Goal: Task Accomplishment & Management: Manage account settings

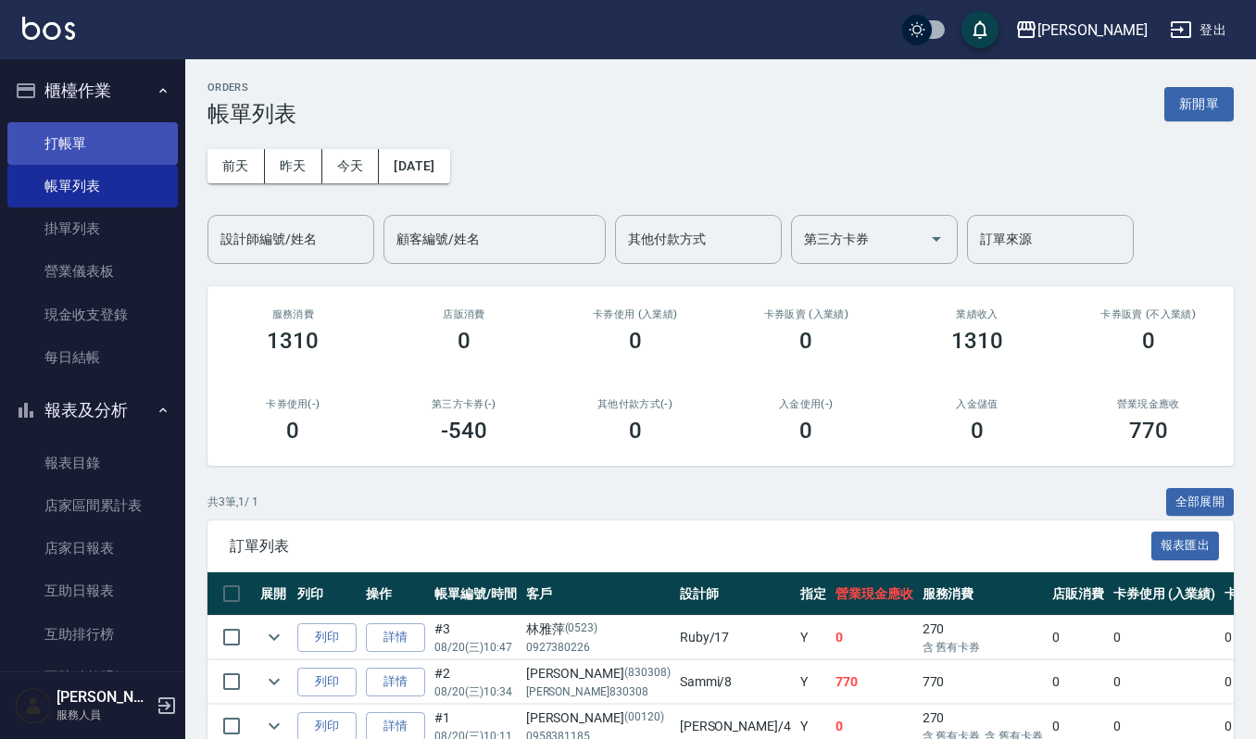
click at [69, 149] on link "打帳單" at bounding box center [92, 143] width 170 height 43
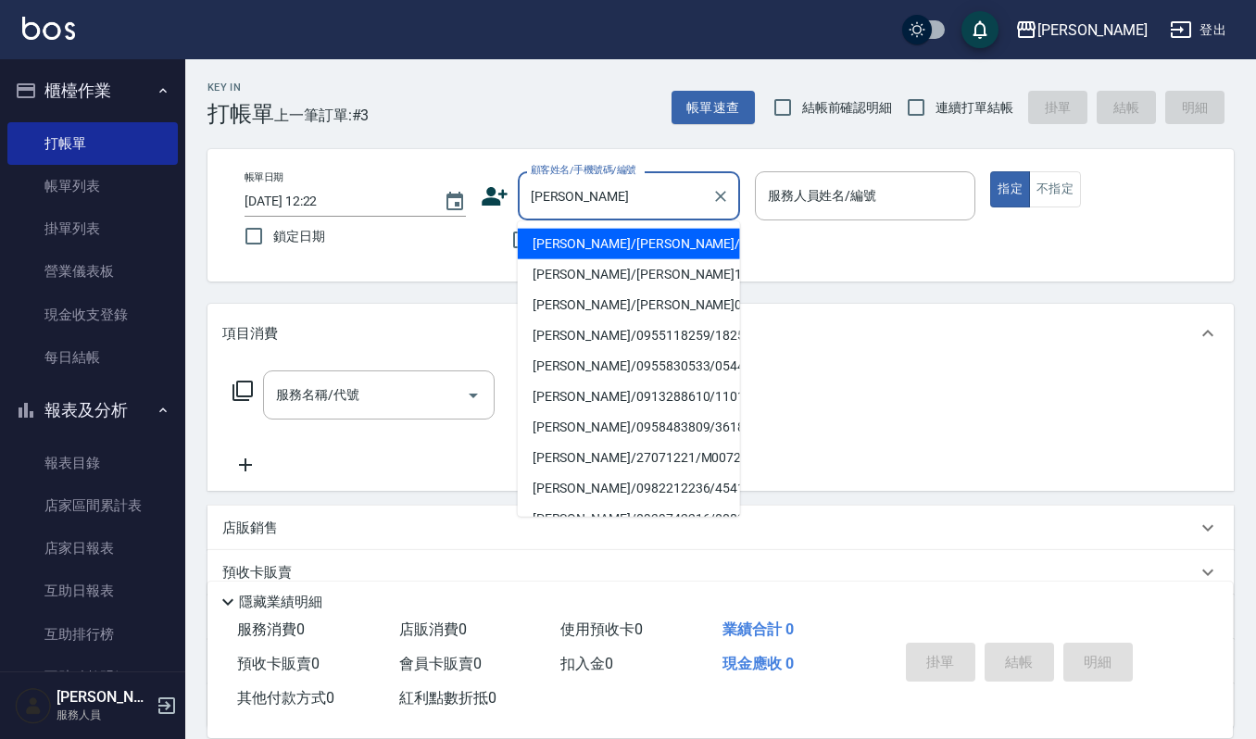
click at [643, 258] on li "[PERSON_NAME]/[PERSON_NAME]/0922965417/691018/null" at bounding box center [629, 244] width 222 height 31
type input "[PERSON_NAME]/[PERSON_NAME]/0922965417/691018/null"
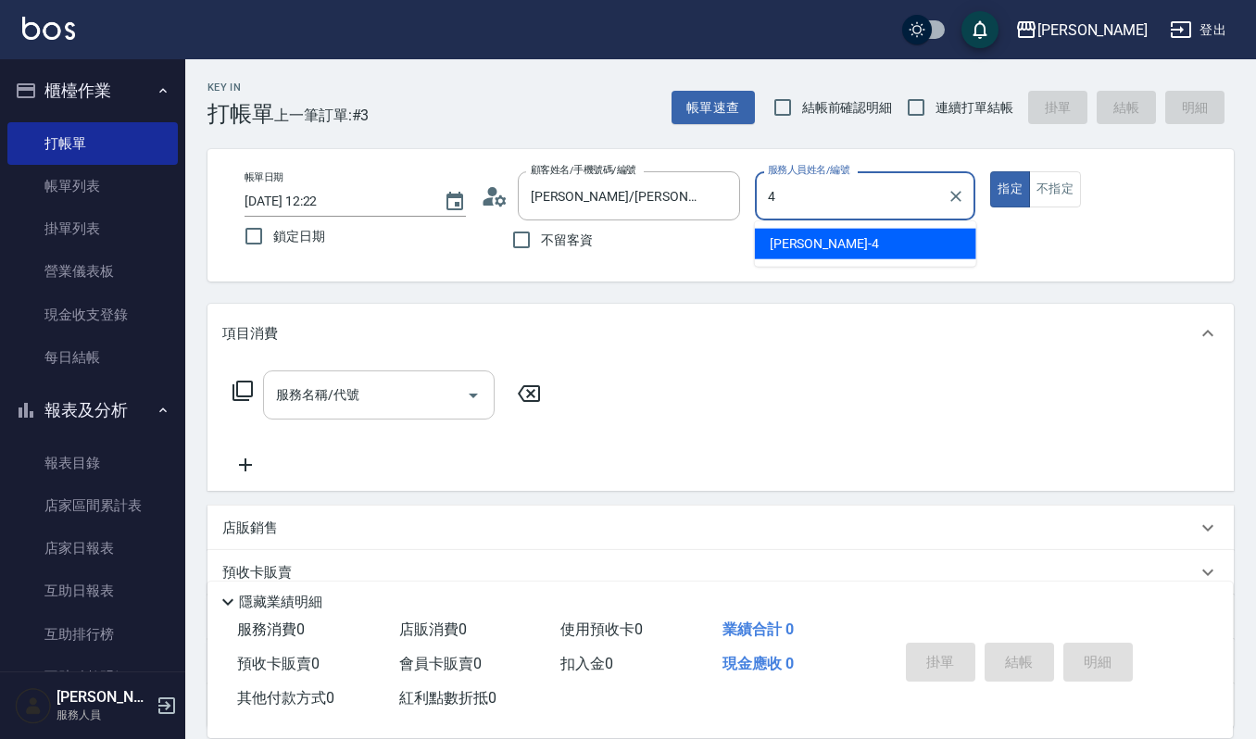
type input "[PERSON_NAME]-4"
type button "true"
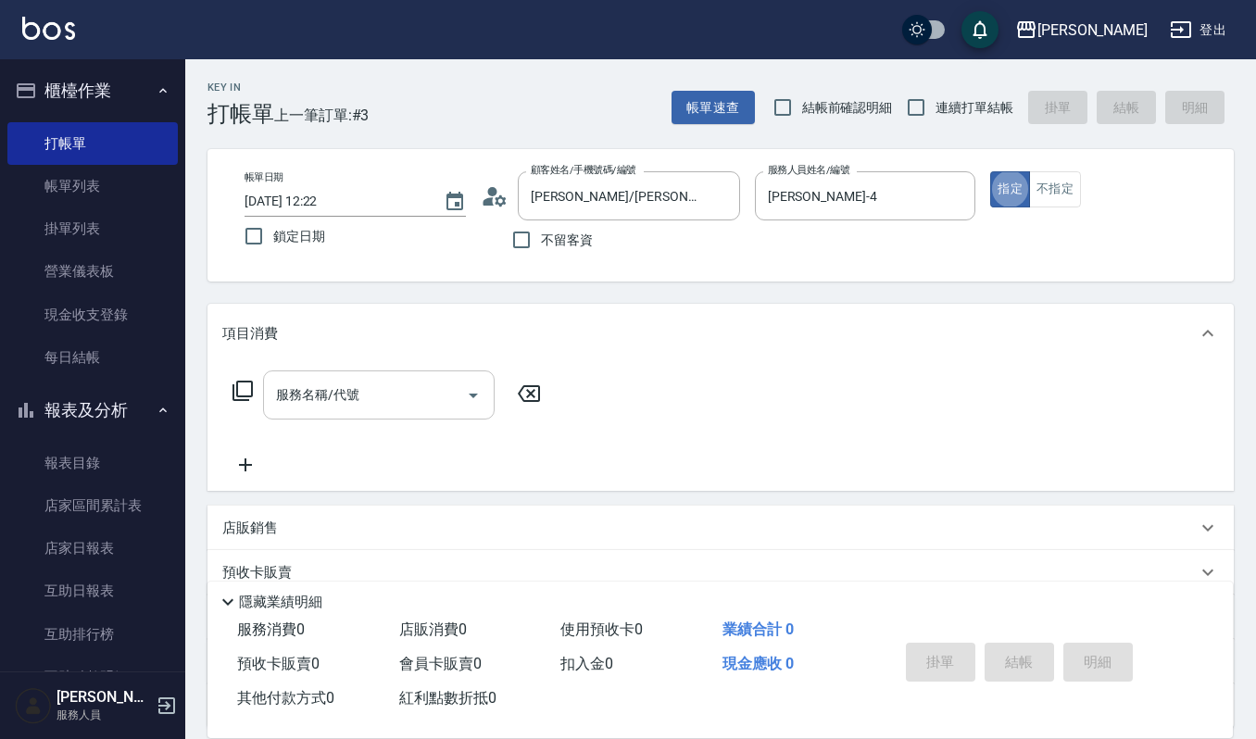
click at [406, 380] on input "服務名稱/代號" at bounding box center [364, 395] width 187 height 32
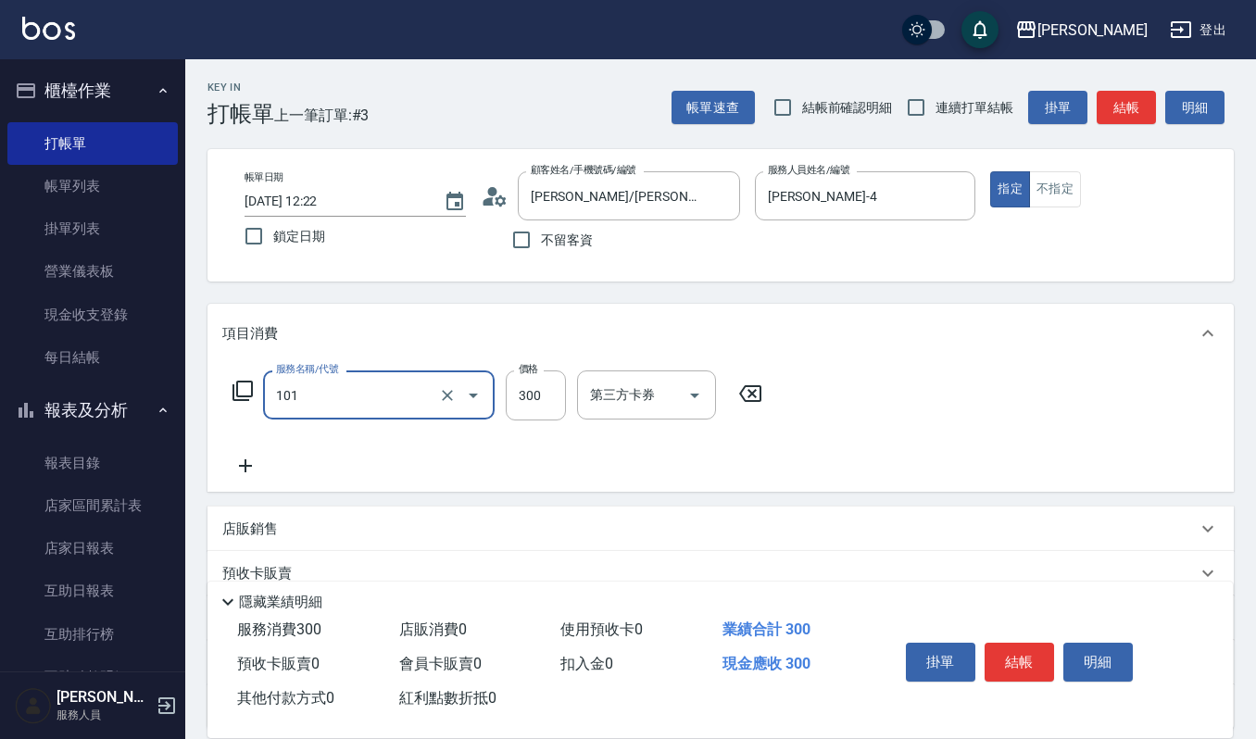
type input "一般洗髮(101)"
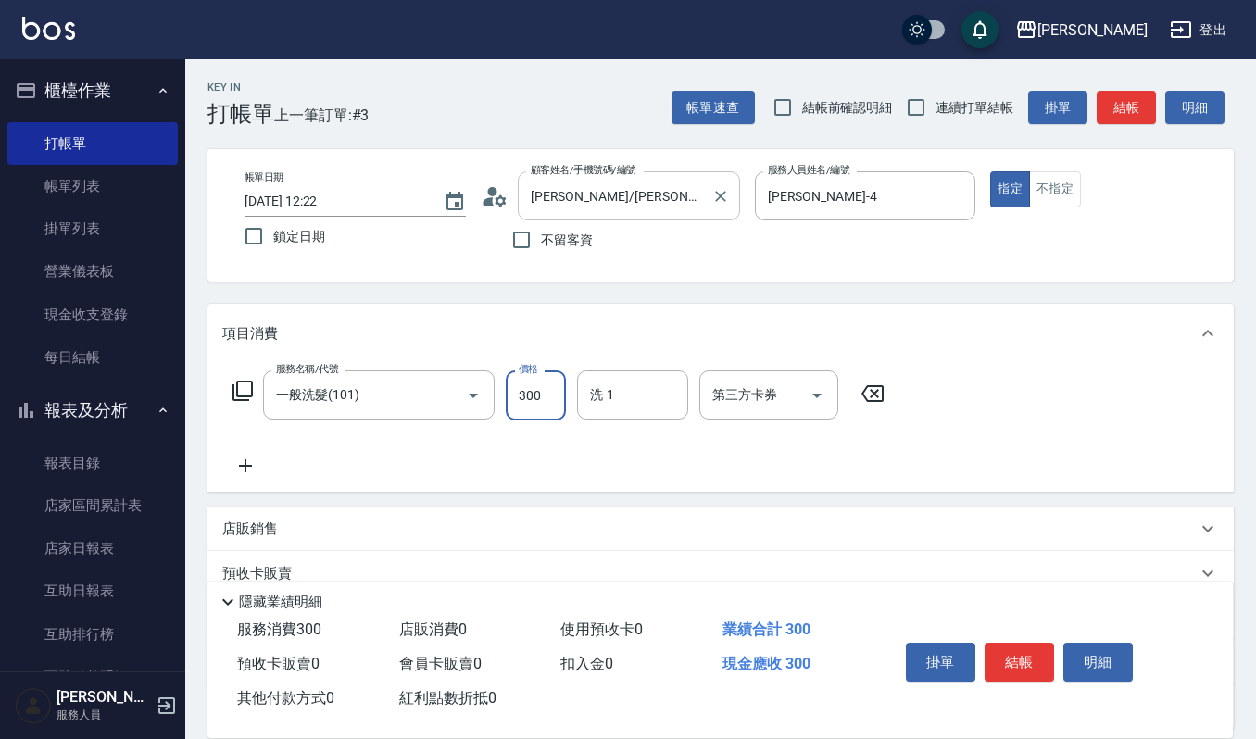
click at [647, 201] on input "[PERSON_NAME]/[PERSON_NAME]/0922965417/691018/null" at bounding box center [615, 196] width 178 height 32
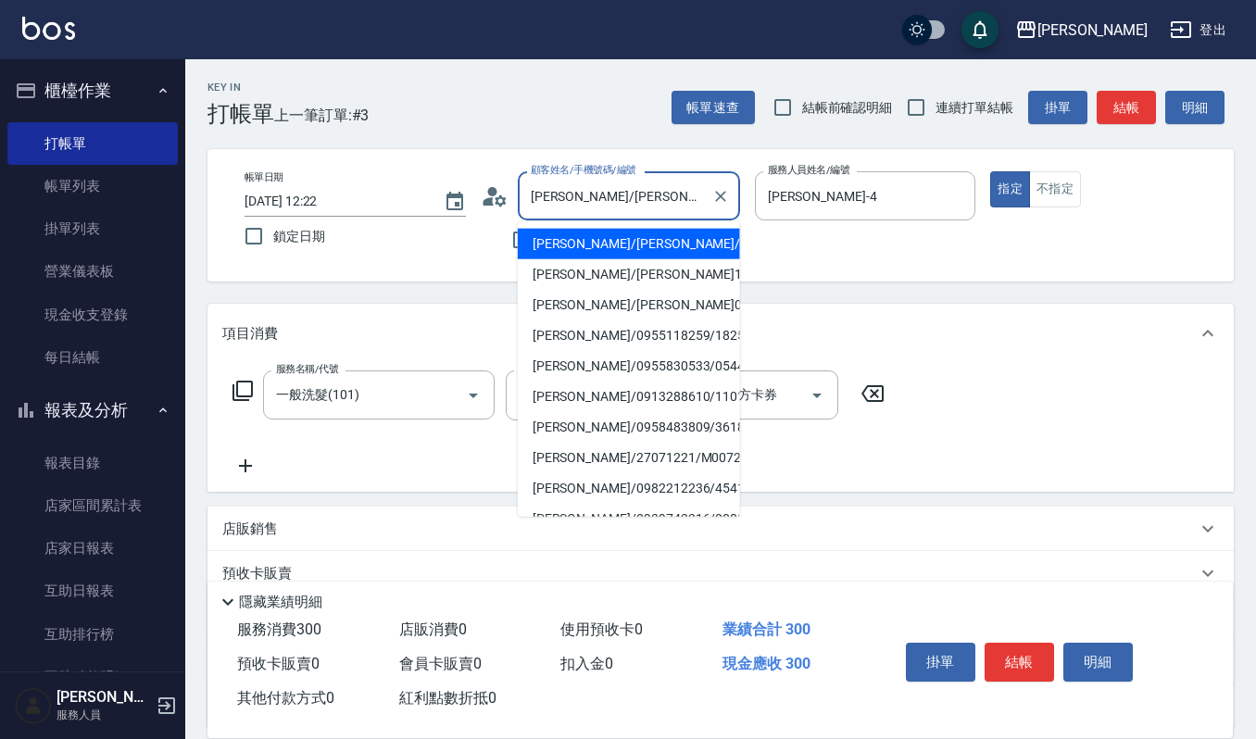
click at [647, 201] on input "[PERSON_NAME]/[PERSON_NAME]/0922965417/691018/null" at bounding box center [615, 196] width 178 height 32
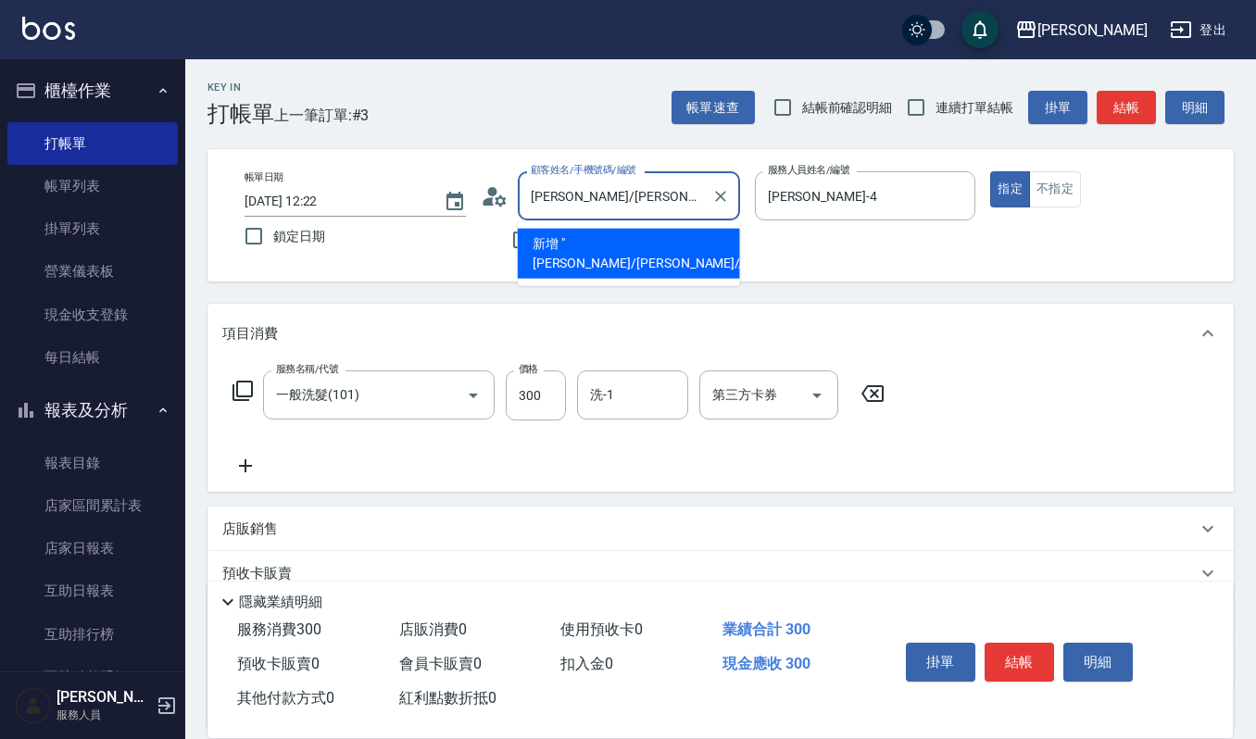
click at [578, 252] on li "新增 "[PERSON_NAME]/[PERSON_NAME]//691018/null"" at bounding box center [629, 254] width 222 height 50
type input "[PERSON_NAME]/[PERSON_NAME]//691018/null"
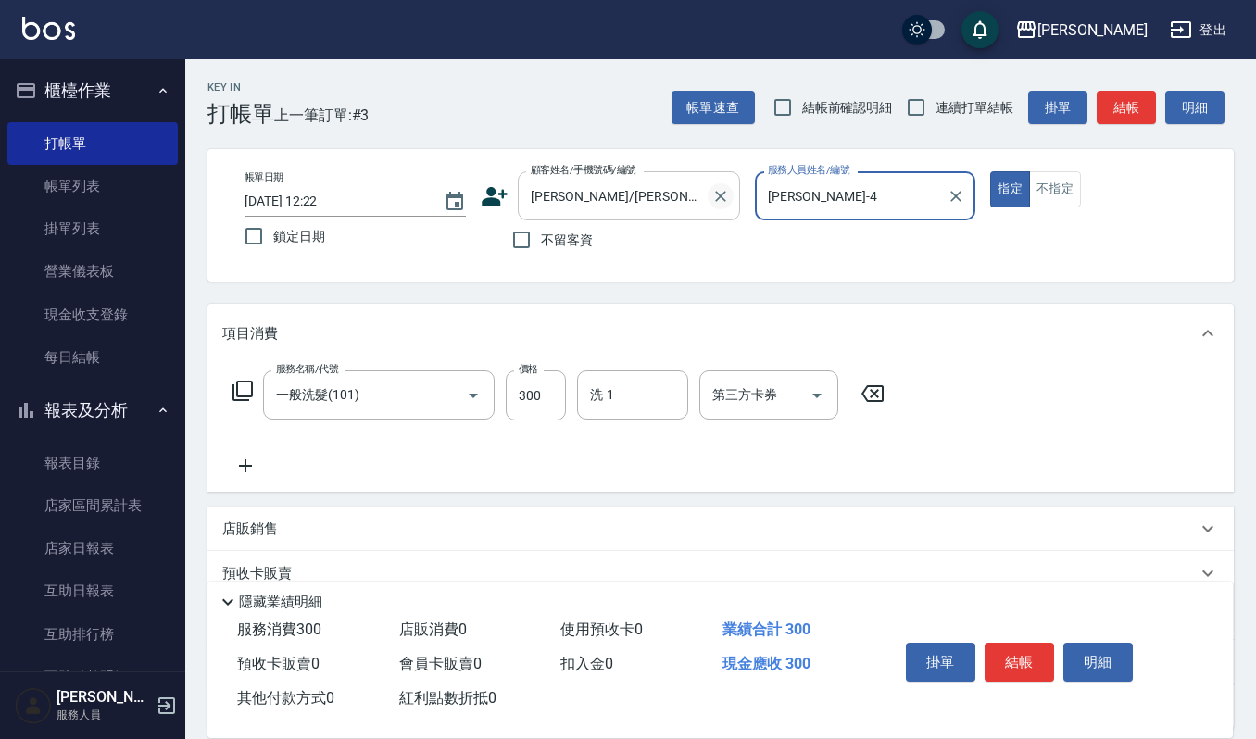
click at [713, 197] on icon "Clear" at bounding box center [720, 196] width 19 height 19
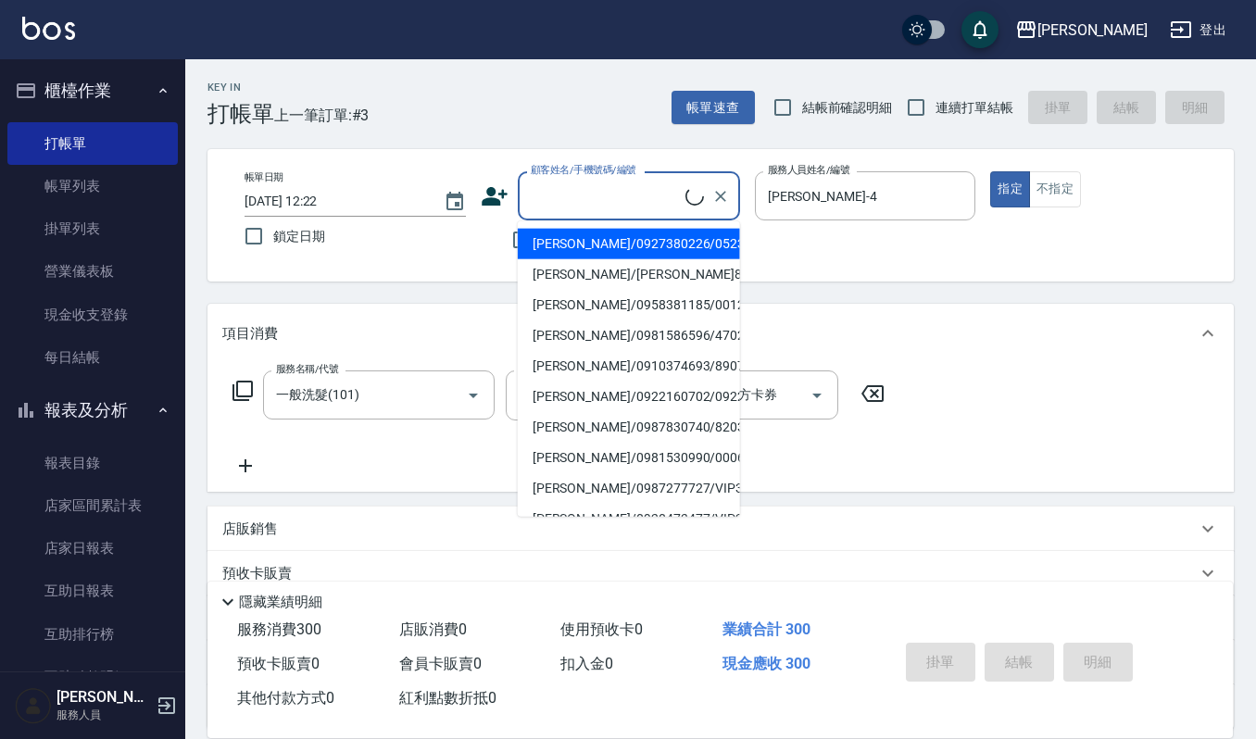
paste input "0922965417"
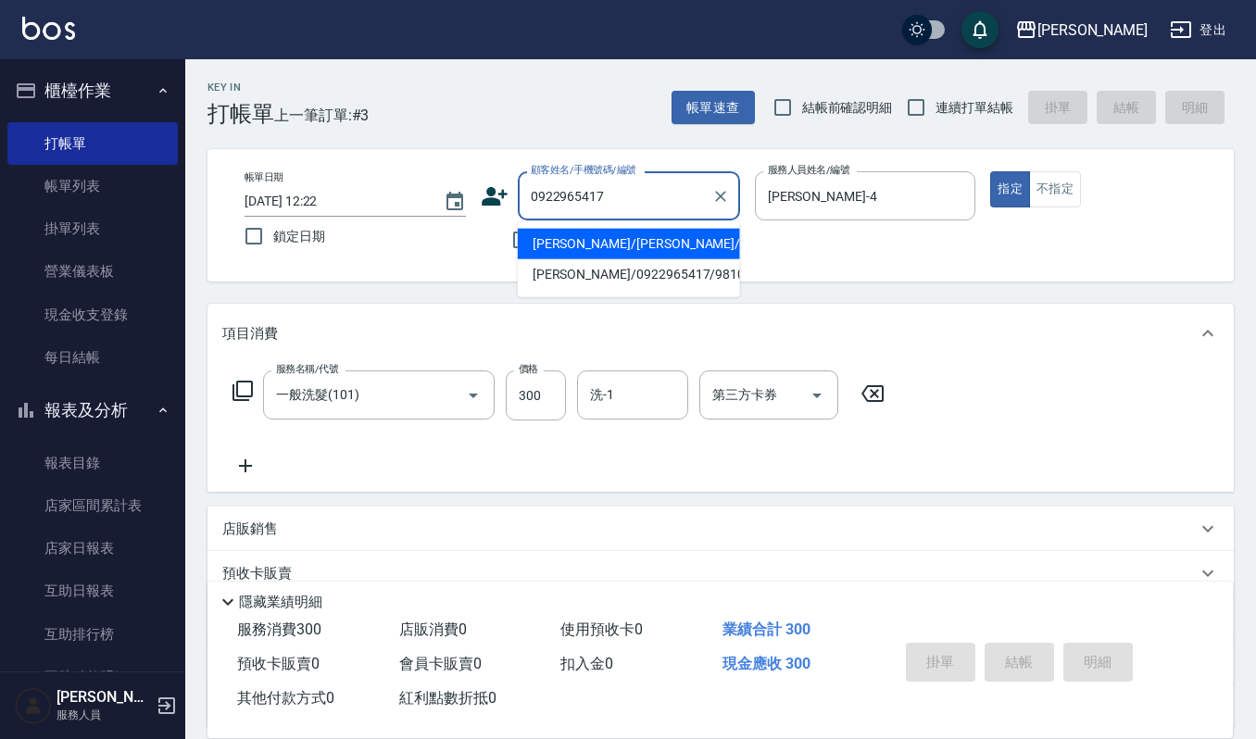
click at [650, 258] on li "[PERSON_NAME]/[PERSON_NAME]/0922965417/691018/null" at bounding box center [629, 244] width 222 height 31
type input "[PERSON_NAME]/[PERSON_NAME]/0922965417/691018/null"
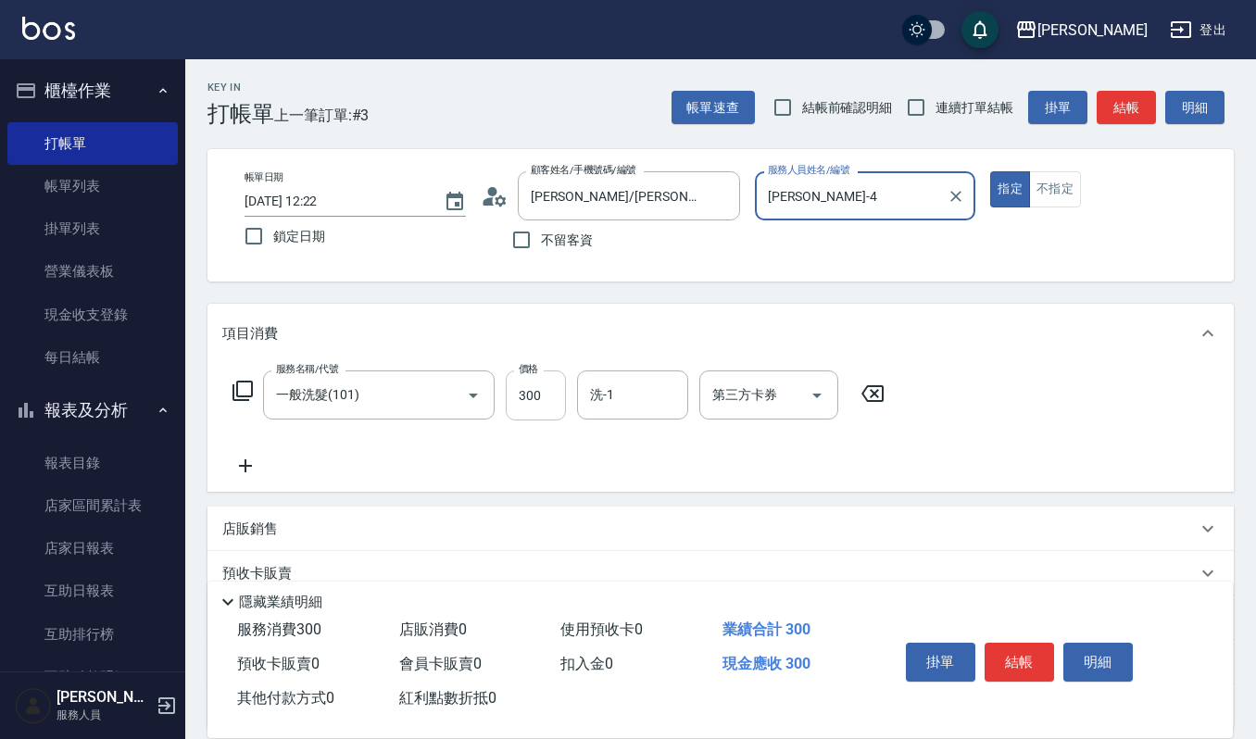
click at [543, 397] on input "300" at bounding box center [536, 396] width 60 height 50
type input "270"
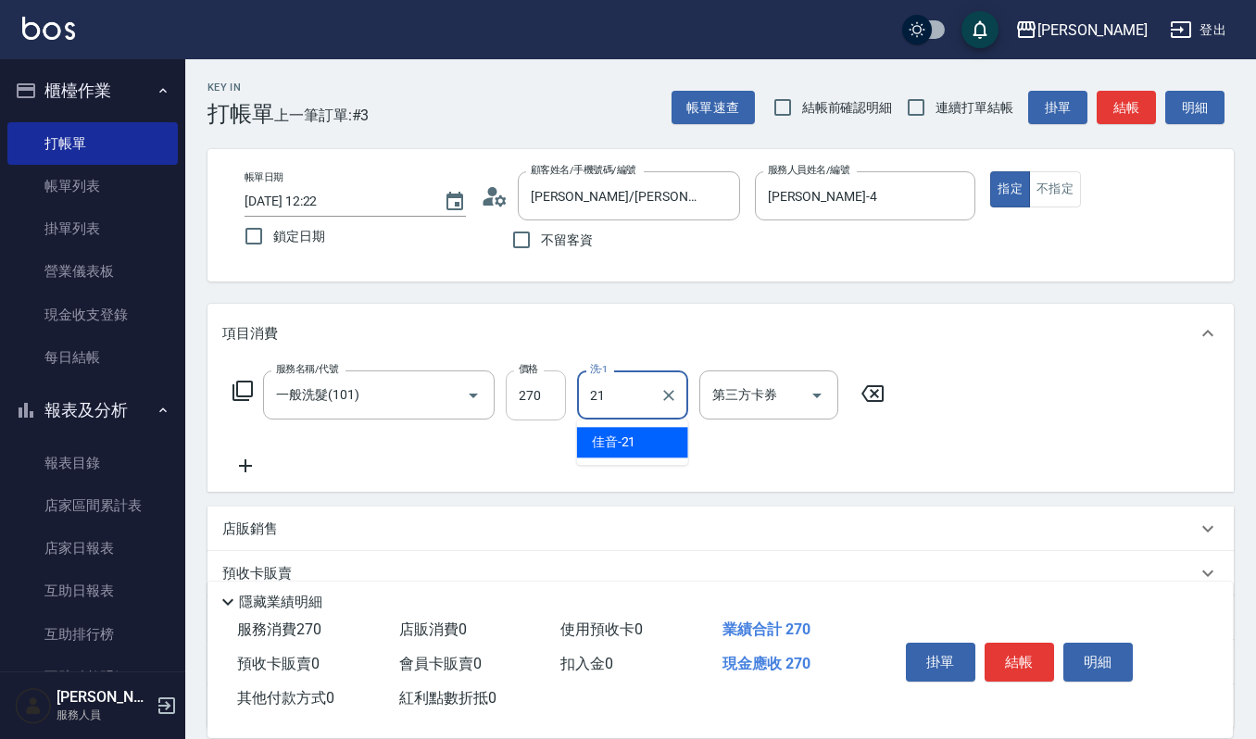
type input "佳音-21"
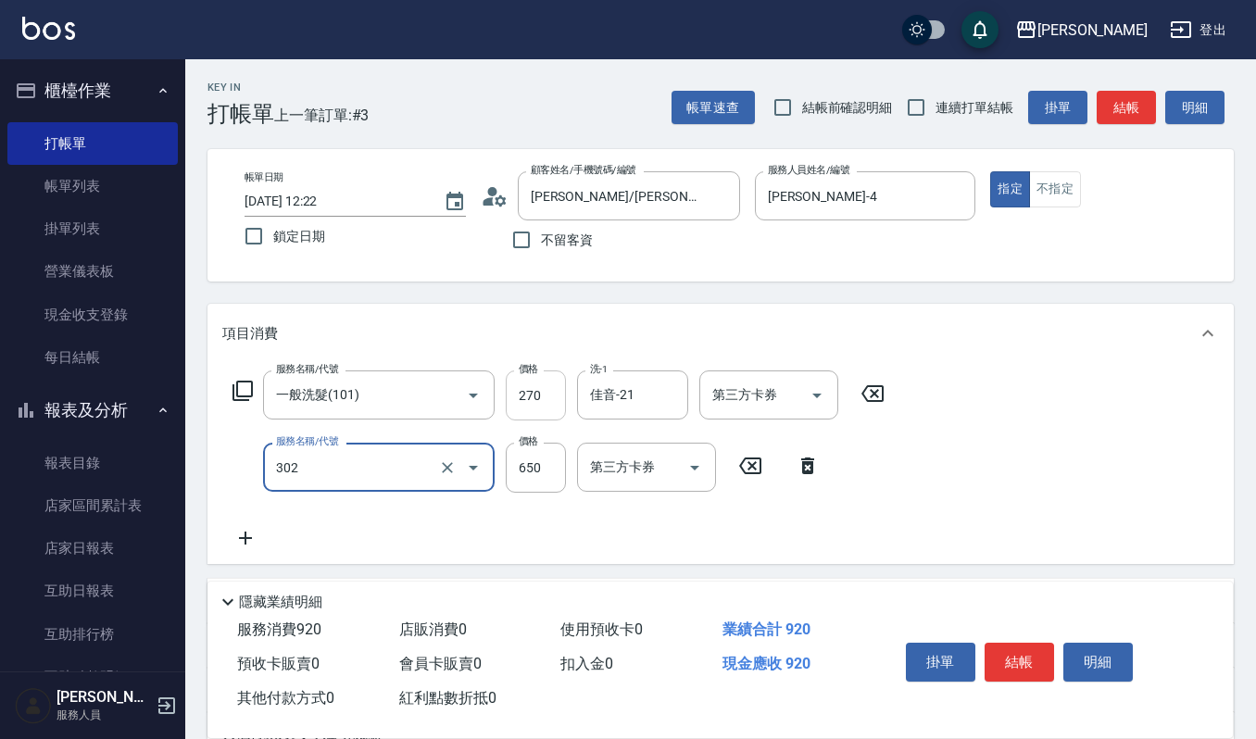
type input "經典剪髮-Gill(302)"
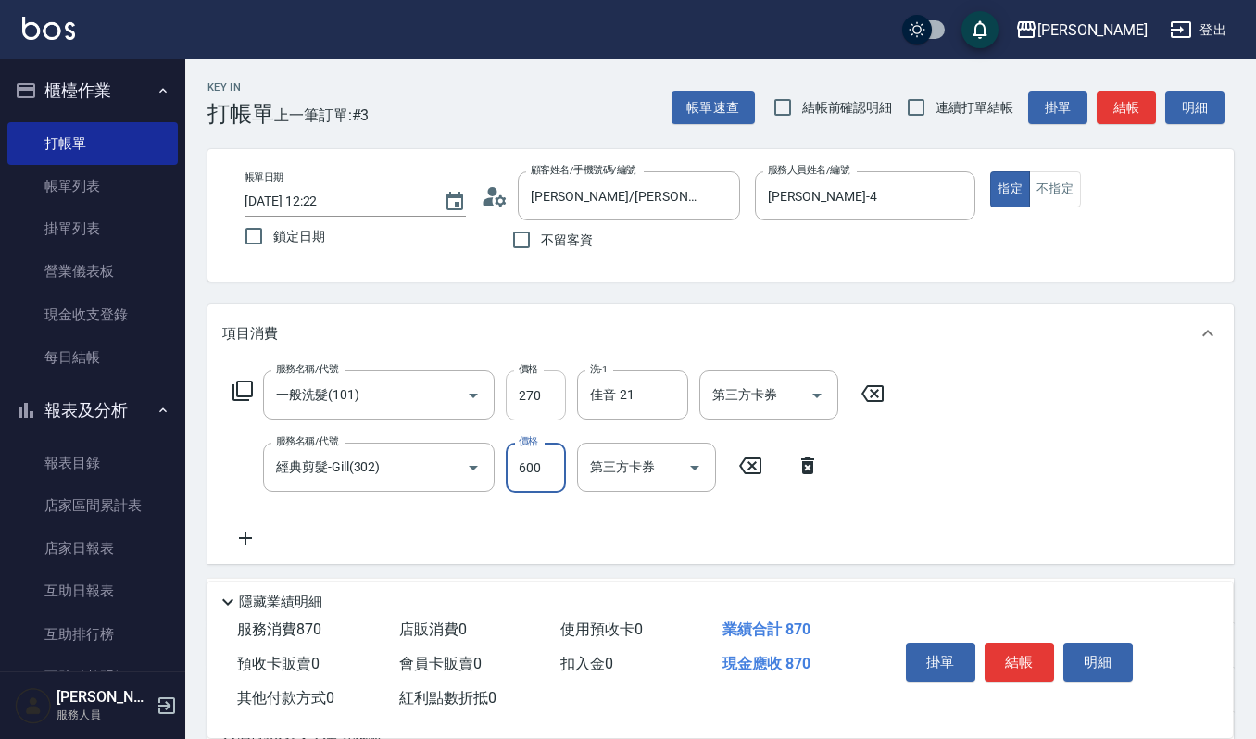
type input "600"
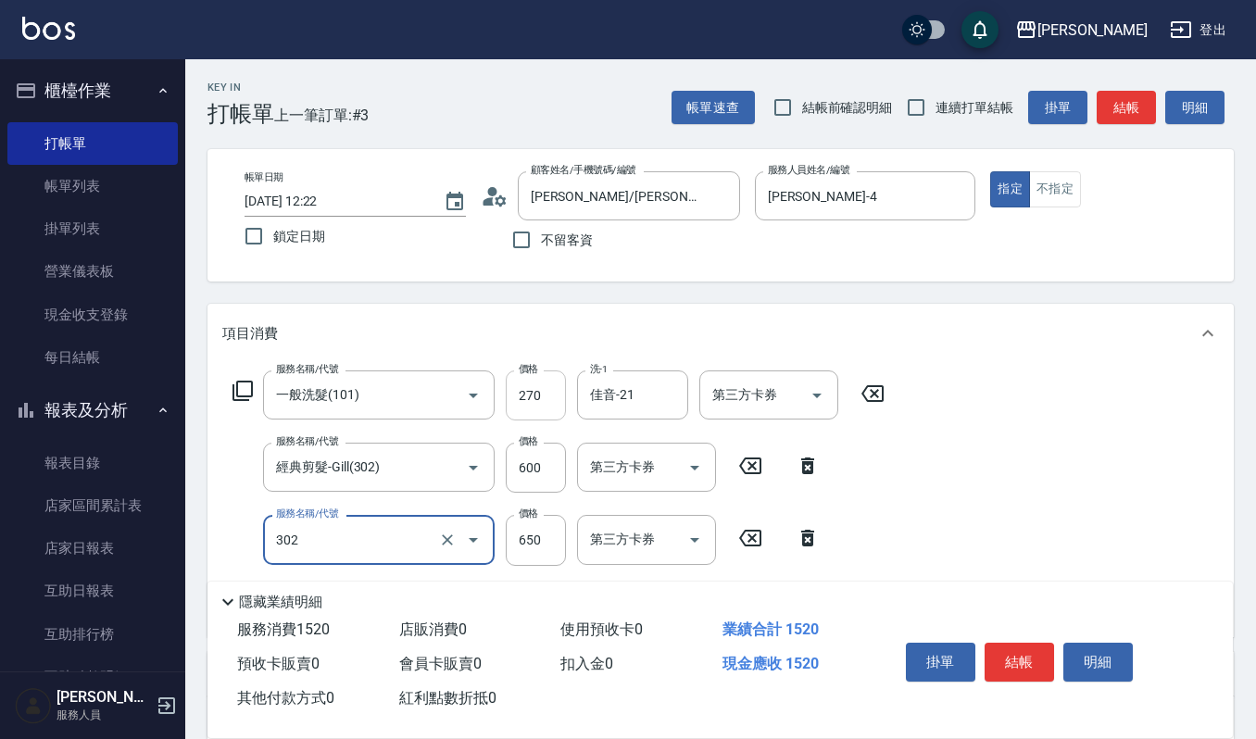
type input "經典剪髮-Gill(302)"
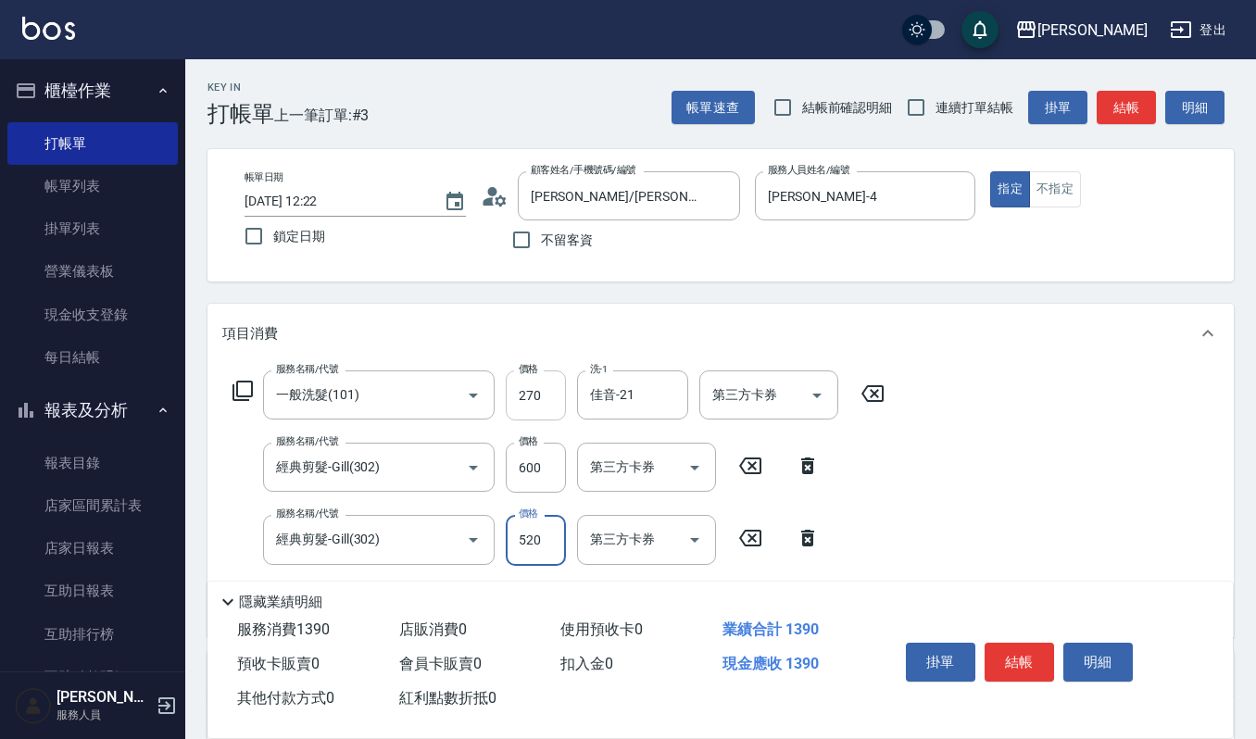
type input "520"
type input "經典剪髮-Gill(302)"
type input "520"
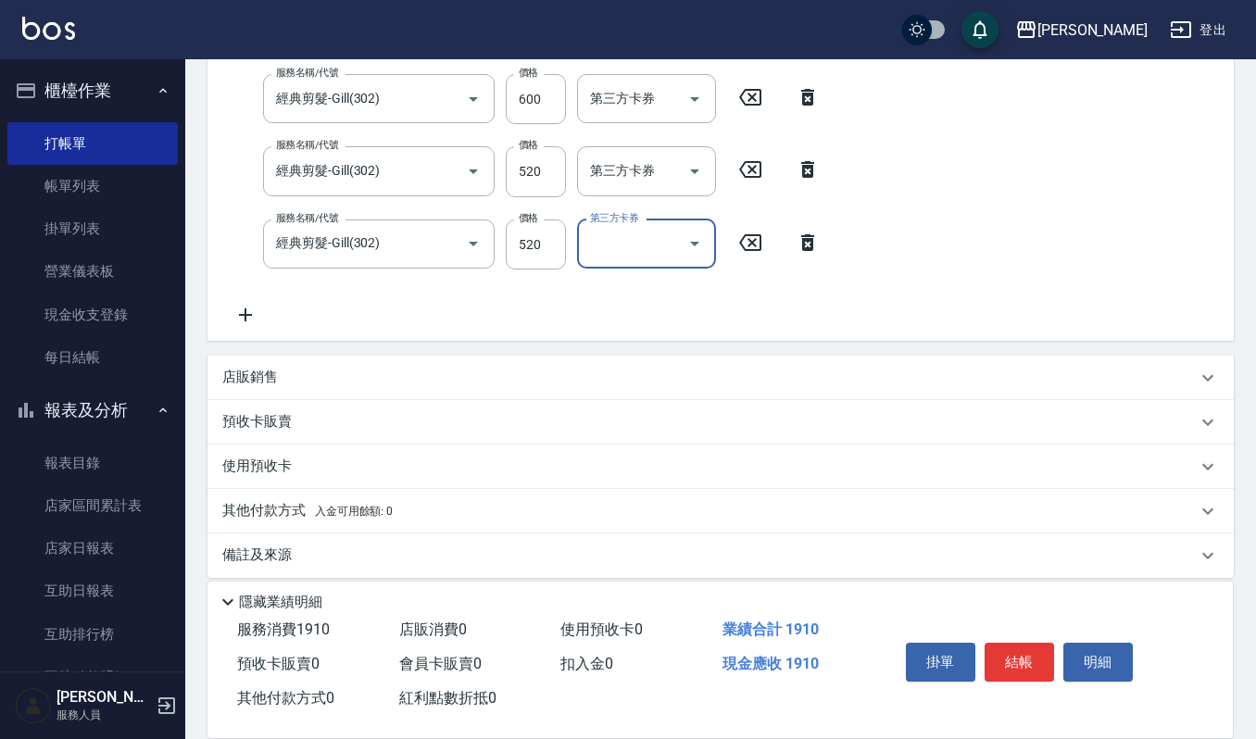
scroll to position [371, 0]
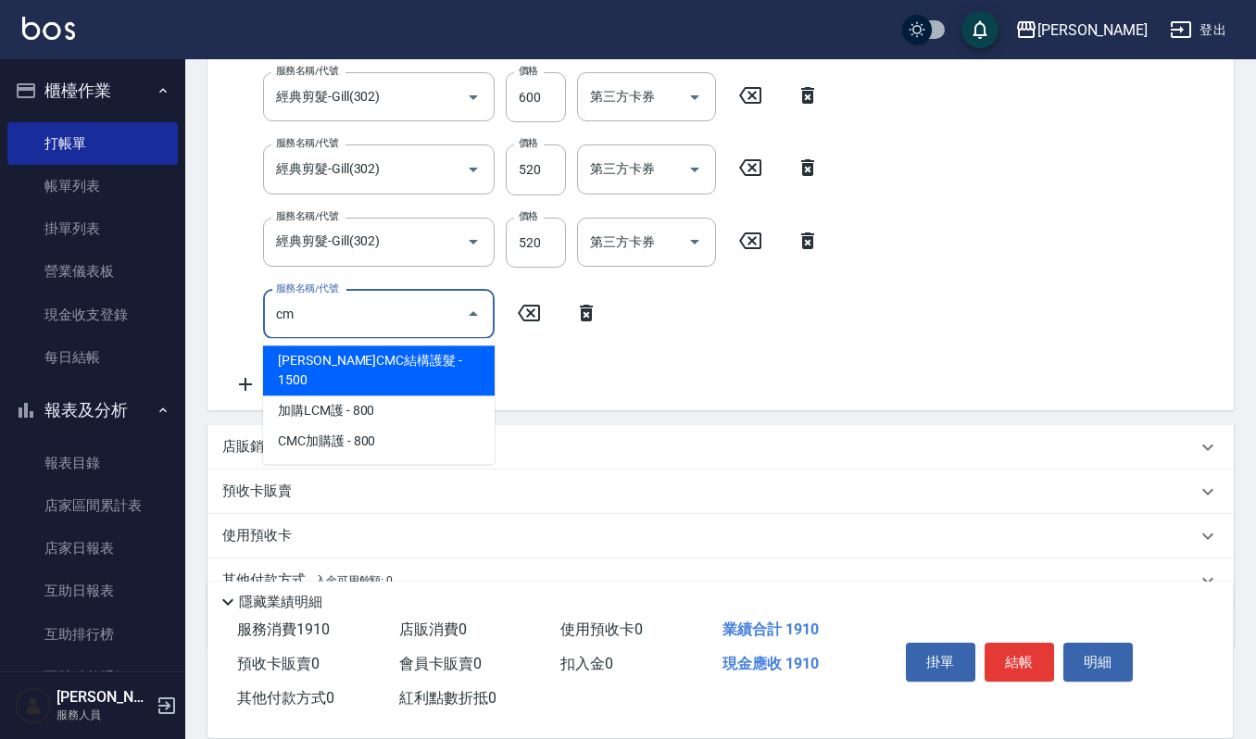
click at [472, 363] on span "[PERSON_NAME]CMC結構護髮 - 1500" at bounding box center [379, 371] width 232 height 50
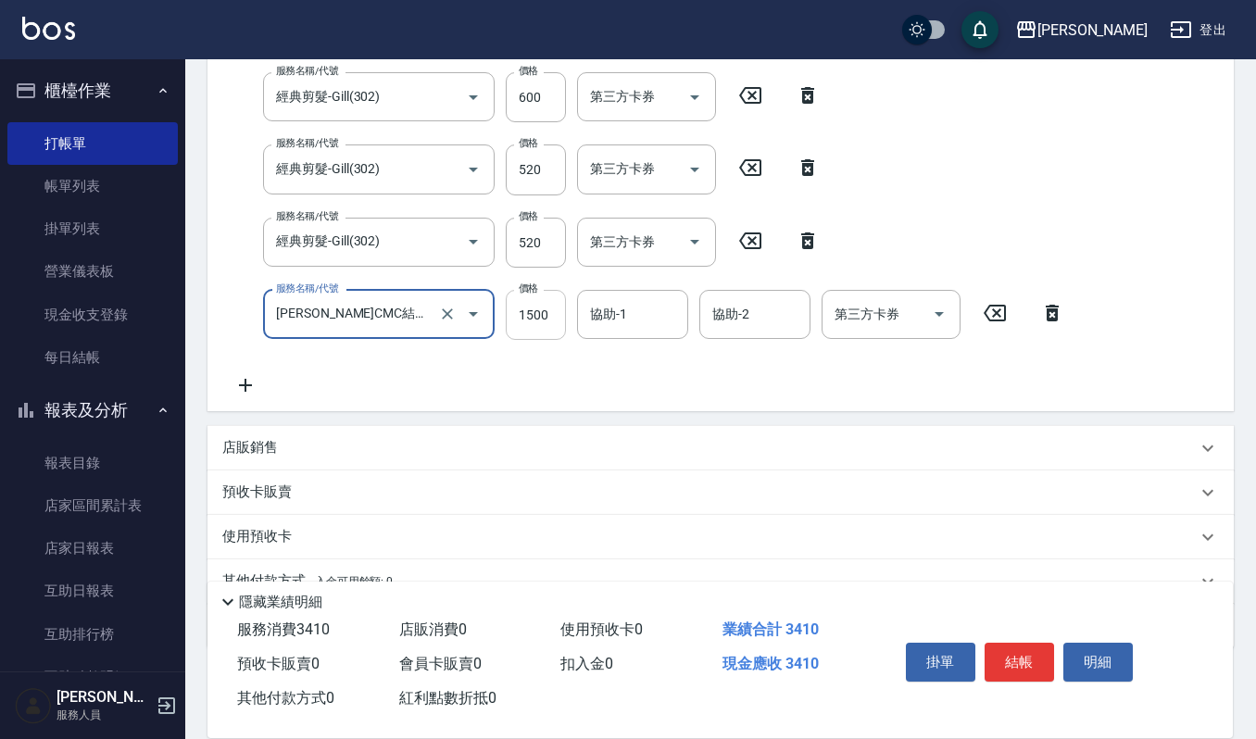
type input "[PERSON_NAME]CMC結構護髮(585)"
click at [523, 309] on input "1500" at bounding box center [536, 315] width 60 height 50
click at [637, 332] on div "協助-1" at bounding box center [632, 314] width 111 height 49
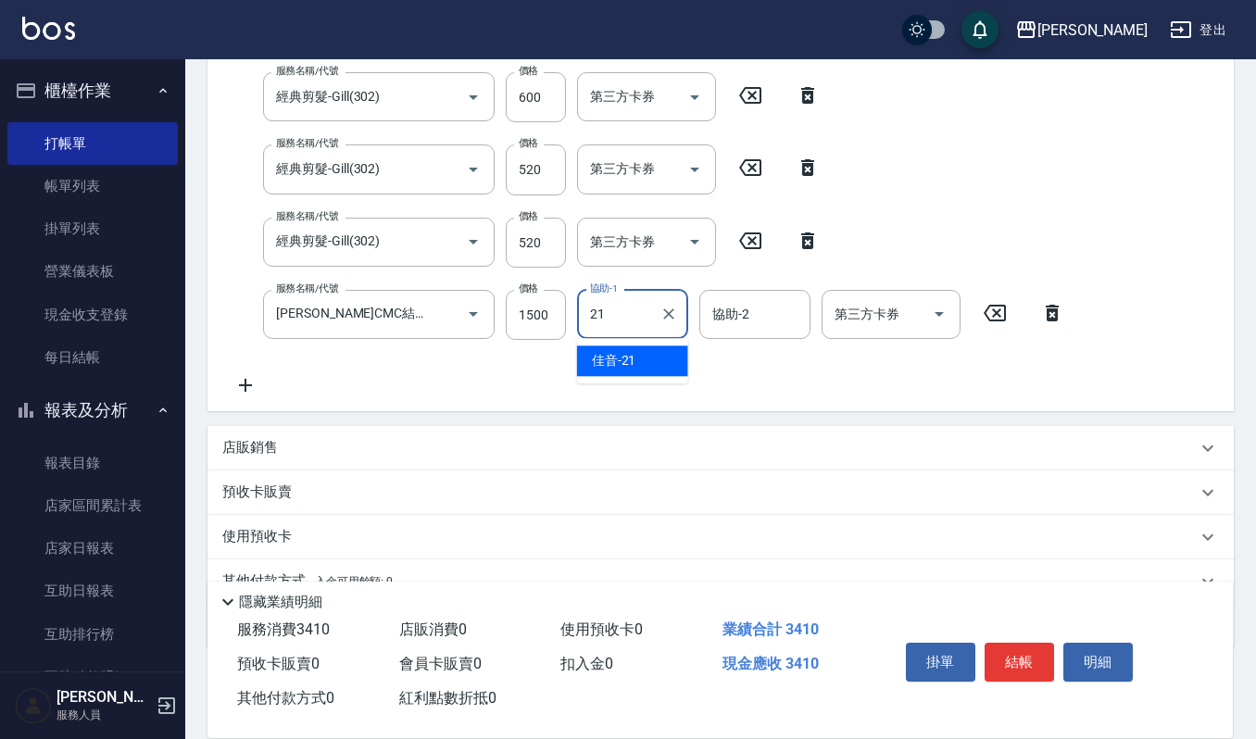
type input "佳音-21"
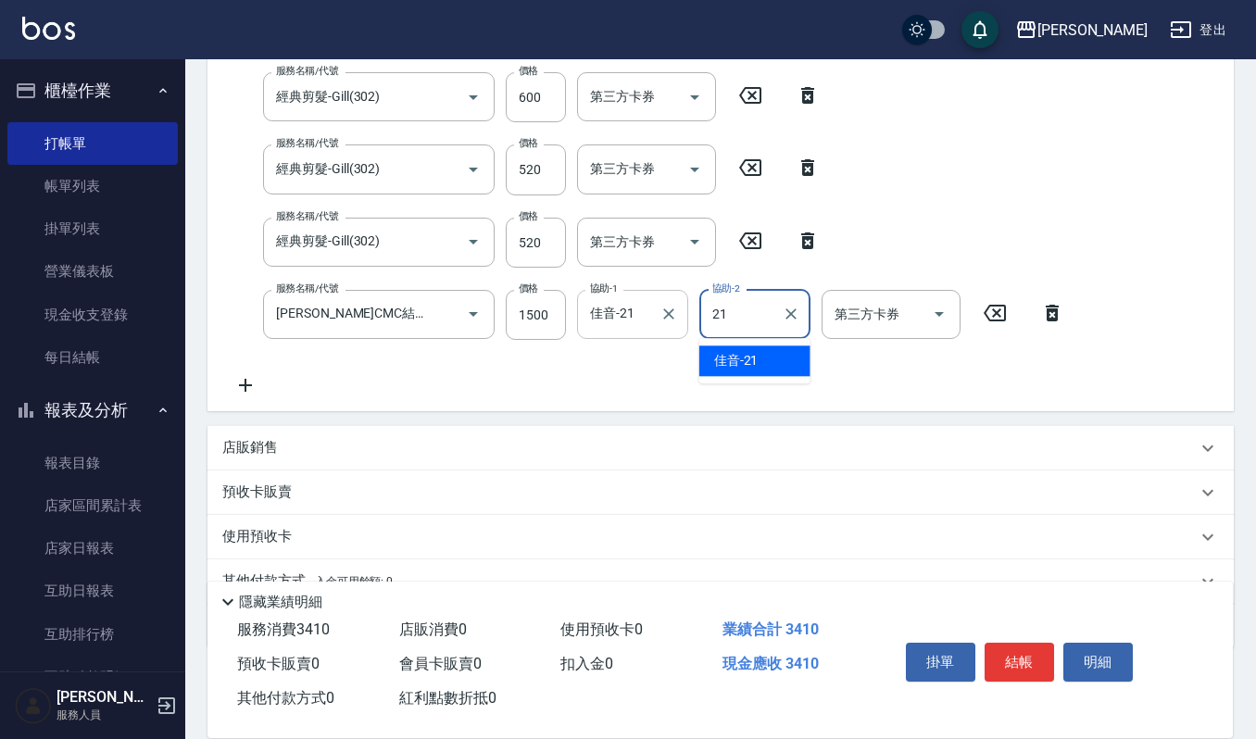
type input "佳音-21"
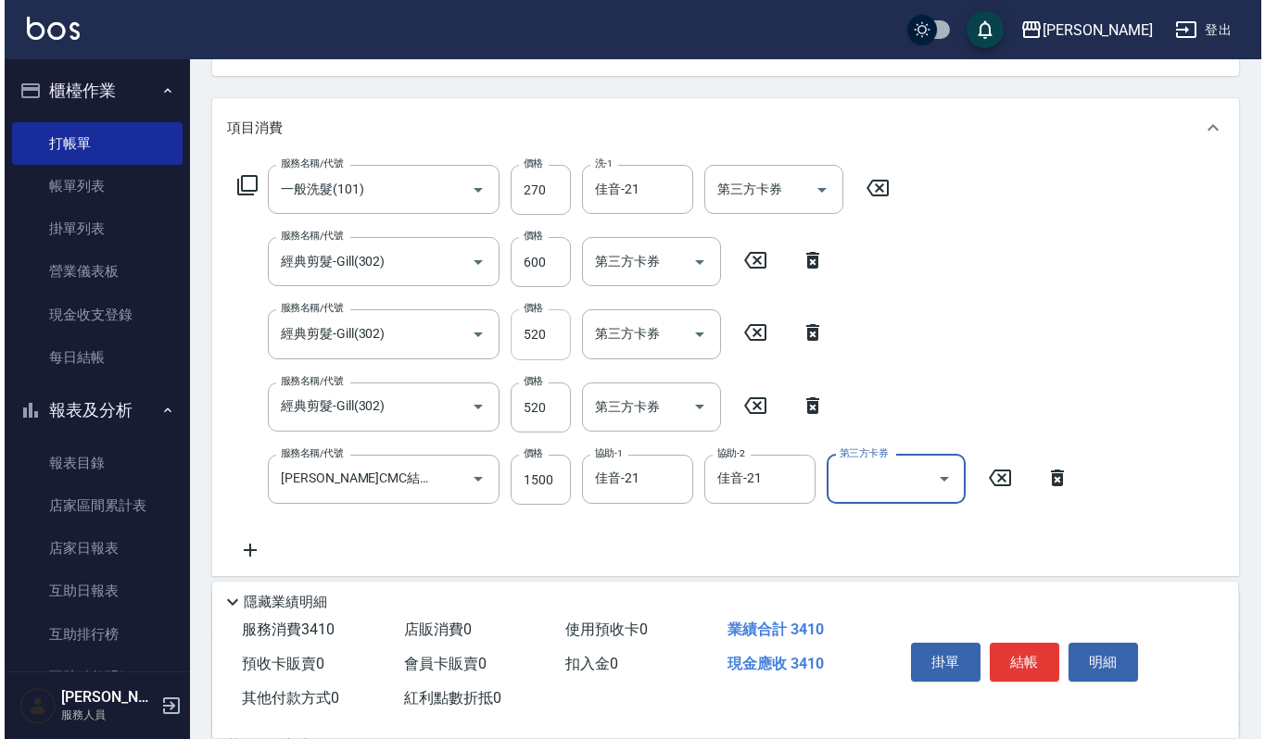
scroll to position [246, 0]
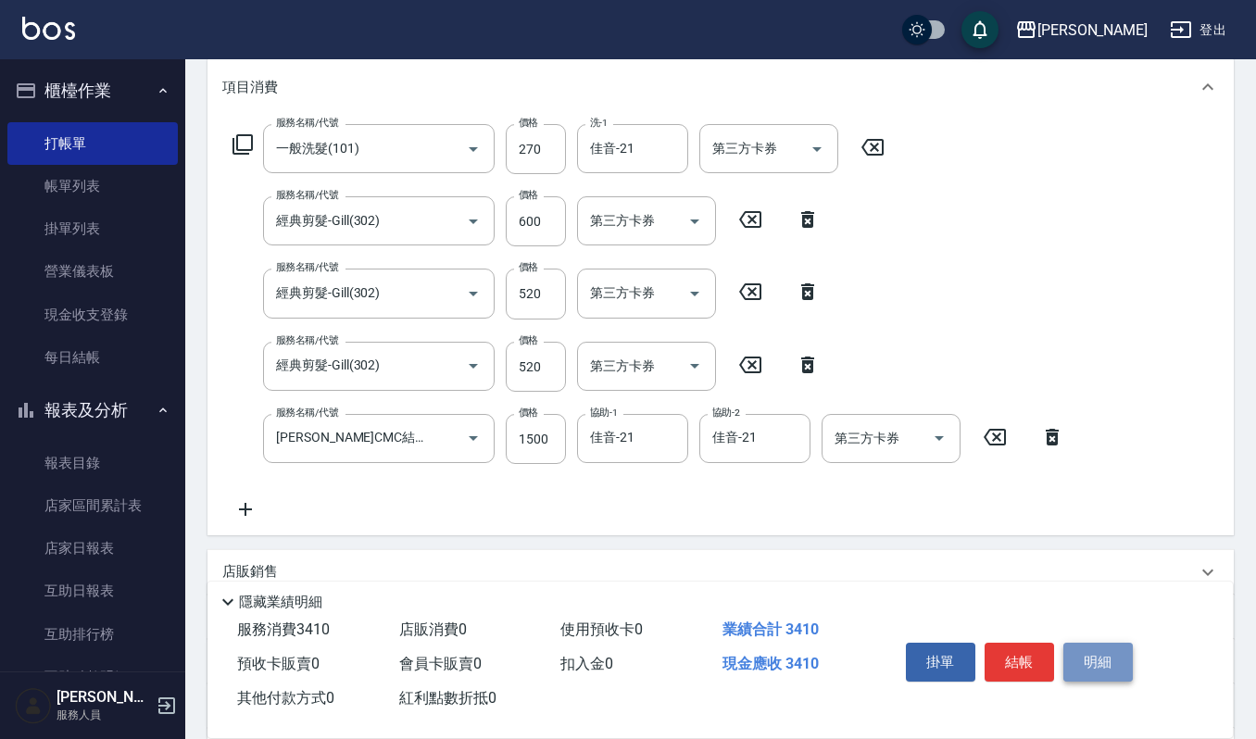
click at [1069, 650] on button "明細" at bounding box center [1097, 662] width 69 height 39
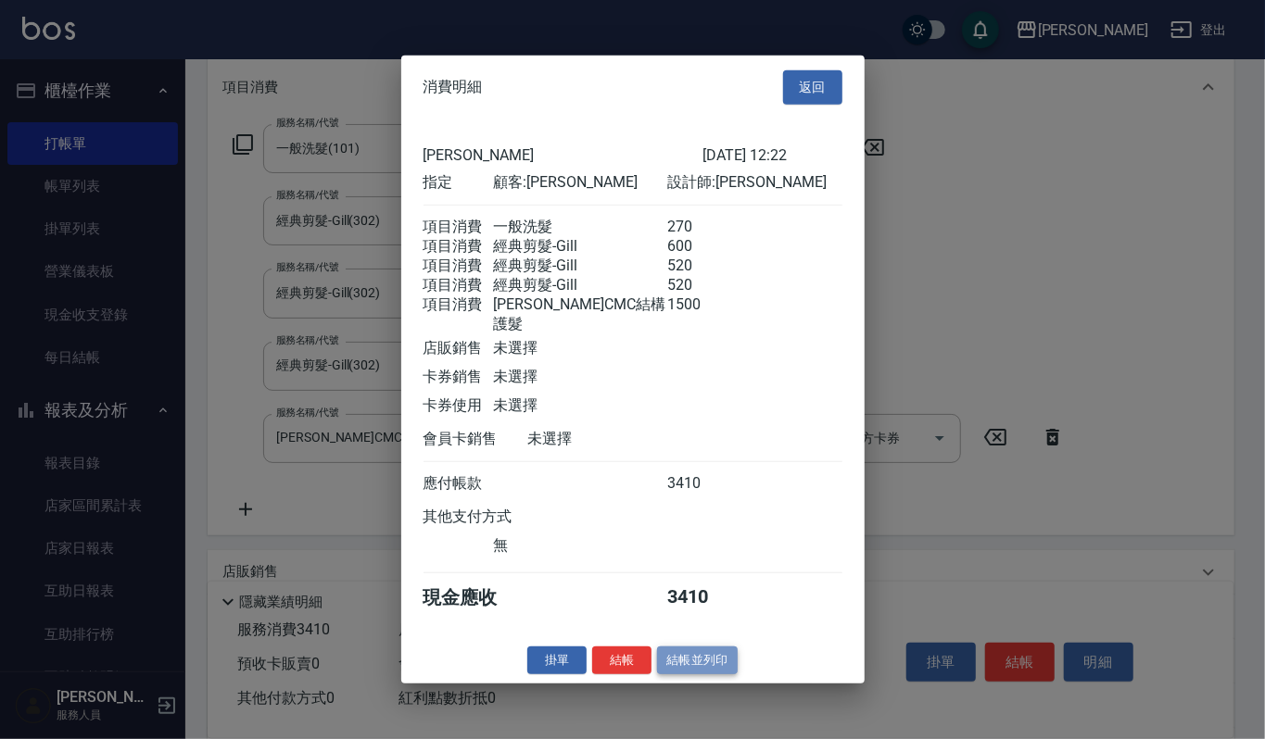
click at [716, 671] on button "結帳並列印" at bounding box center [697, 660] width 81 height 29
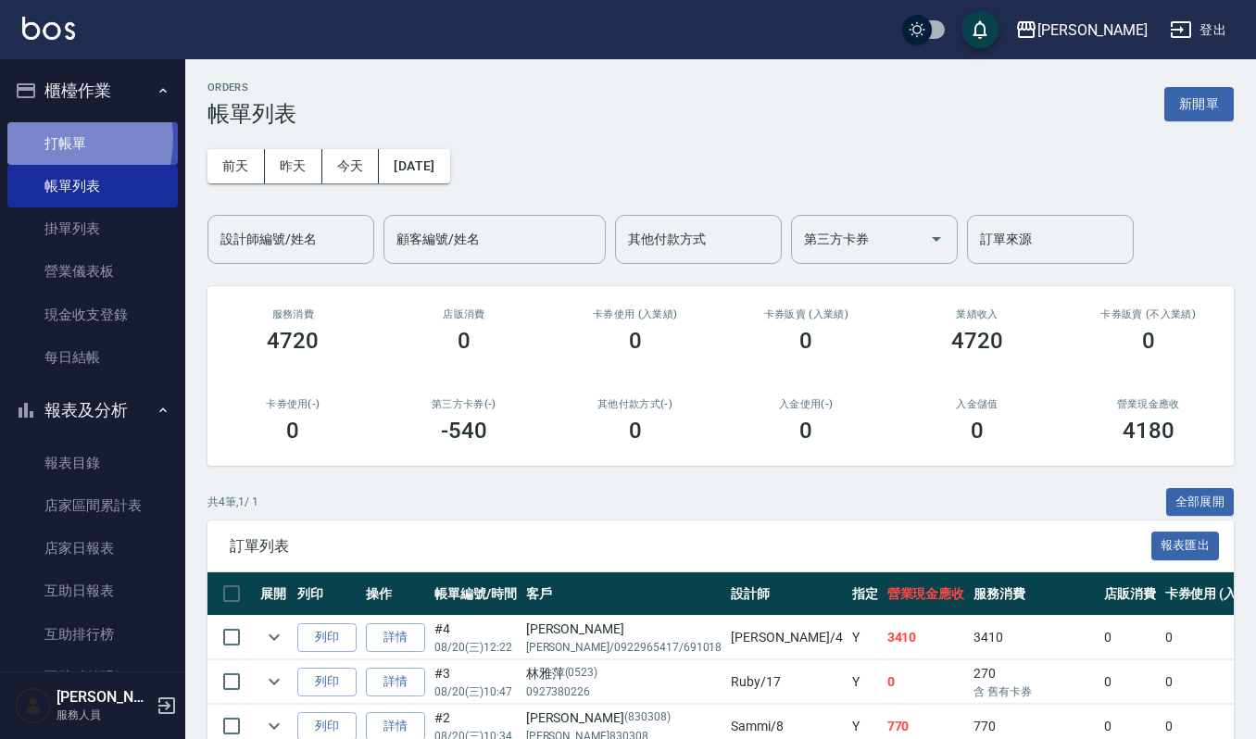
click at [65, 139] on link "打帳單" at bounding box center [92, 143] width 170 height 43
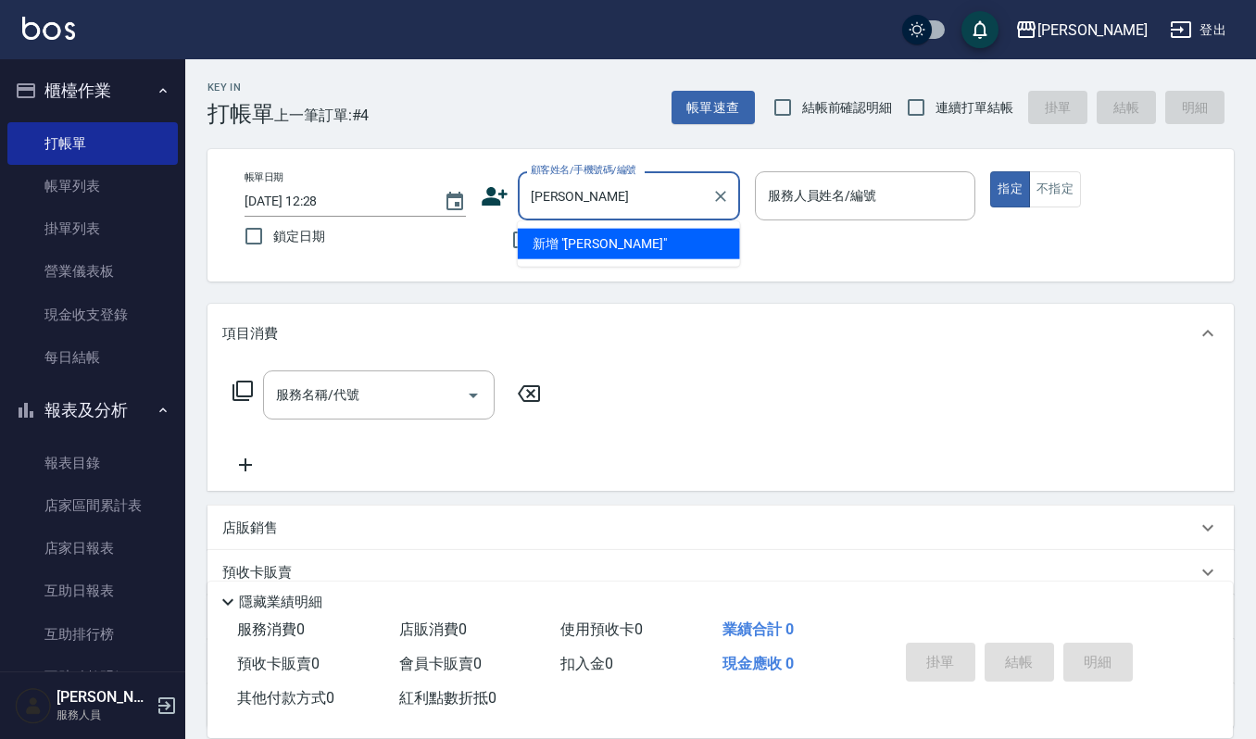
click at [635, 245] on li "新增 "[PERSON_NAME]"" at bounding box center [629, 244] width 222 height 31
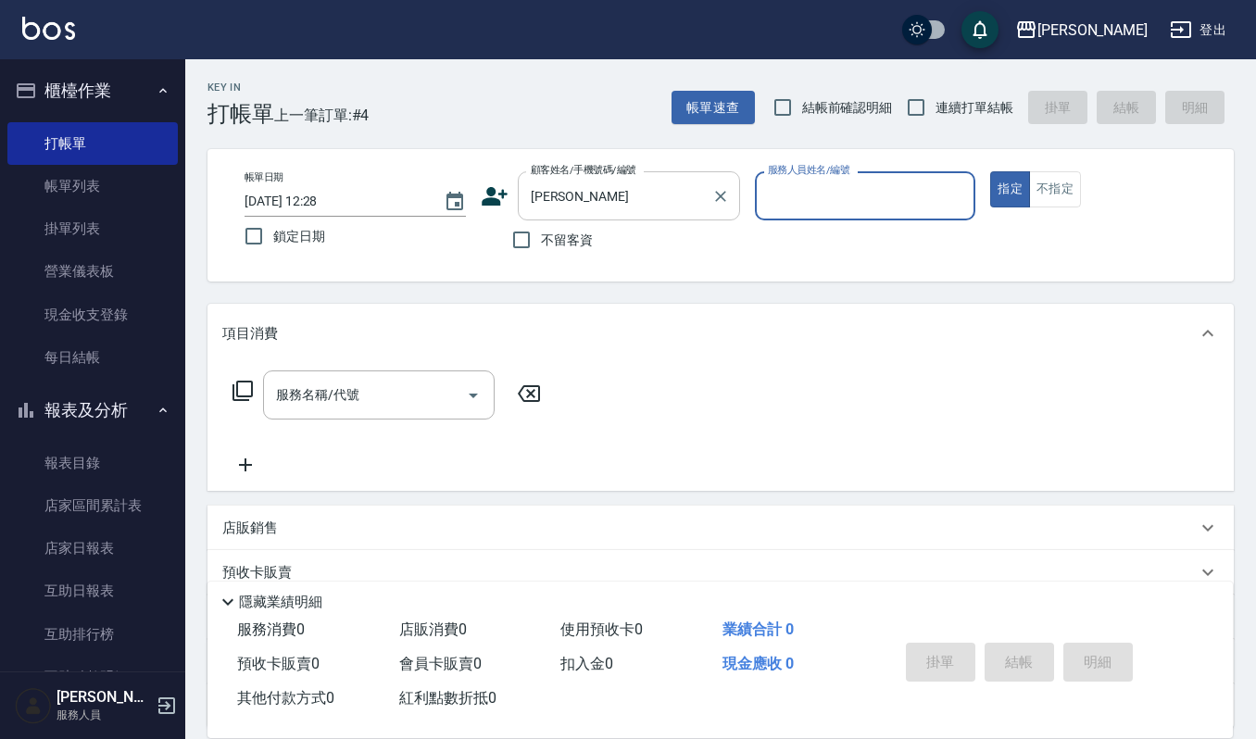
click at [632, 213] on div "[PERSON_NAME] 顧客姓名/手機號碼/編號" at bounding box center [629, 195] width 222 height 49
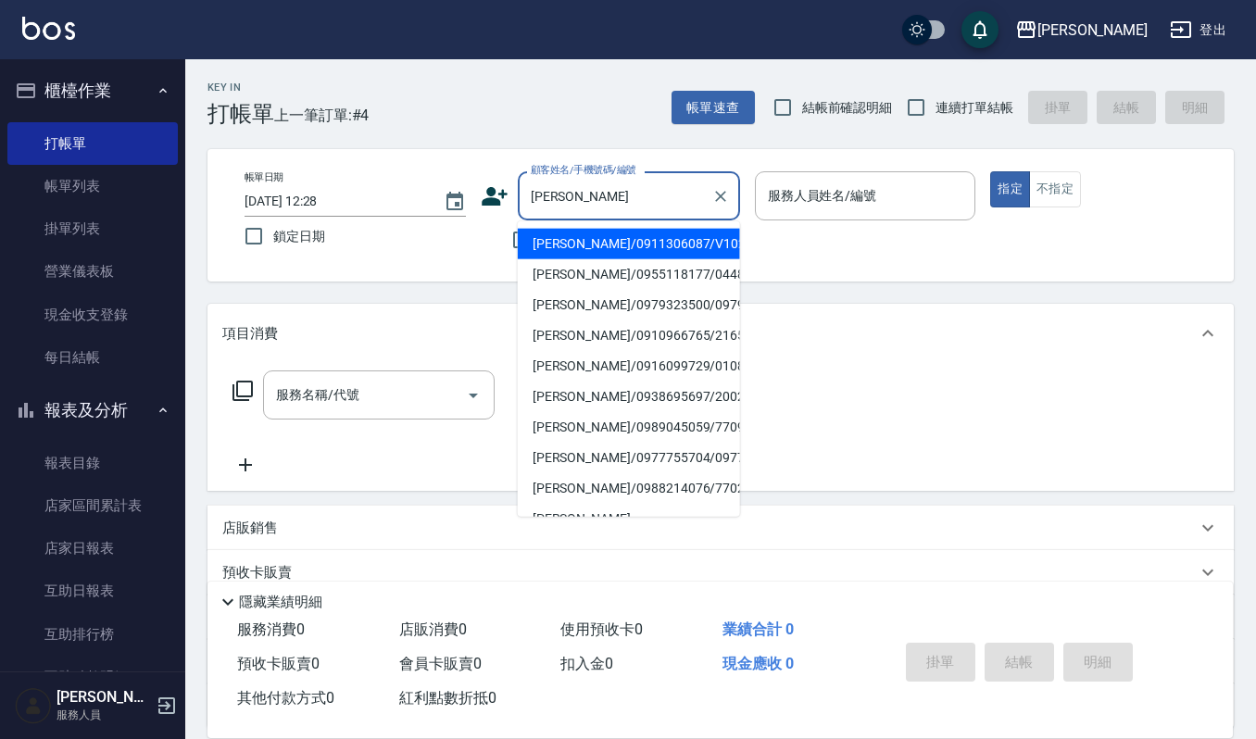
click at [587, 237] on li "[PERSON_NAME]/0911306087/V10236" at bounding box center [629, 244] width 222 height 31
type input "[PERSON_NAME]/0911306087/V10236"
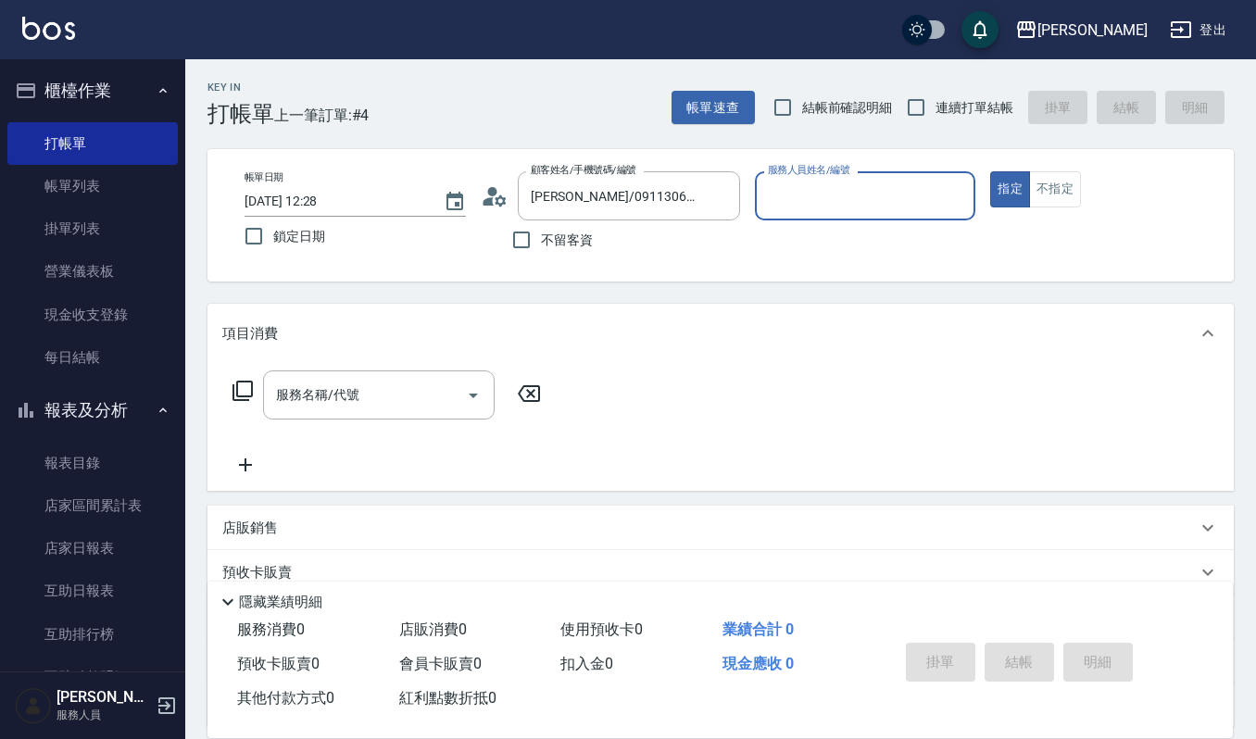
type input "[PERSON_NAME]-4"
click at [394, 395] on input "服務名稱/代號" at bounding box center [364, 395] width 187 height 32
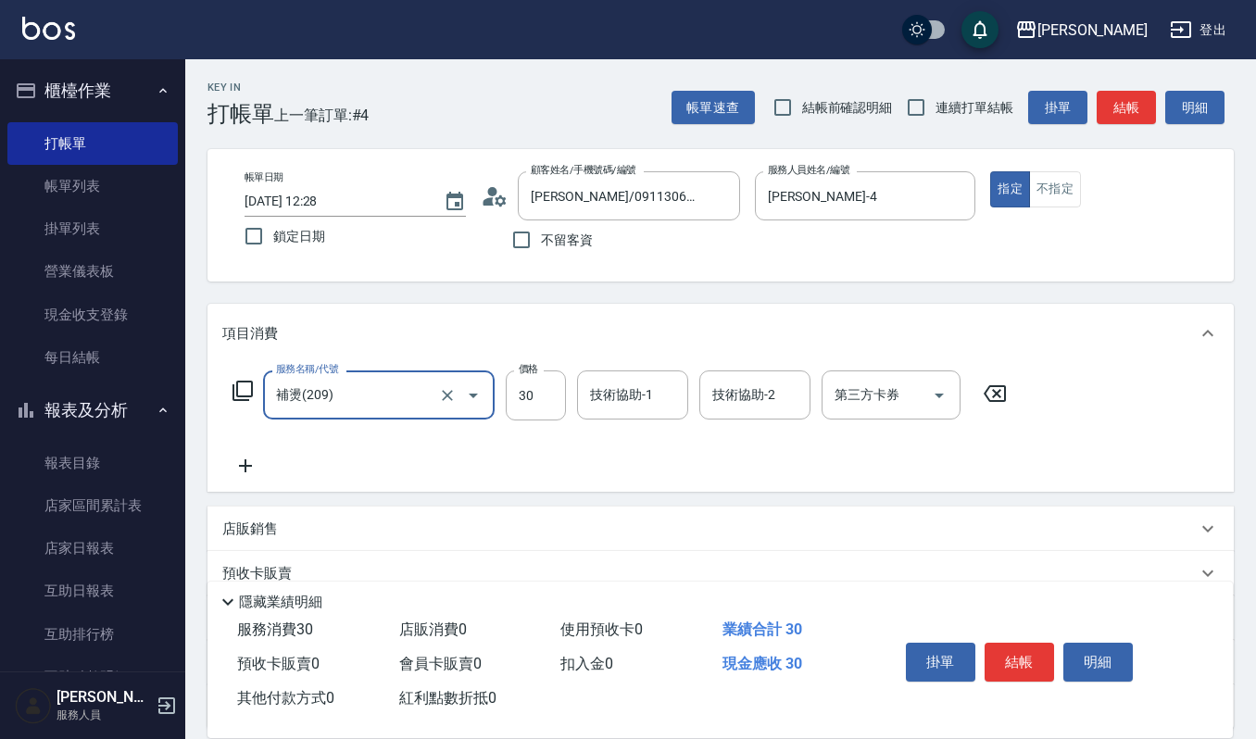
type input "補燙(209)"
type input "500"
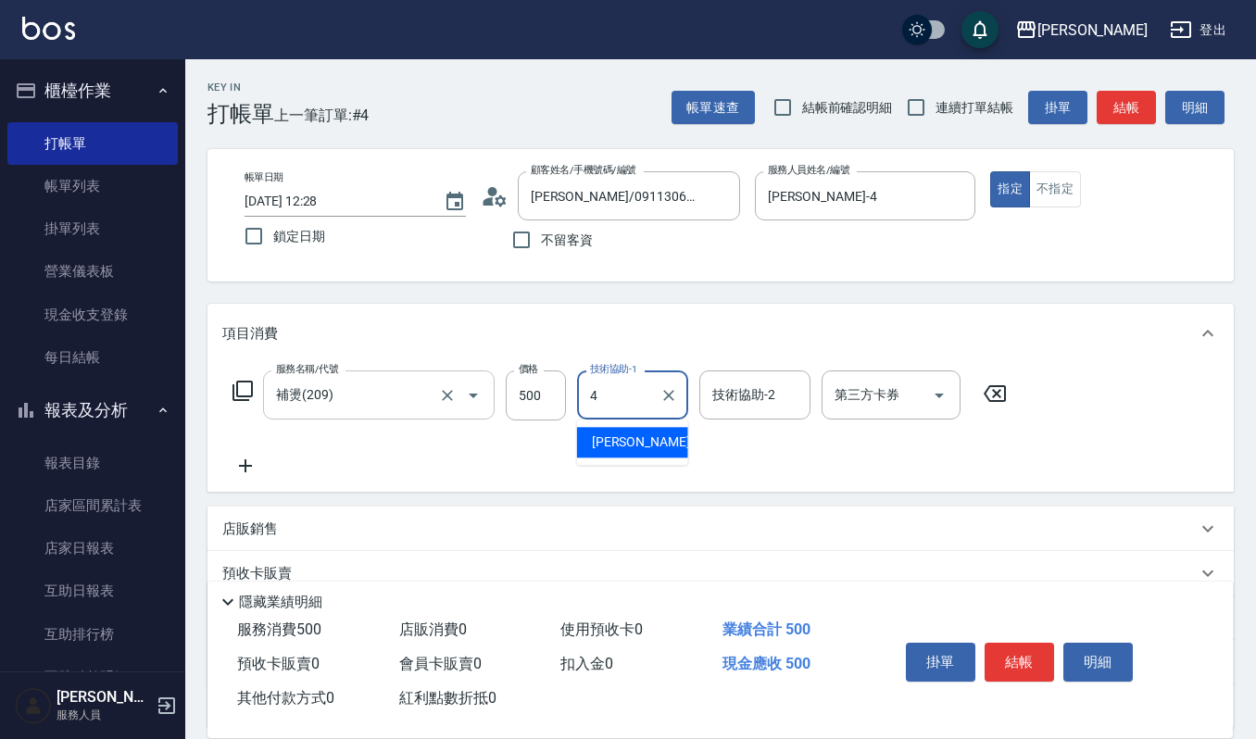
type input "[PERSON_NAME]-4"
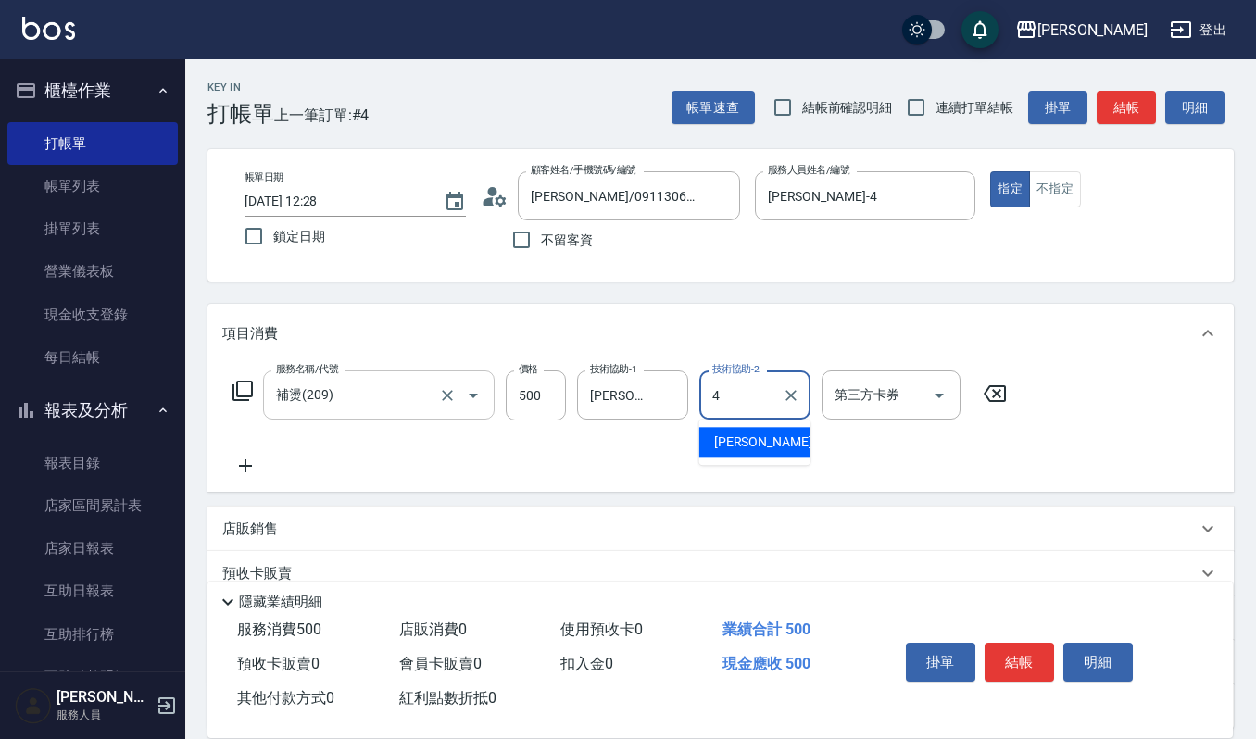
type input "[PERSON_NAME]-4"
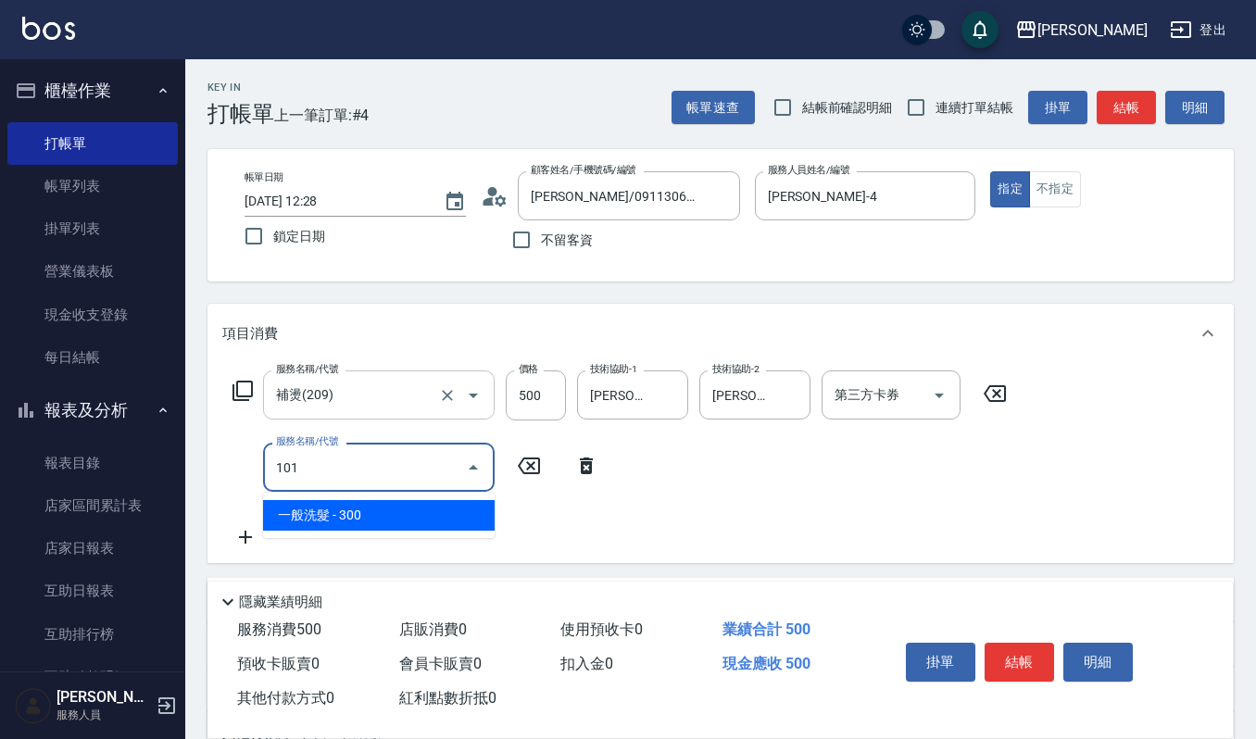
type input "."
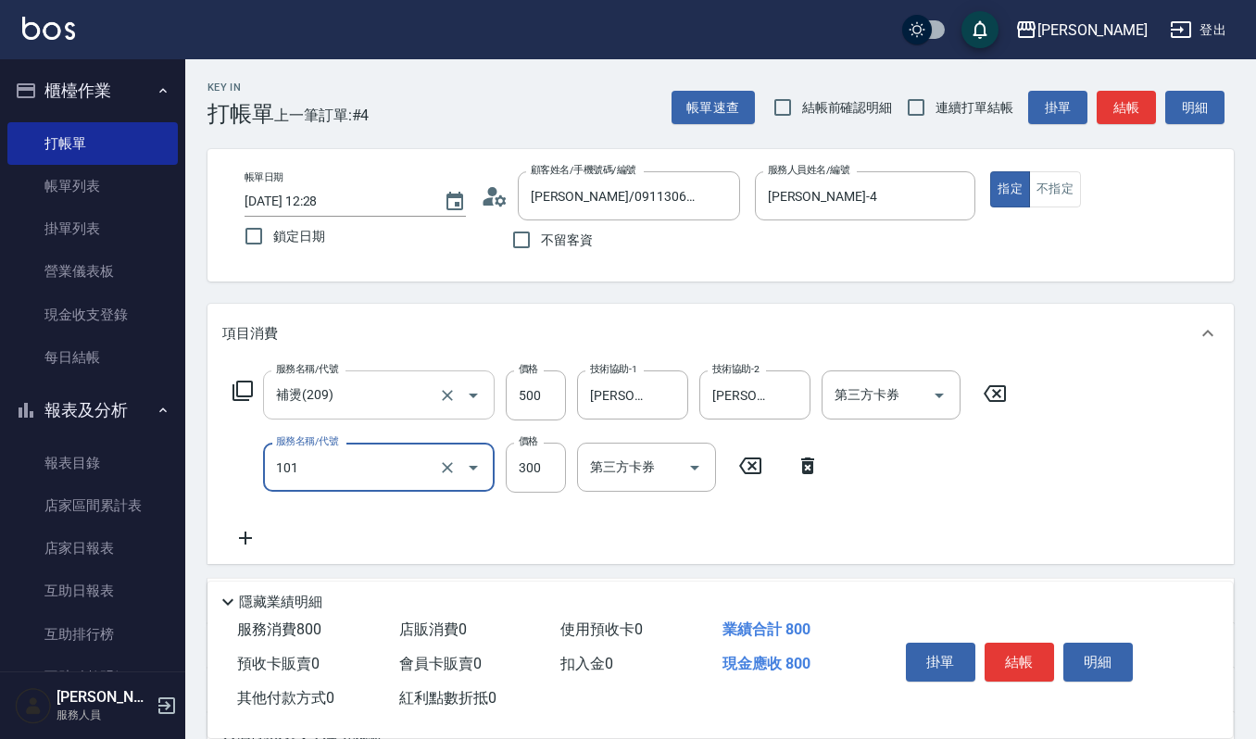
type input "一般洗髮(101)"
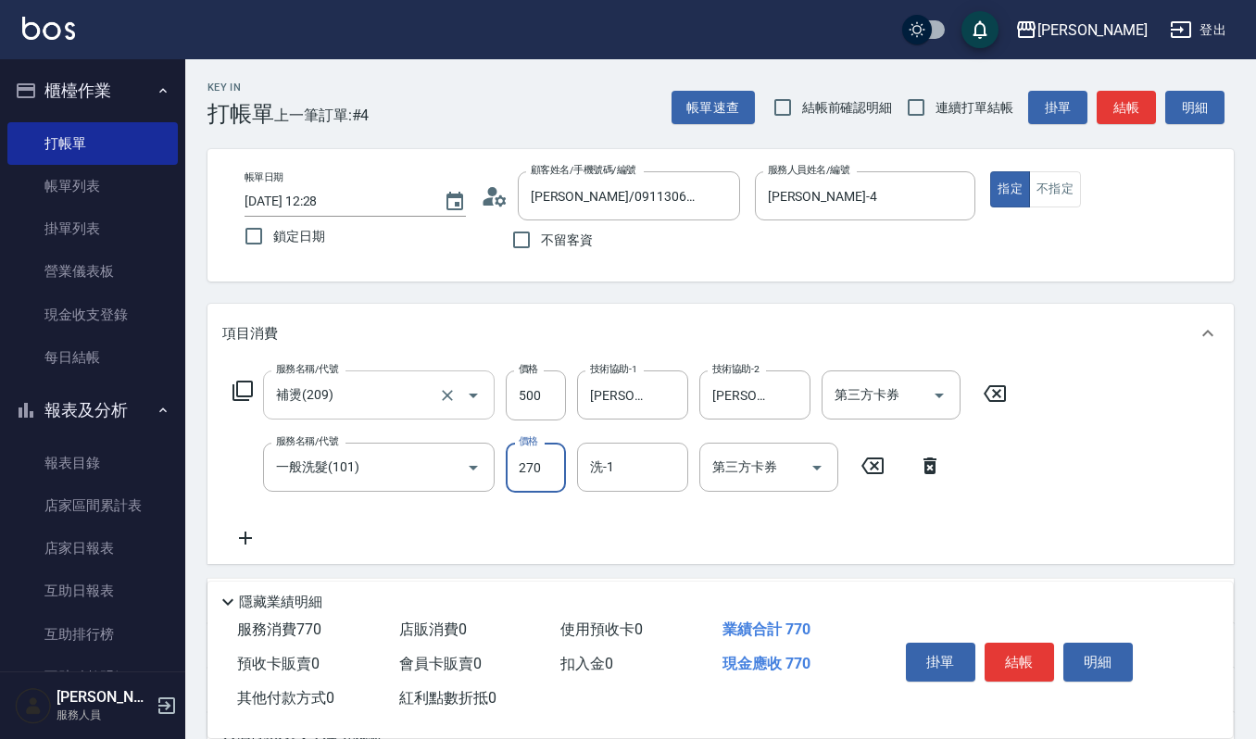
type input "270"
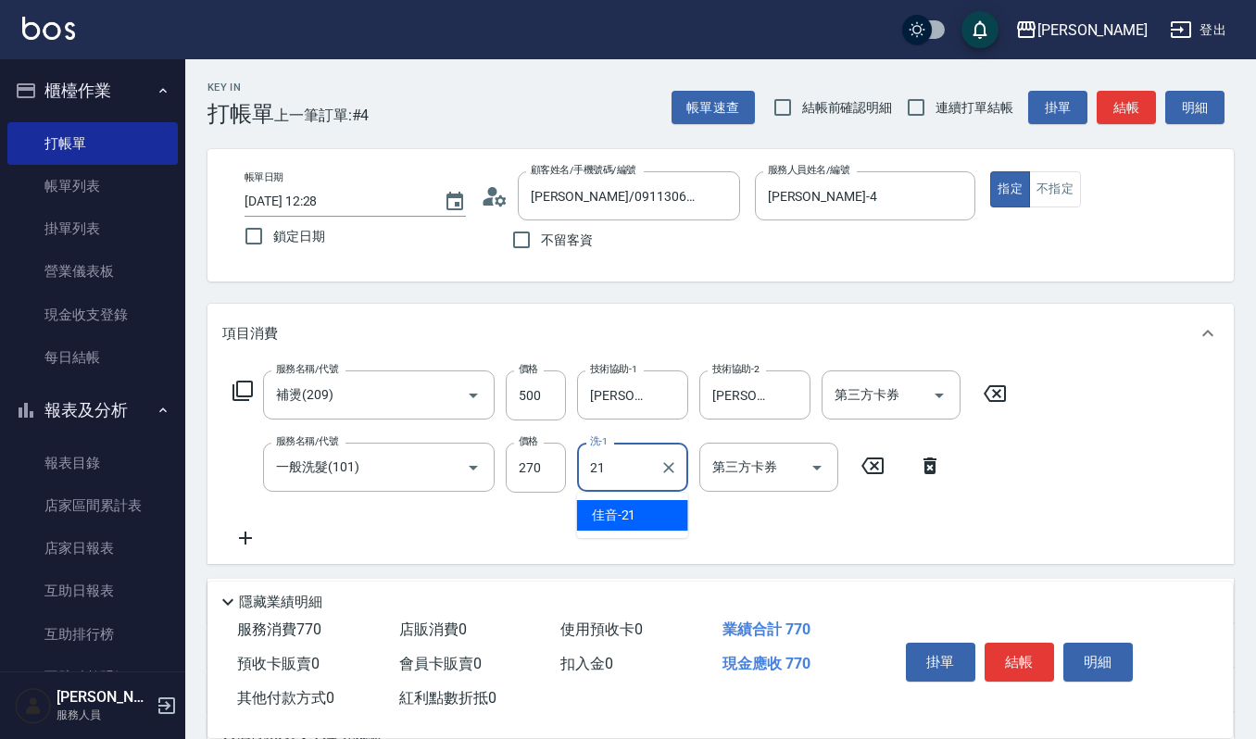
type input "佳音-21"
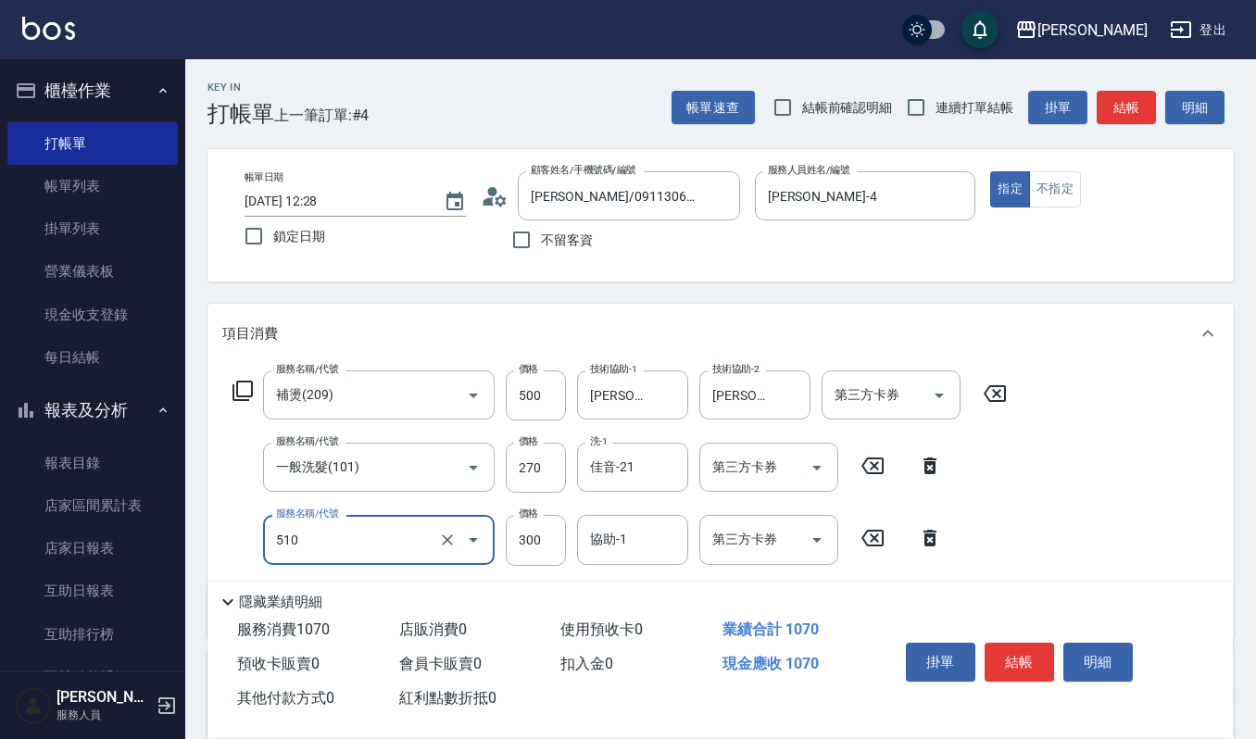
type input "~自備~護髮(510)"
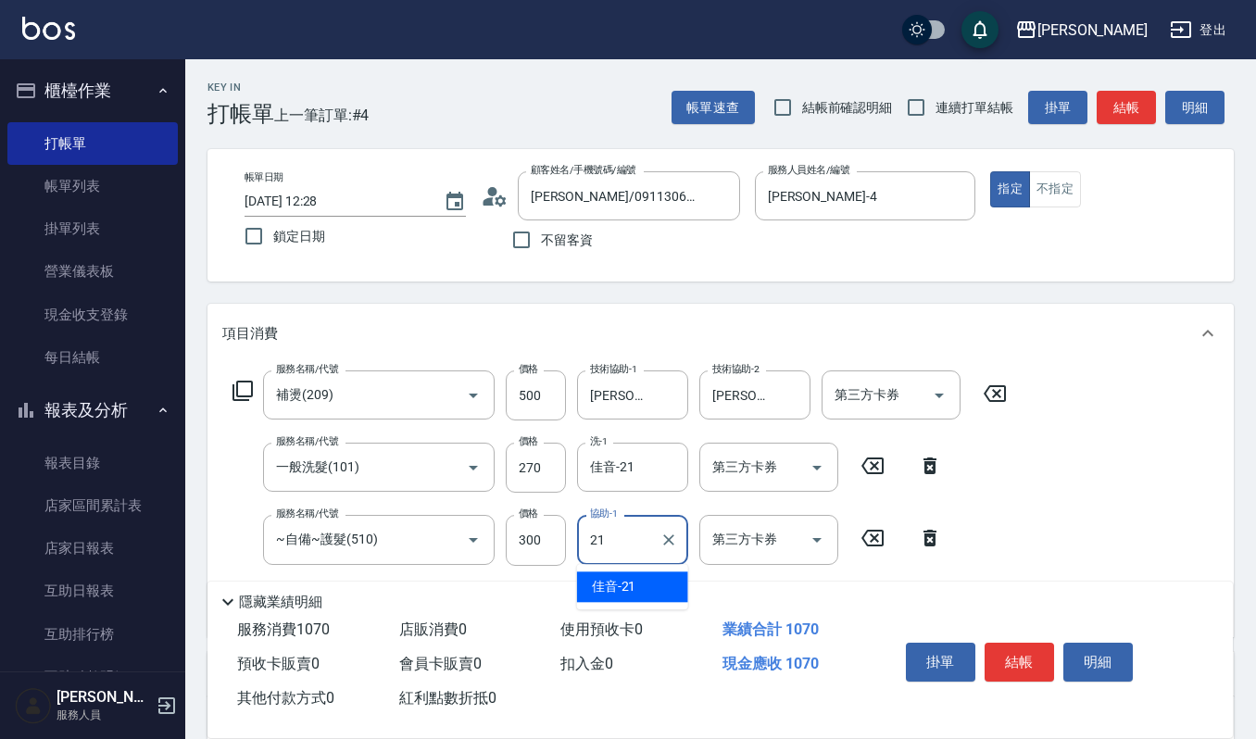
type input "佳音-21"
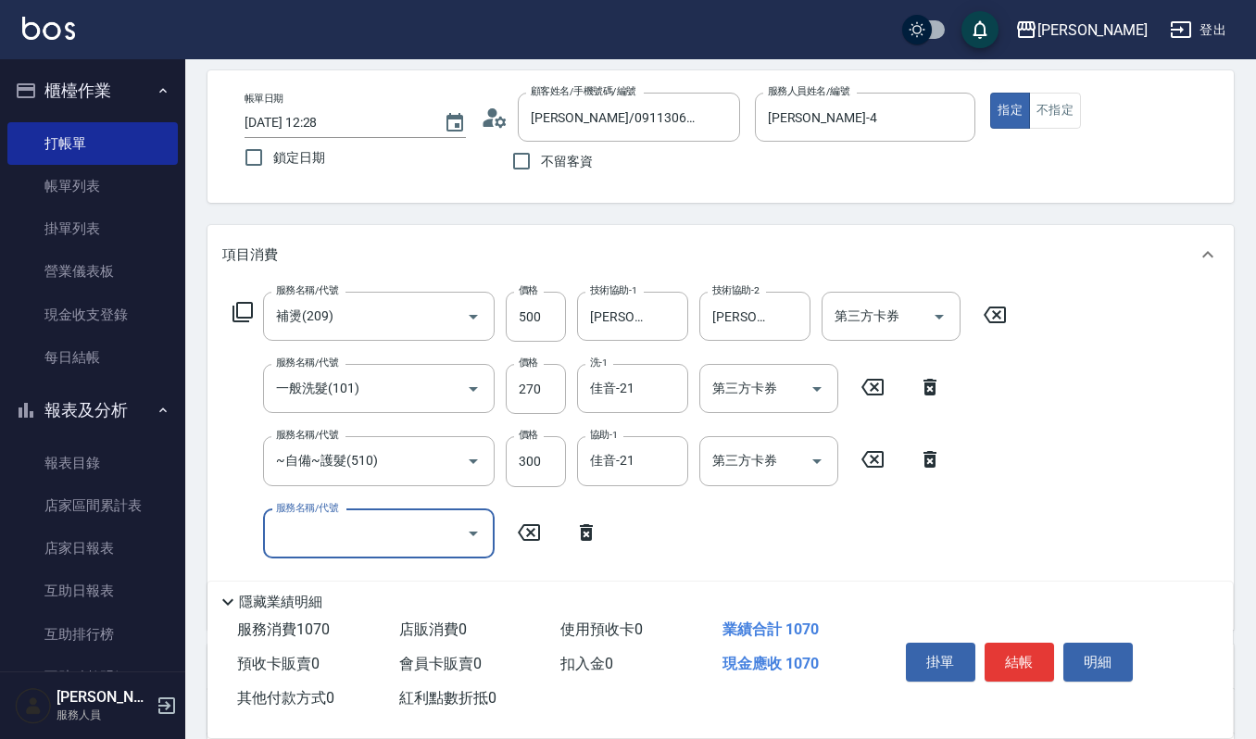
scroll to position [123, 0]
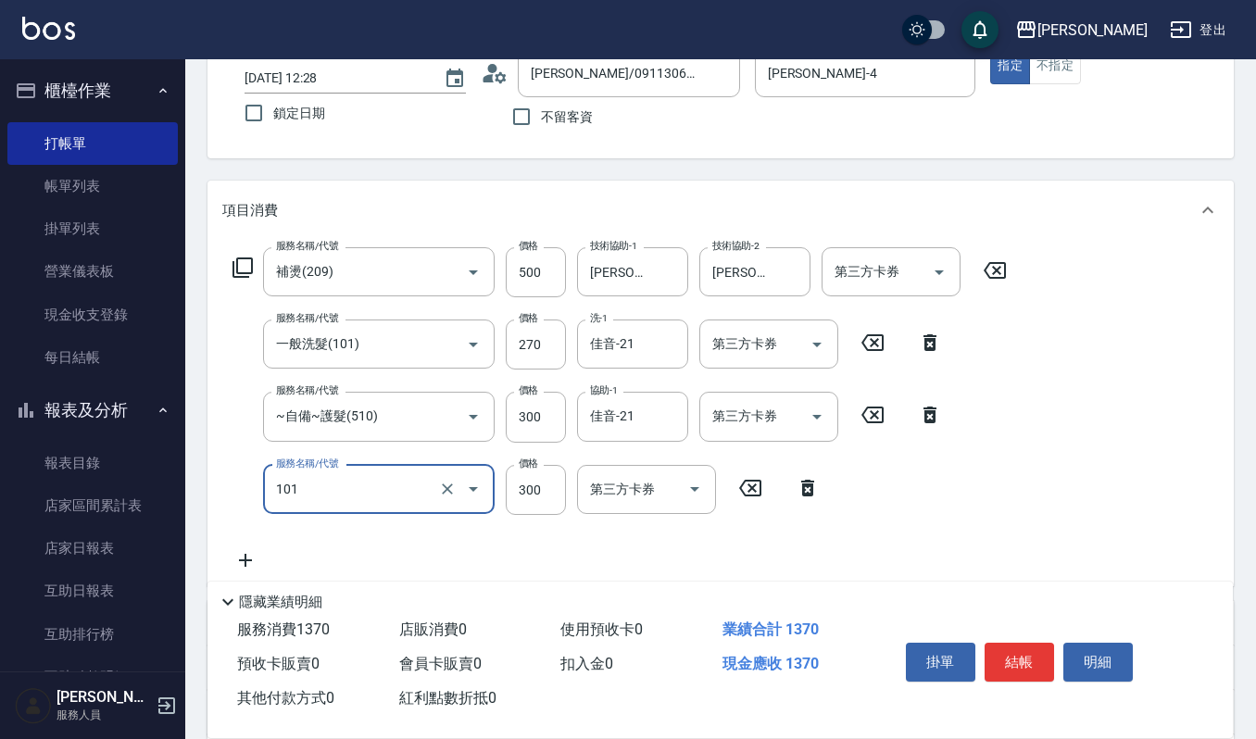
type input "一般洗髮(101)"
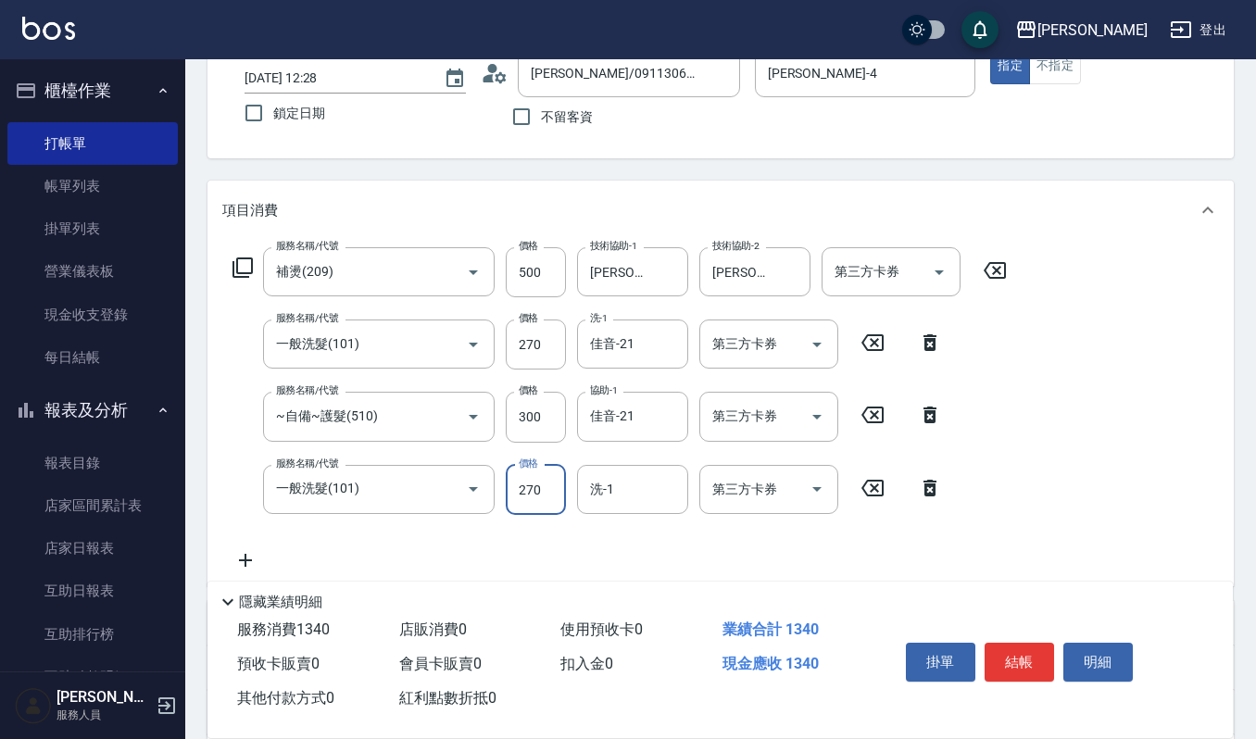
type input "270"
type input "4"
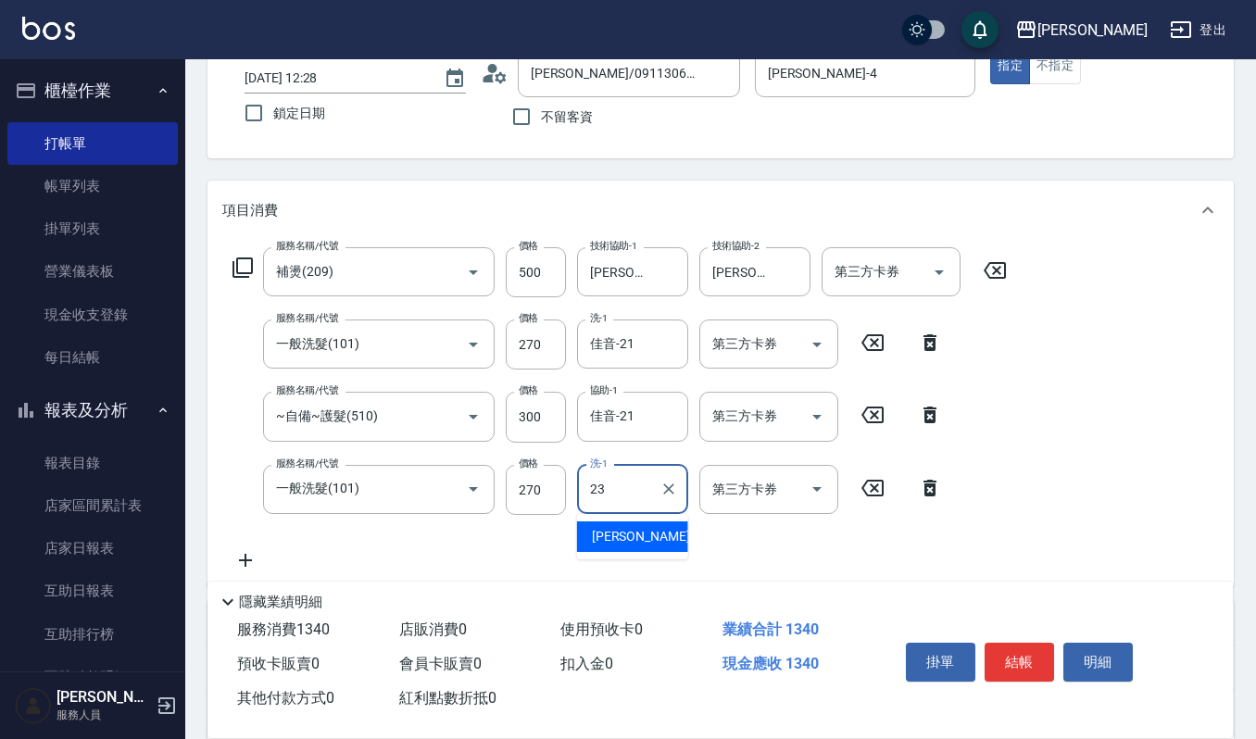
type input "[PERSON_NAME]-23"
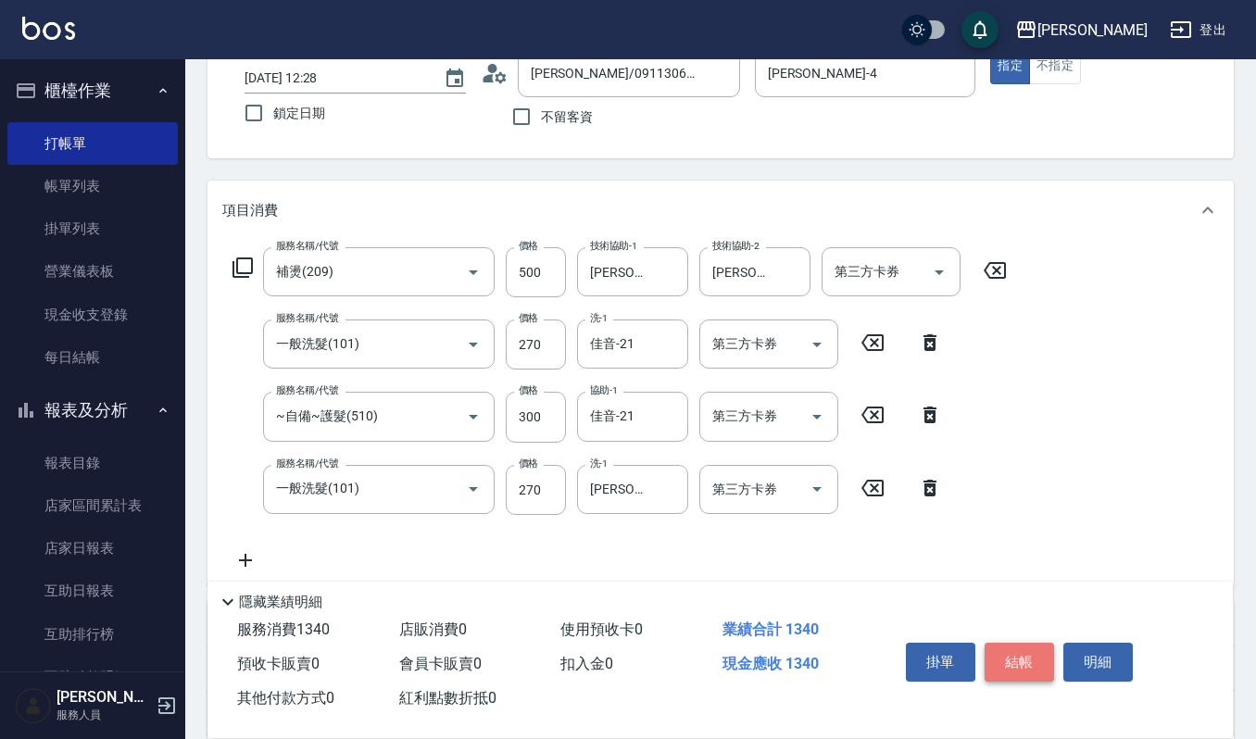
click at [1002, 656] on button "結帳" at bounding box center [1019, 662] width 69 height 39
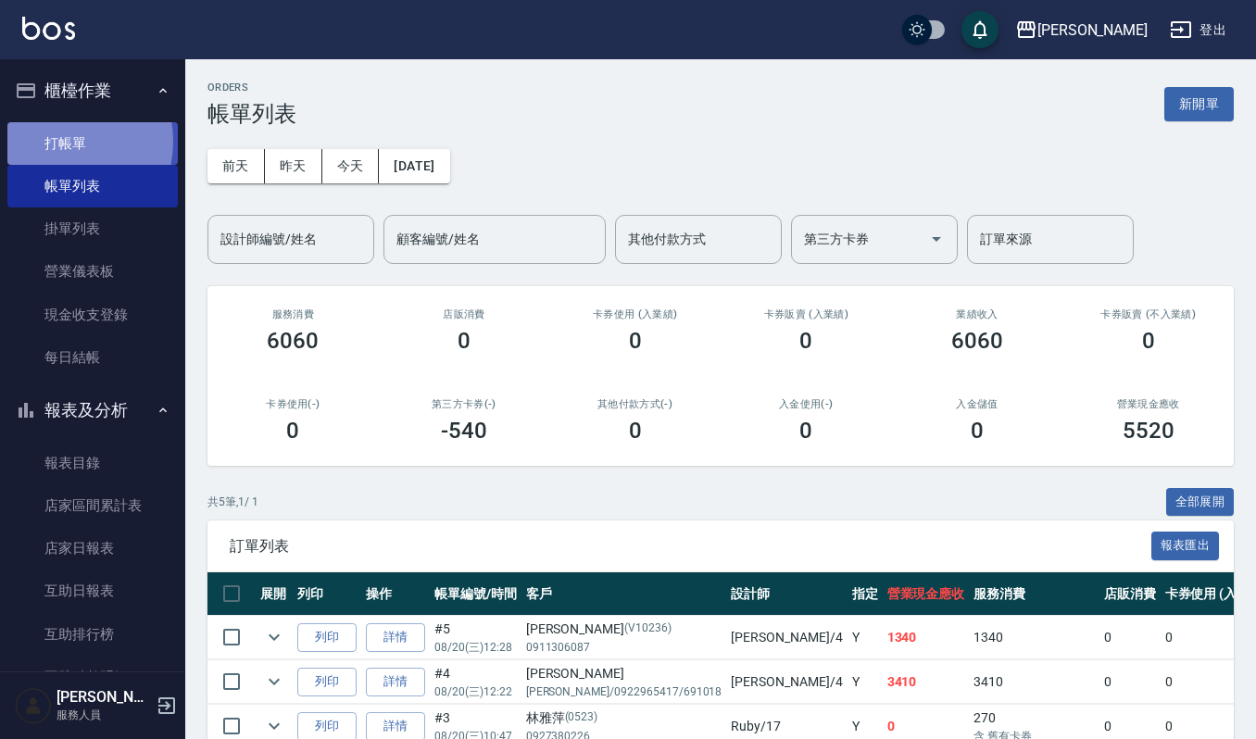
click at [54, 141] on link "打帳單" at bounding box center [92, 143] width 170 height 43
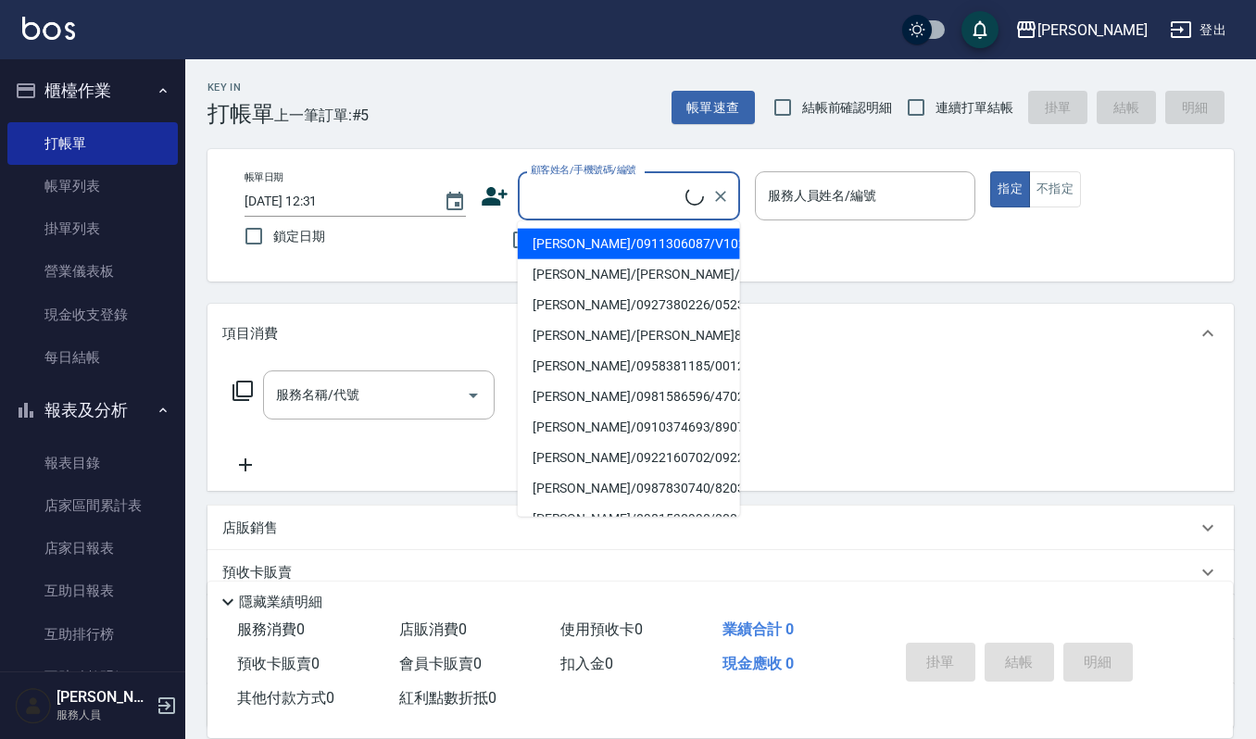
click at [574, 195] on input "顧客姓名/手機號碼/編號" at bounding box center [605, 196] width 159 height 32
type input "ㄎ"
type input "ㄌ"
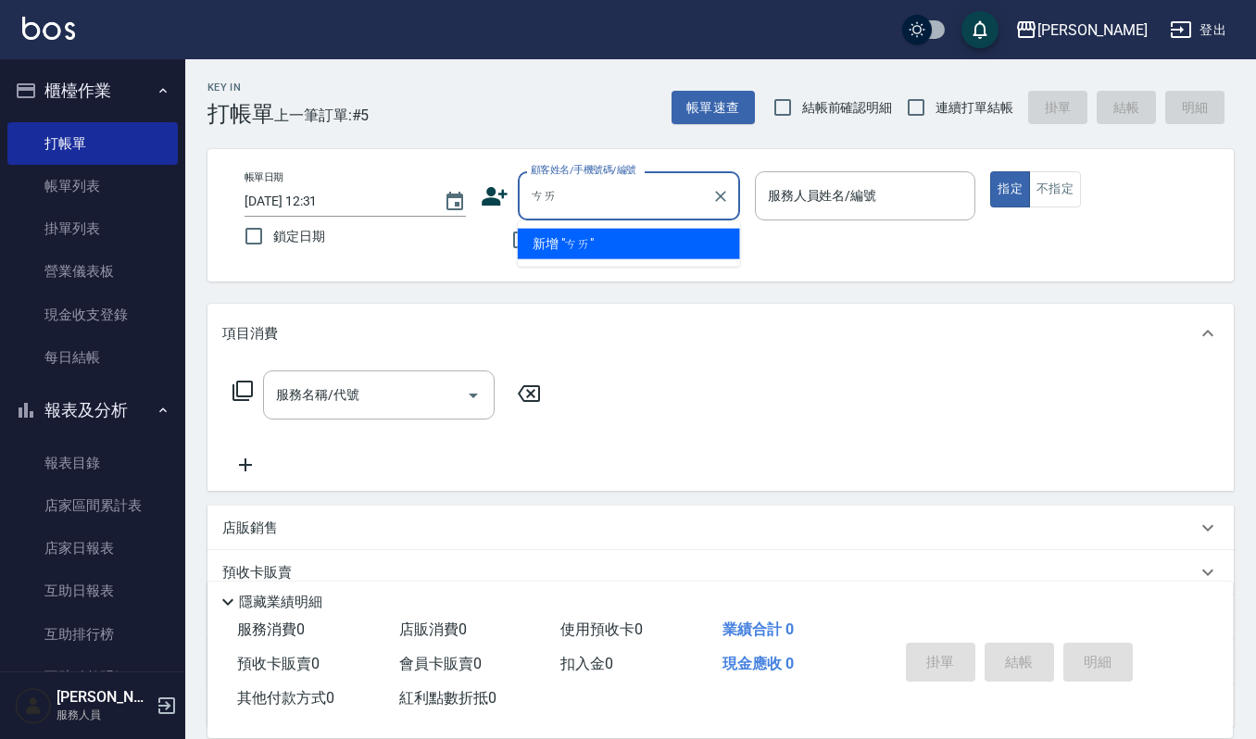
type input "才"
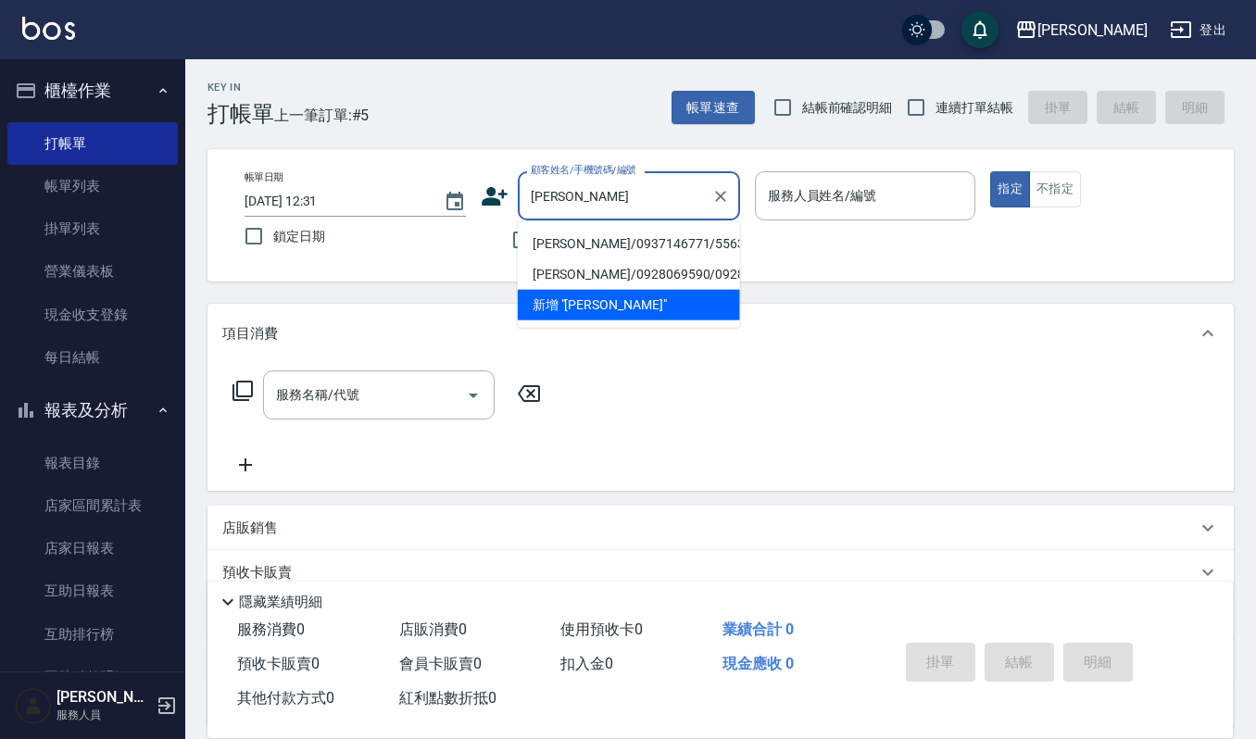
click at [539, 242] on li "[PERSON_NAME]/0937146771/55633" at bounding box center [629, 244] width 222 height 31
type input "[PERSON_NAME]/0937146771/55633"
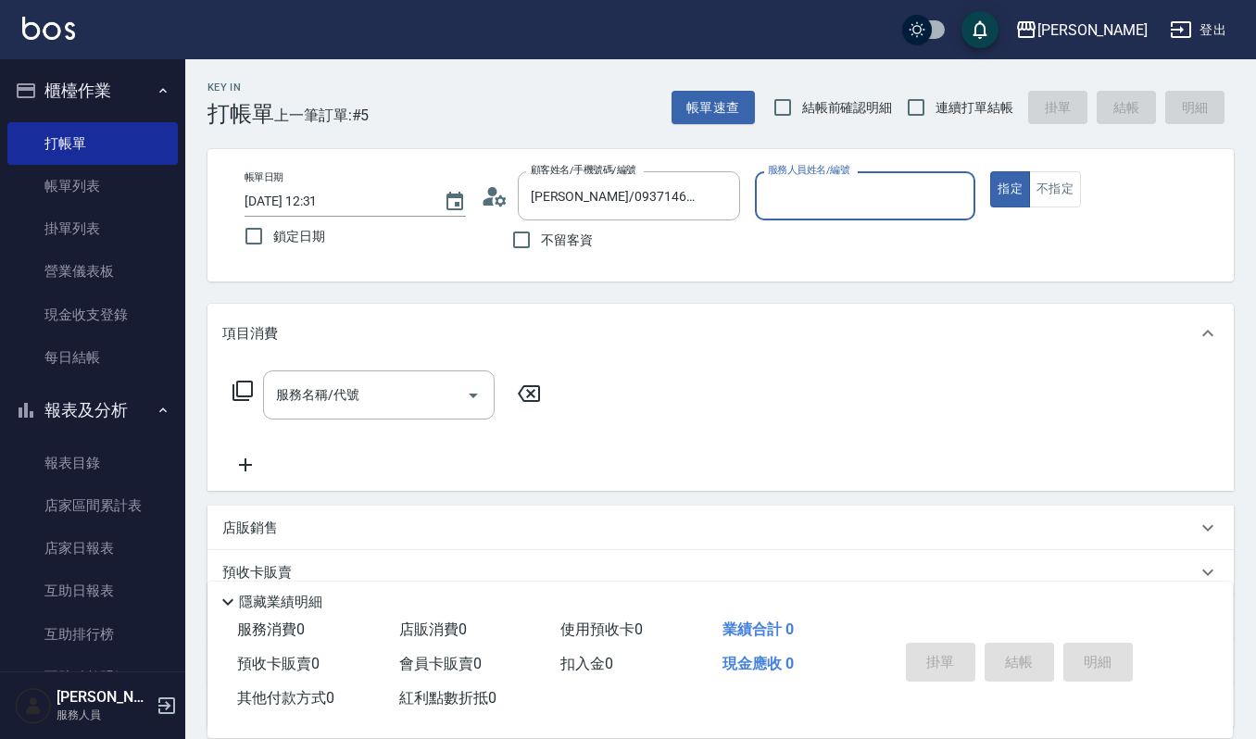
type input "Sammi-8"
click at [471, 394] on icon "Open" at bounding box center [473, 396] width 9 height 5
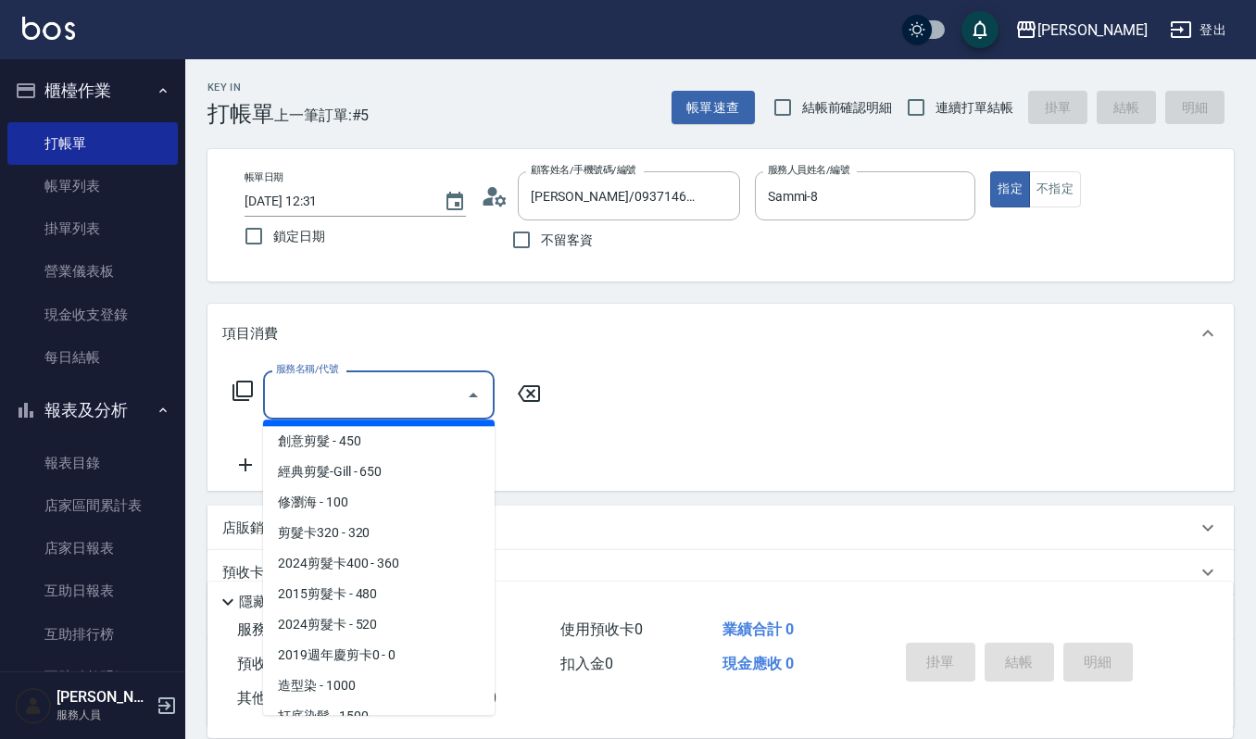
scroll to position [617, 0]
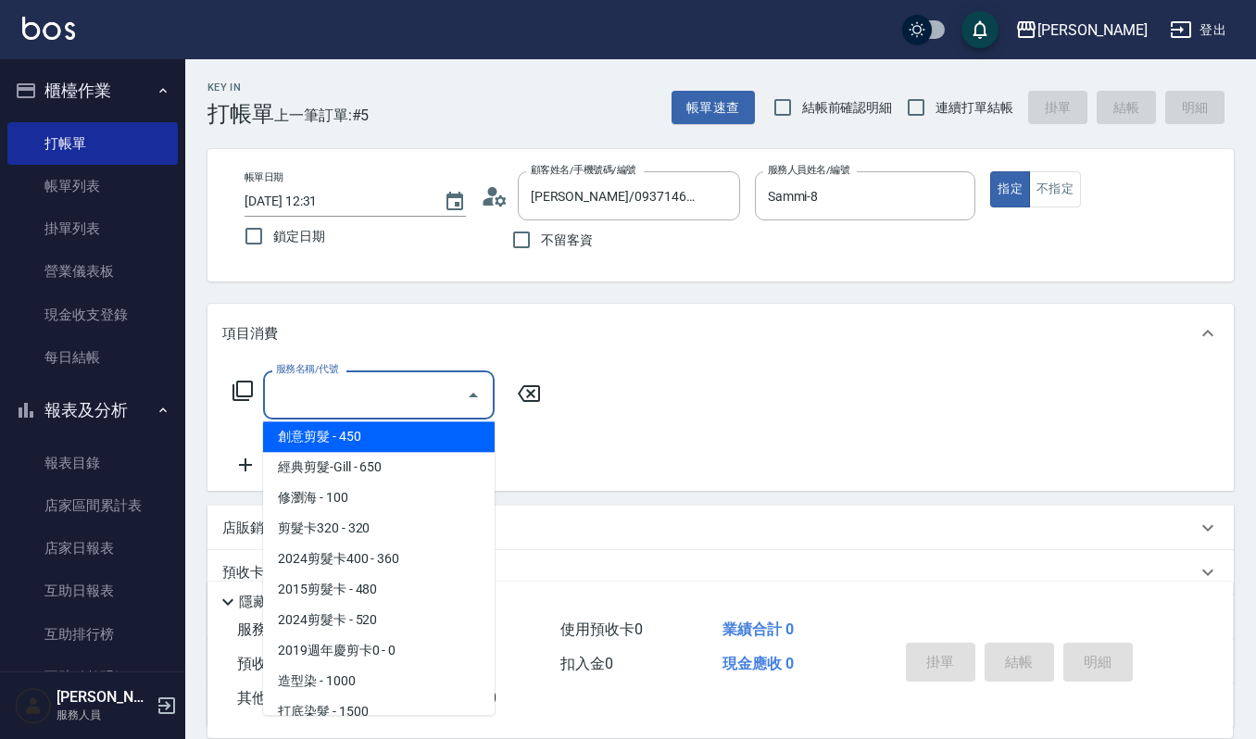
click at [401, 435] on span "創意剪髮 - 450" at bounding box center [379, 437] width 232 height 31
type input "創意剪髮(301)"
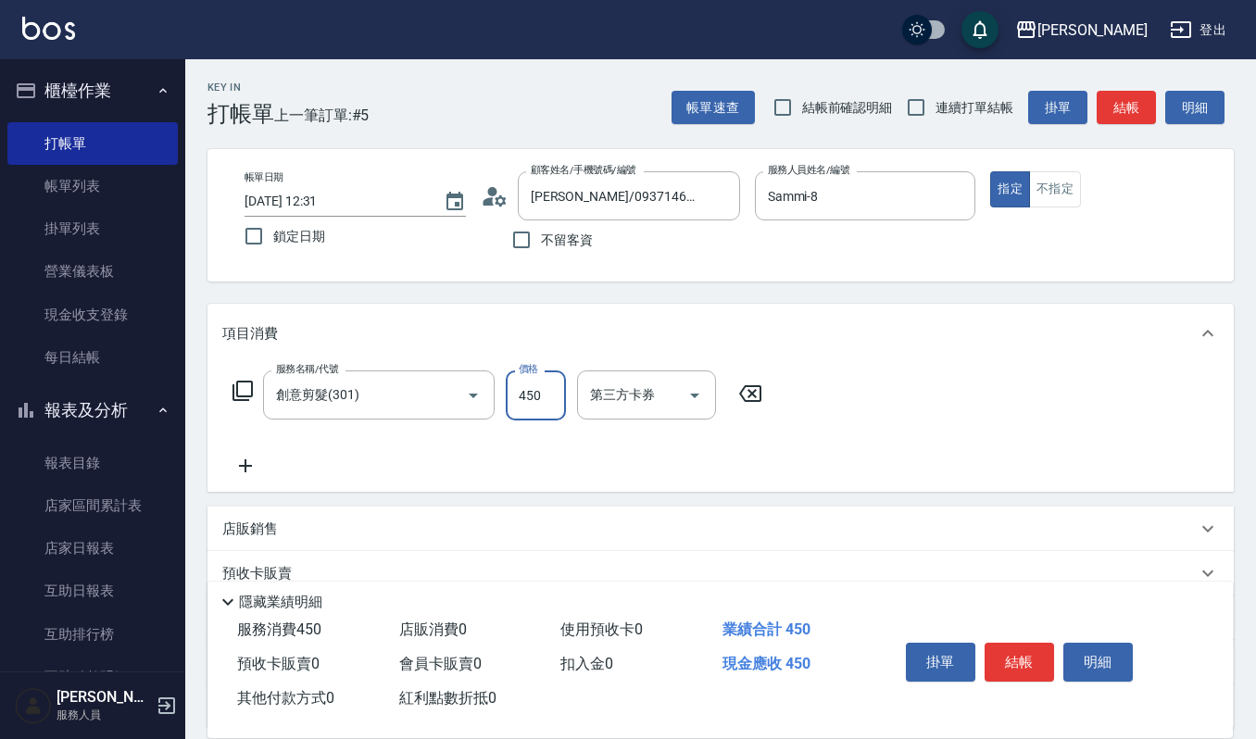
click at [552, 396] on input "450" at bounding box center [536, 396] width 60 height 50
type input "405"
click at [1035, 646] on button "結帳" at bounding box center [1019, 662] width 69 height 39
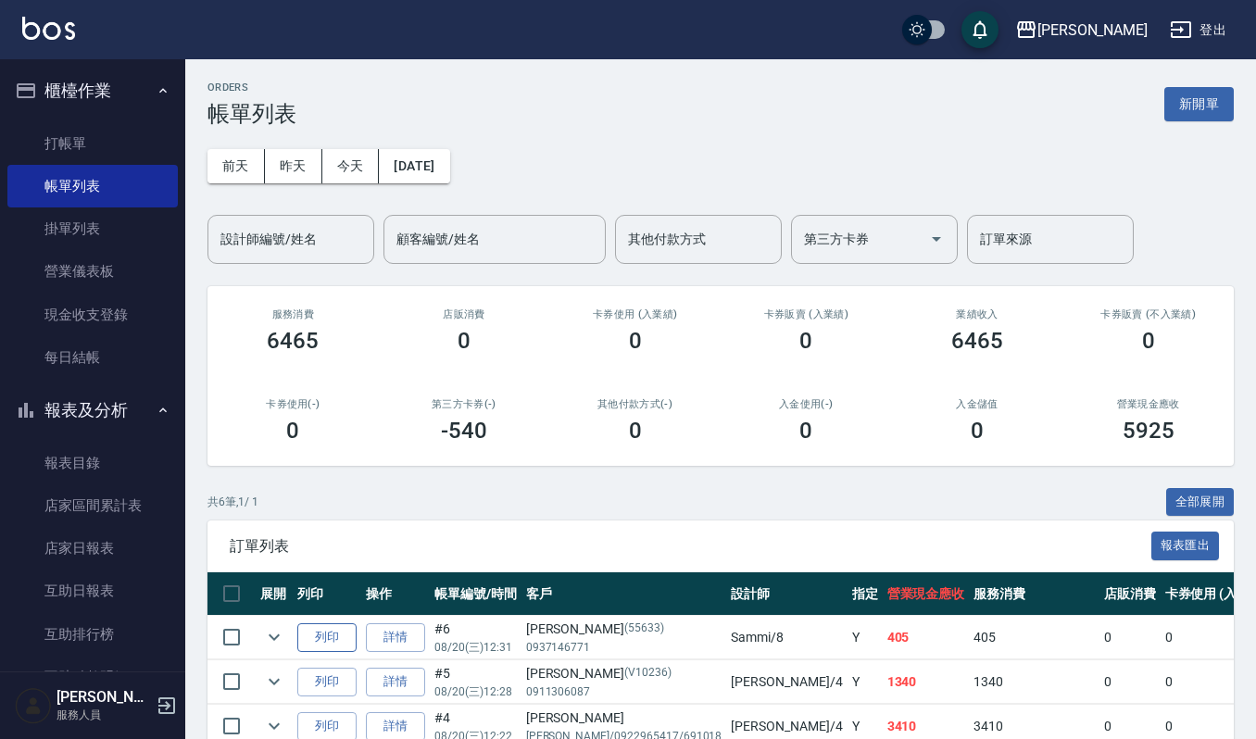
click at [321, 645] on button "列印" at bounding box center [326, 637] width 59 height 29
click at [71, 146] on link "打帳單" at bounding box center [92, 143] width 170 height 43
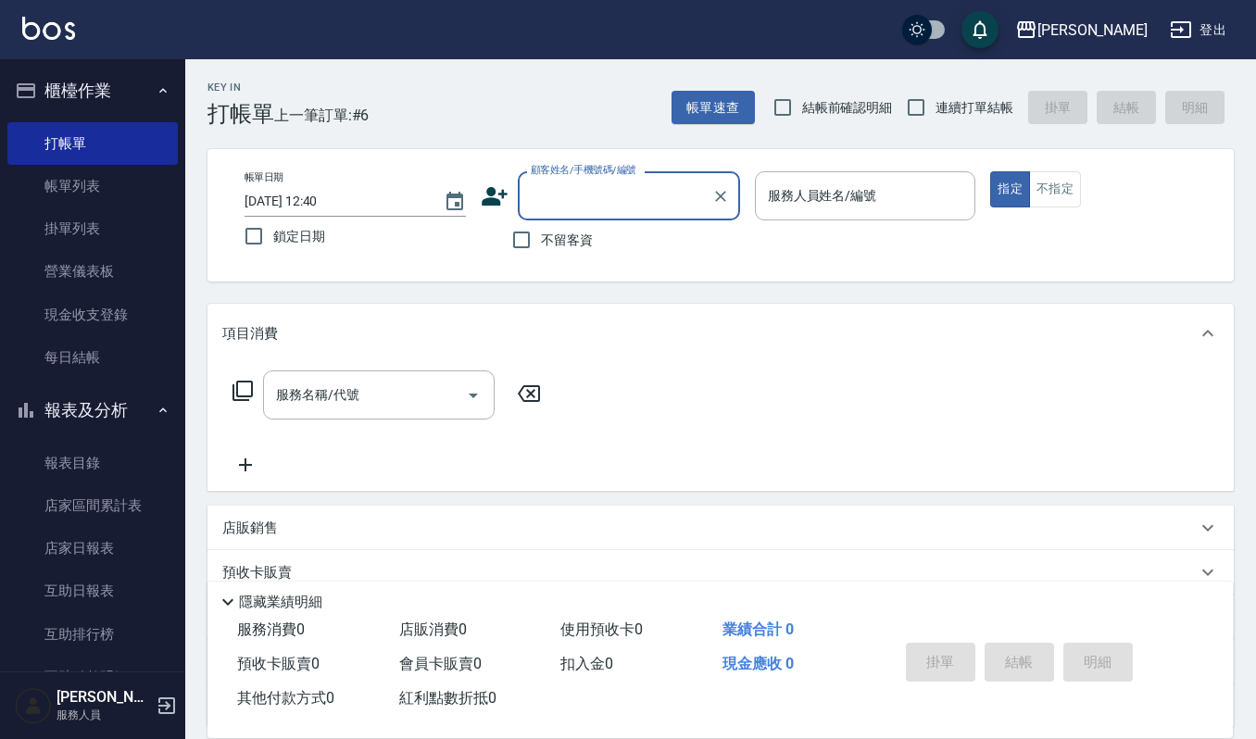
click at [608, 202] on input "顧客姓名/手機號碼/編號" at bounding box center [615, 196] width 178 height 32
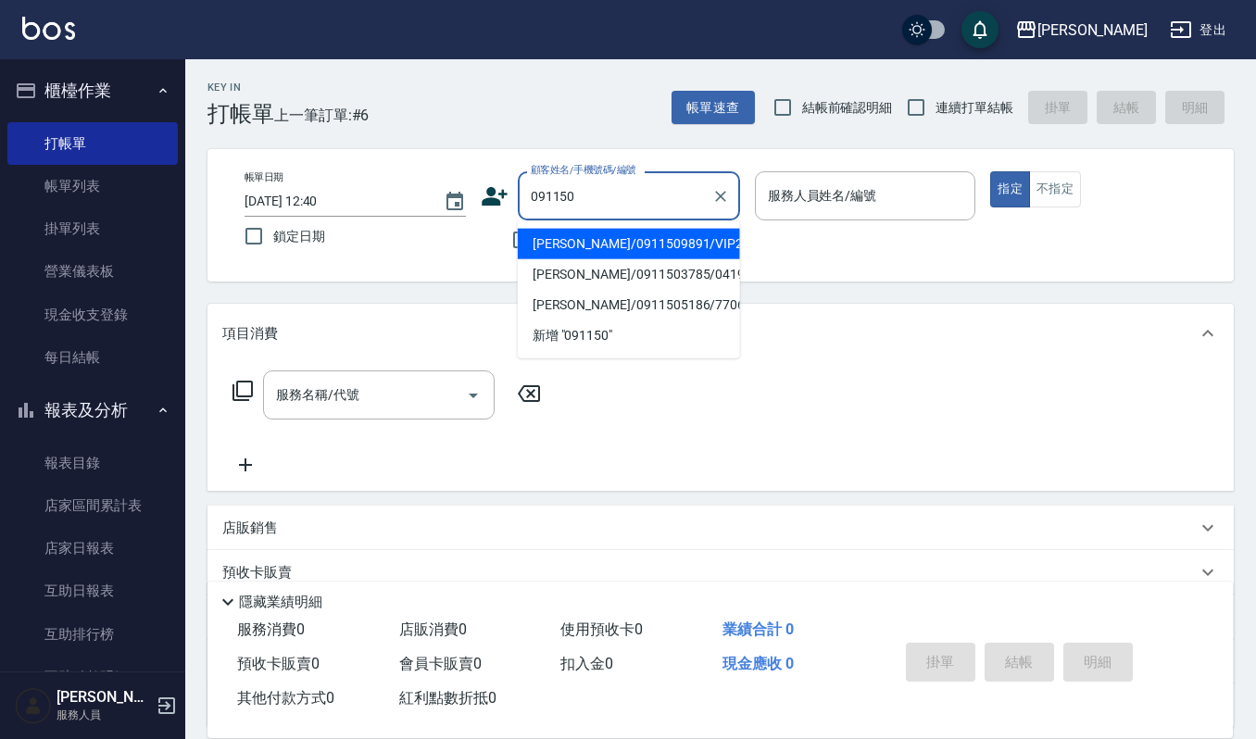
type input "0911508"
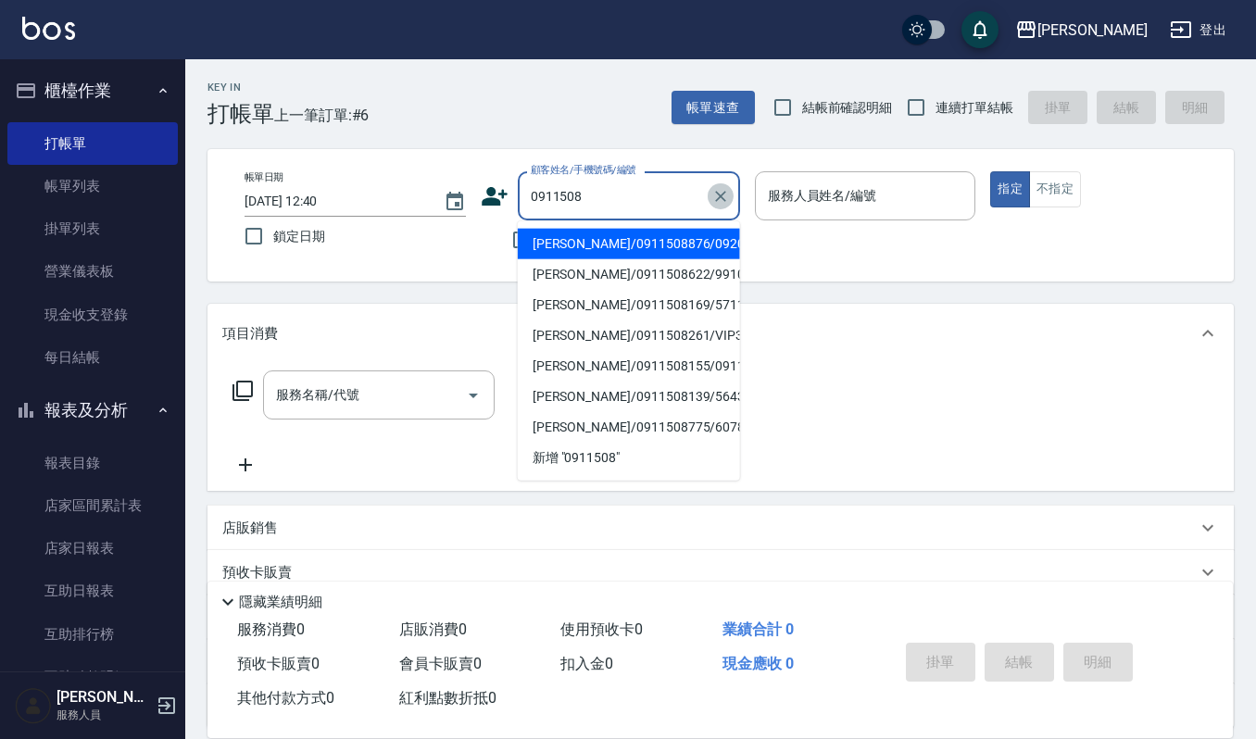
click at [727, 195] on icon "Clear" at bounding box center [720, 196] width 19 height 19
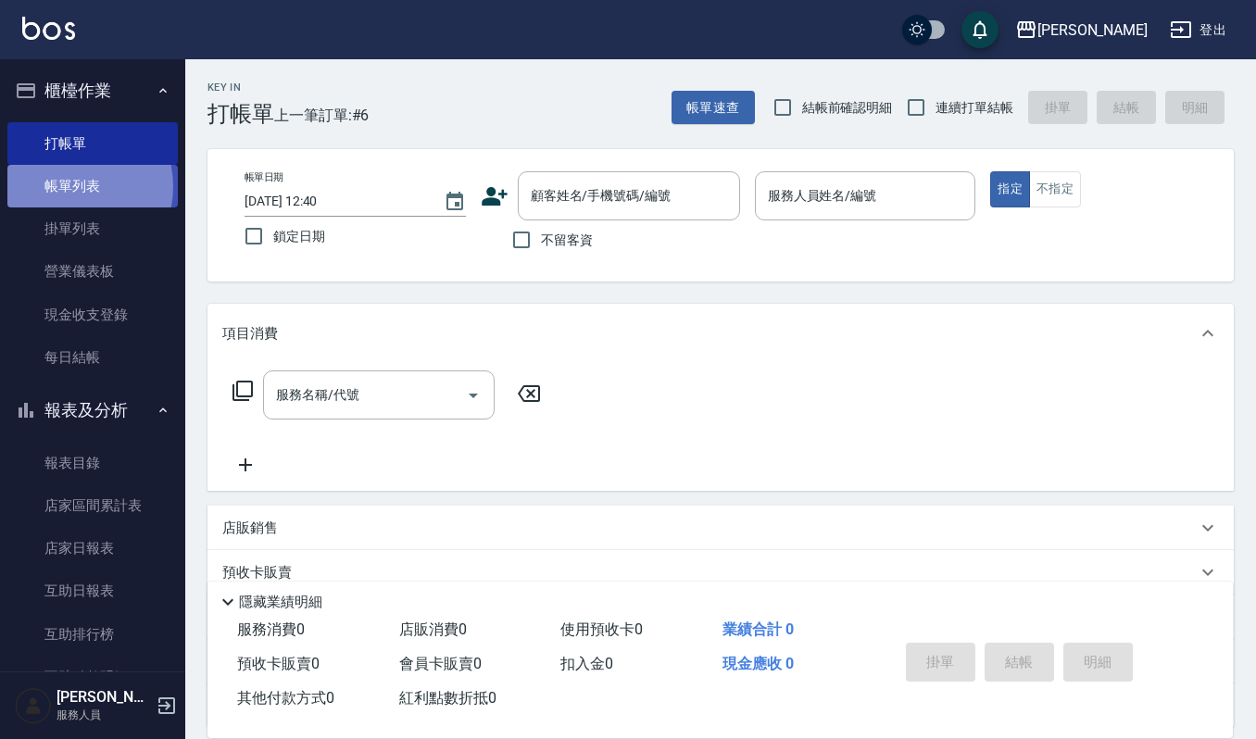
click at [64, 187] on link "帳單列表" at bounding box center [92, 186] width 170 height 43
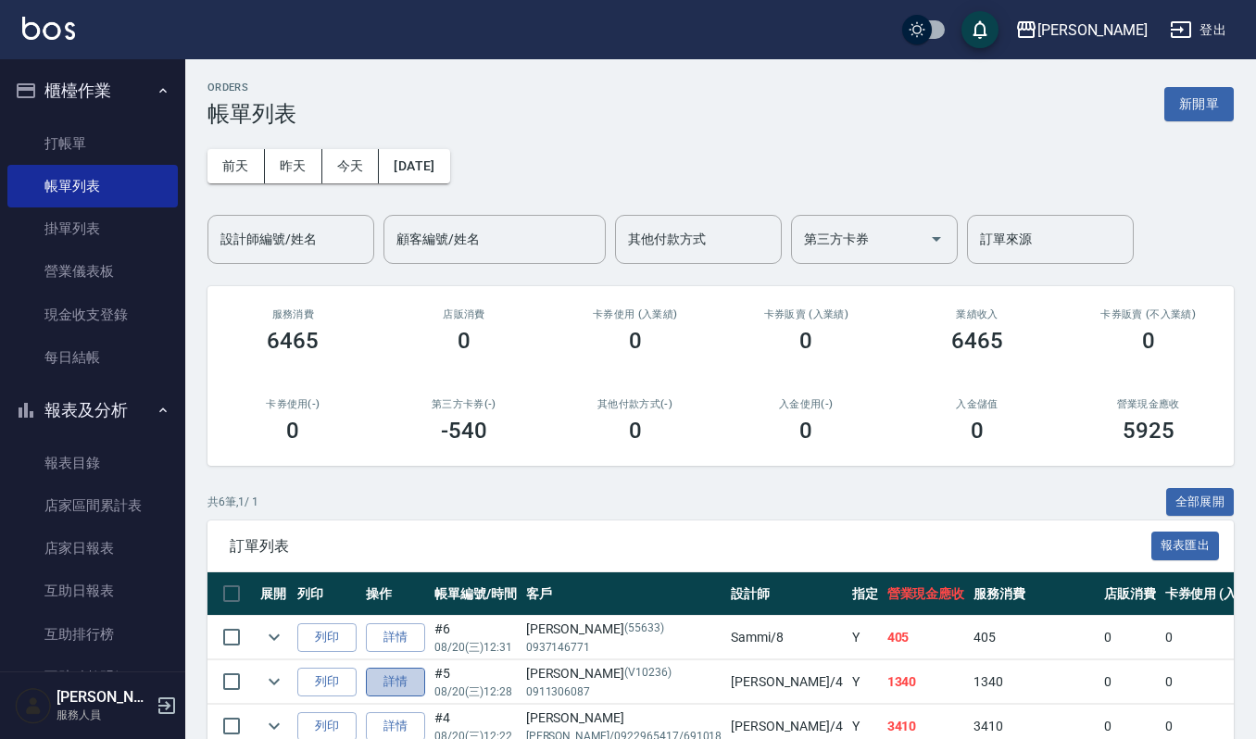
click at [397, 682] on link "詳情" at bounding box center [395, 682] width 59 height 29
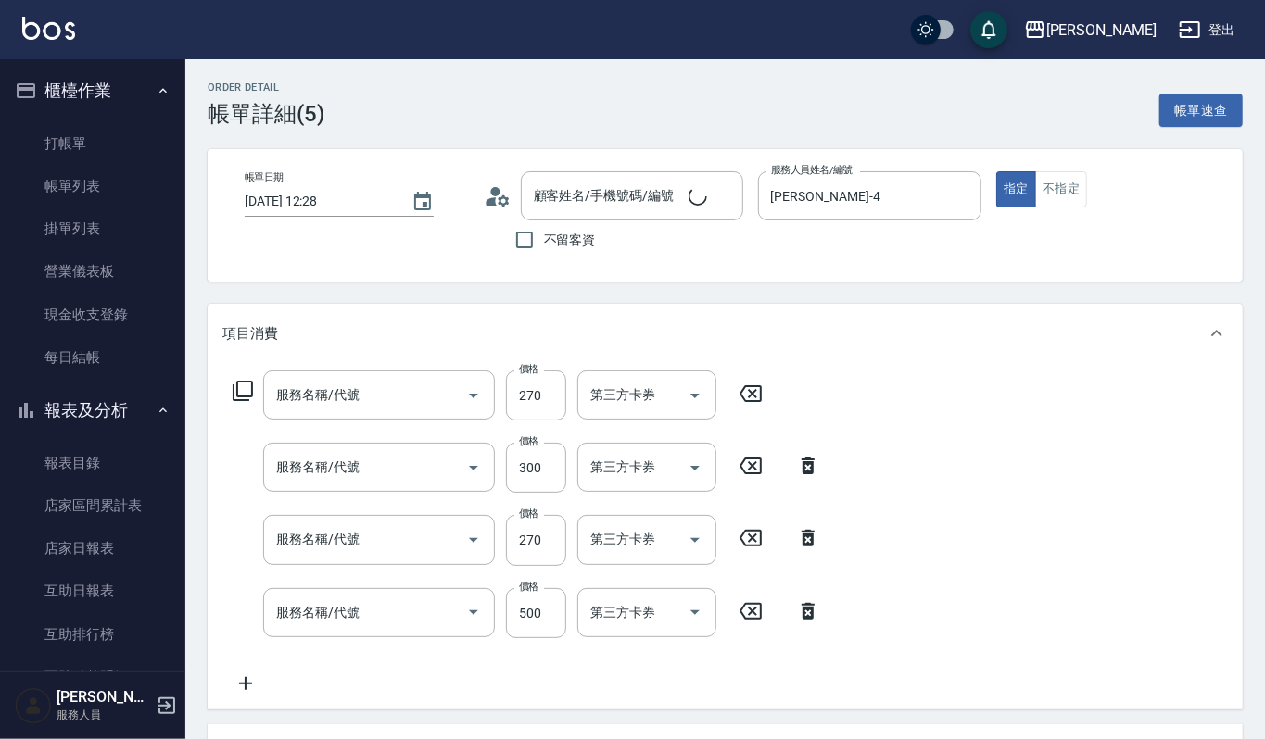
type input "[DATE] 12:28"
type input "[PERSON_NAME]-4"
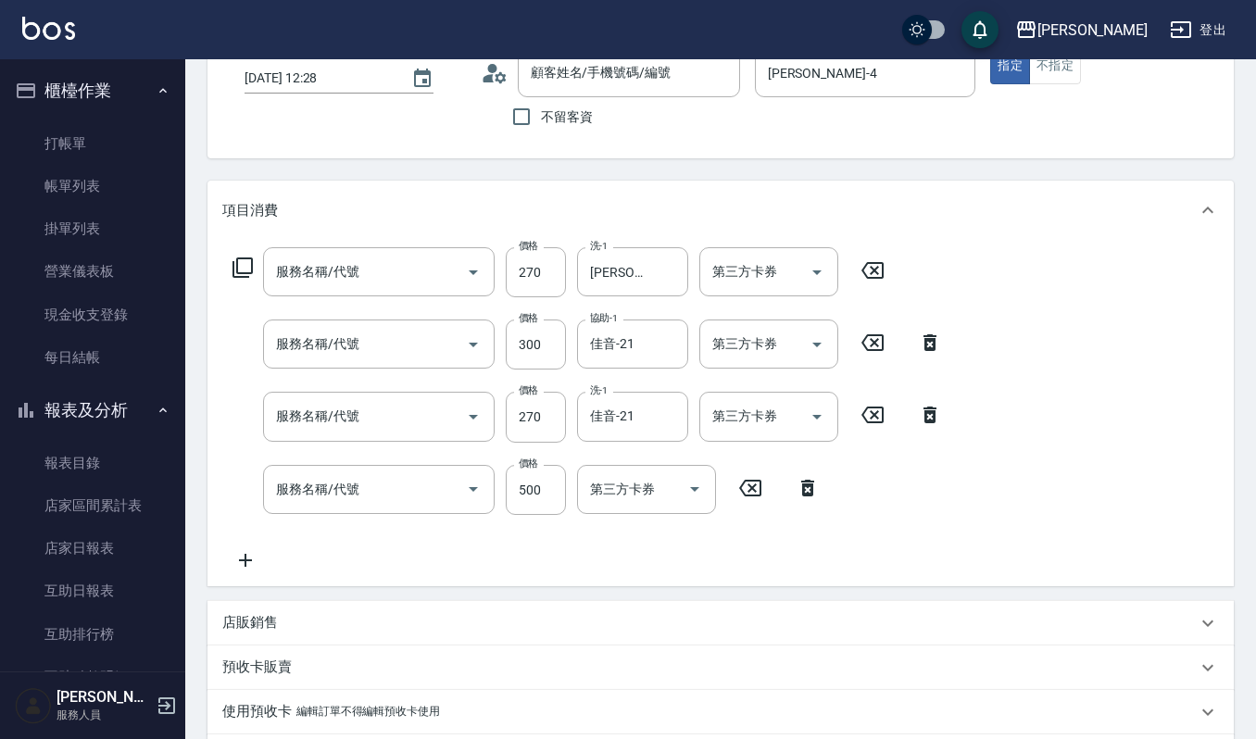
type input "一般洗髮(101)"
type input "~自備~護髮(510)"
type input "一般洗髮(101)"
type input "補燙(209)"
type input "[PERSON_NAME]/0911306087/V10236"
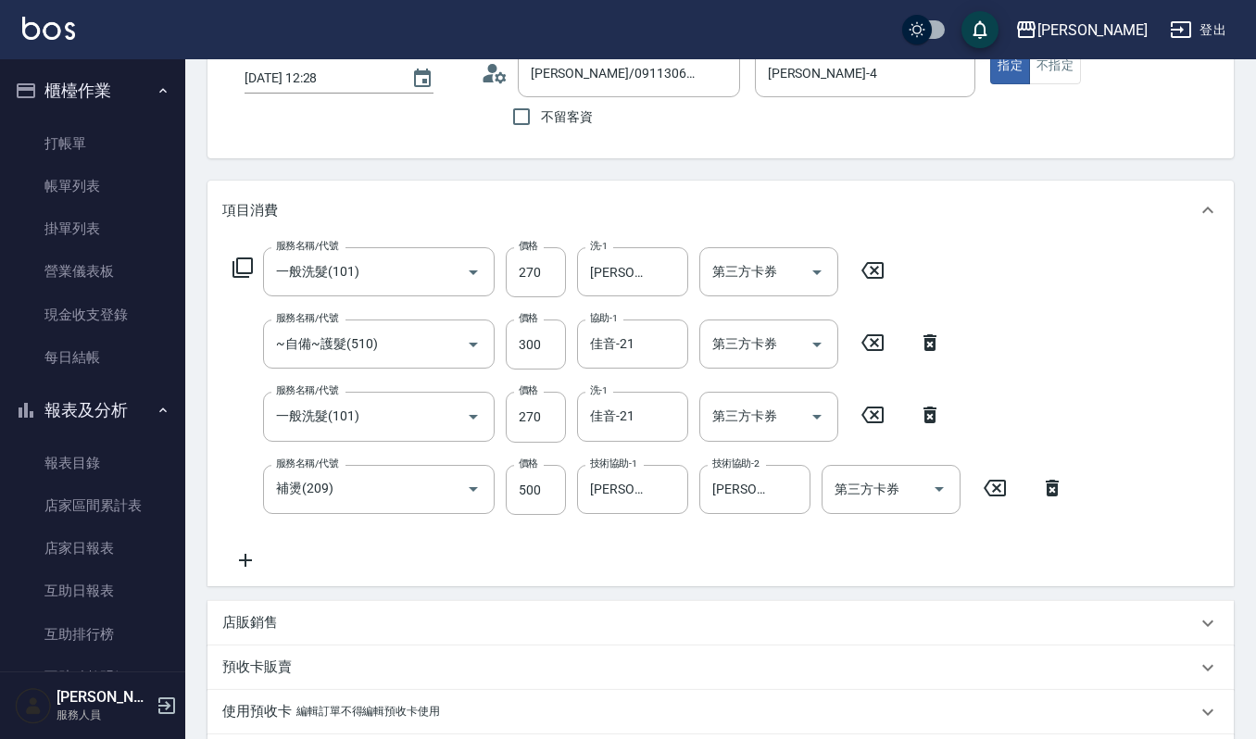
scroll to position [246, 0]
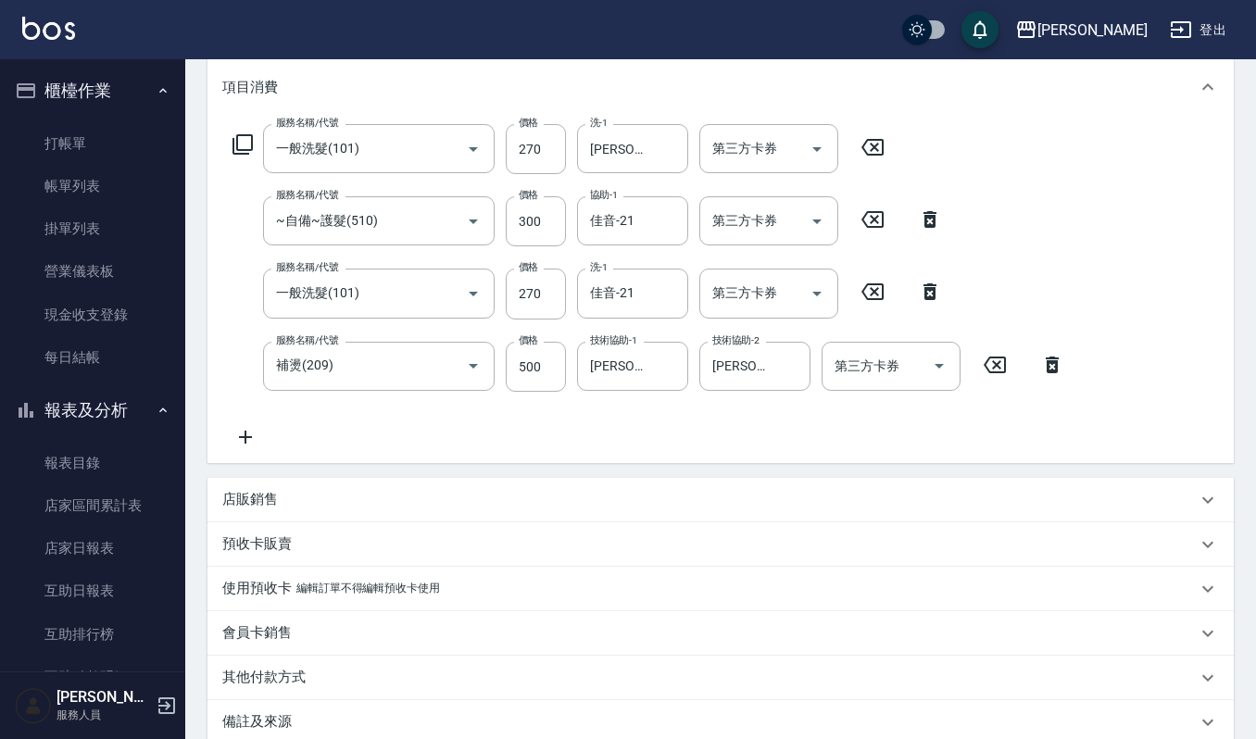
click at [254, 497] on p "店販銷售" at bounding box center [250, 499] width 56 height 19
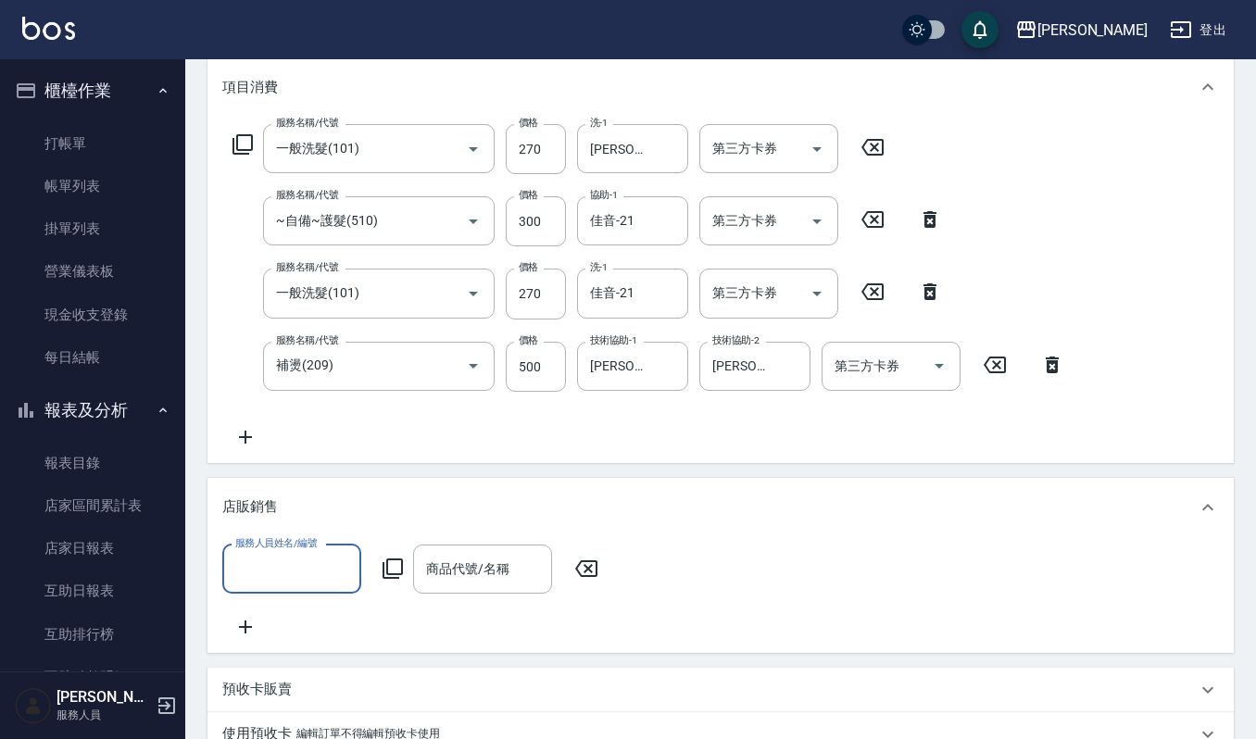
scroll to position [0, 0]
type input "[PERSON_NAME]-4"
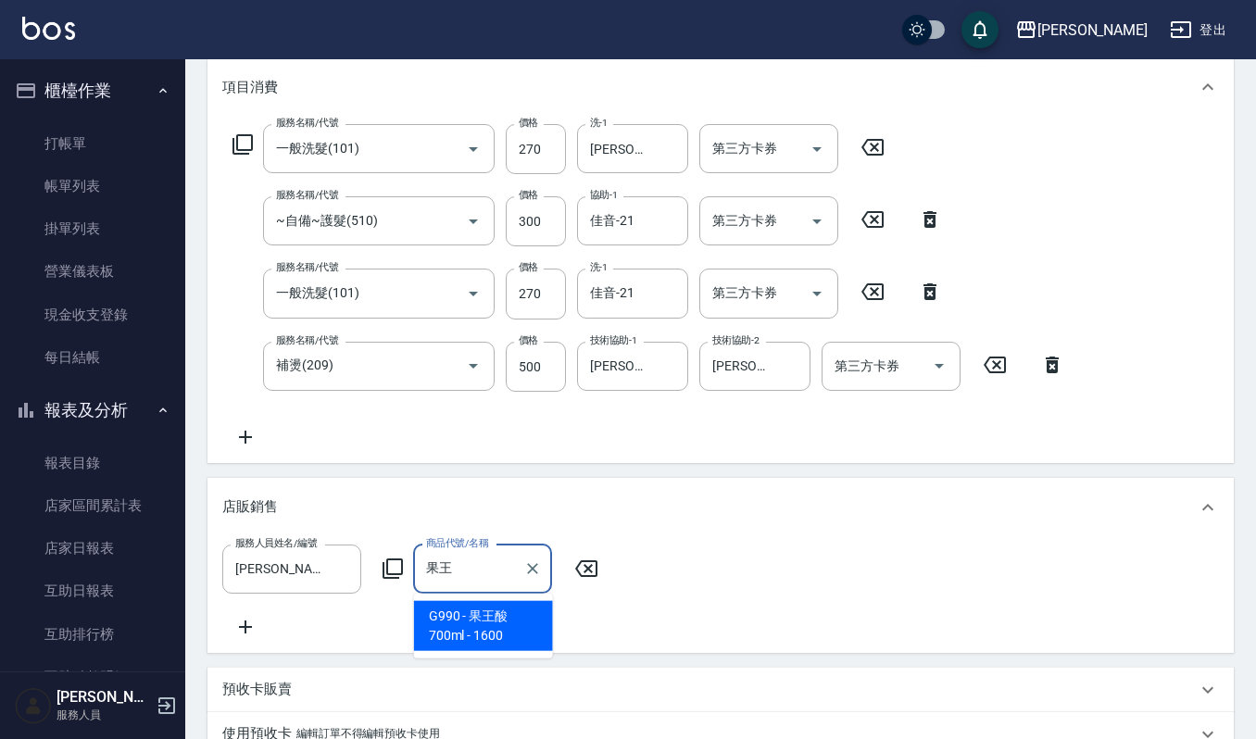
type input "果王酸700ml"
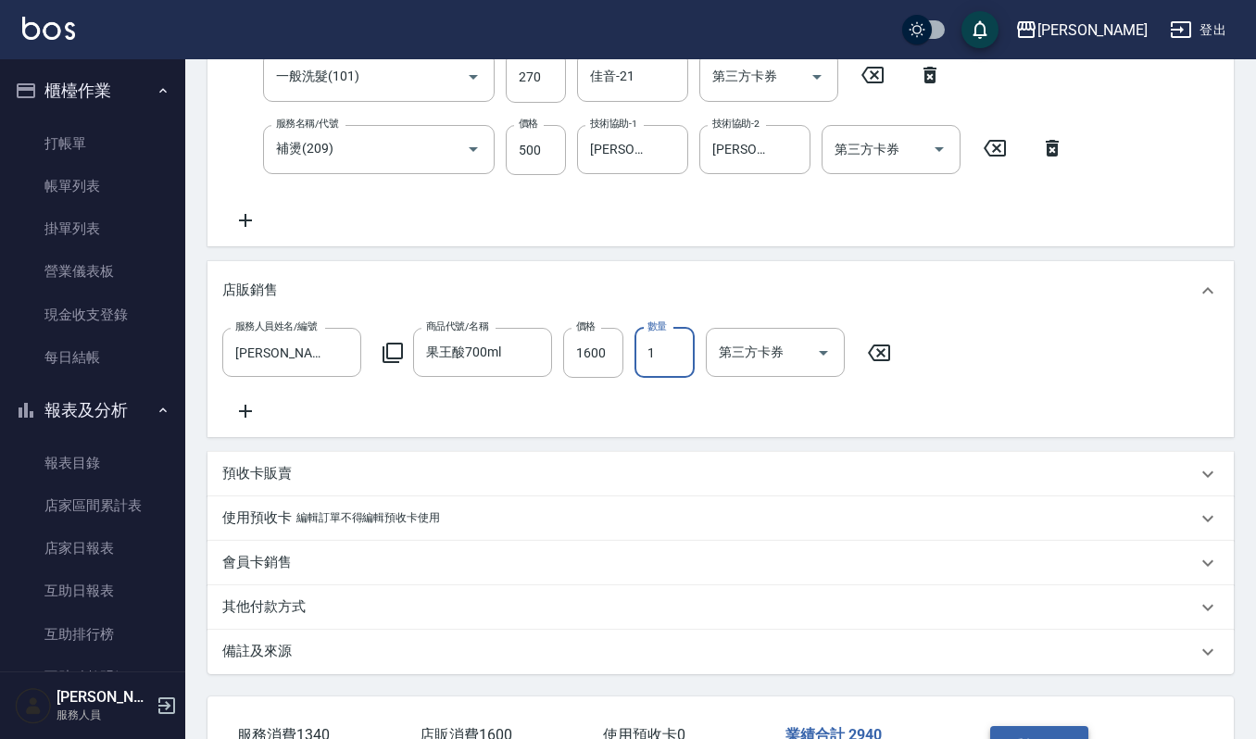
scroll to position [612, 0]
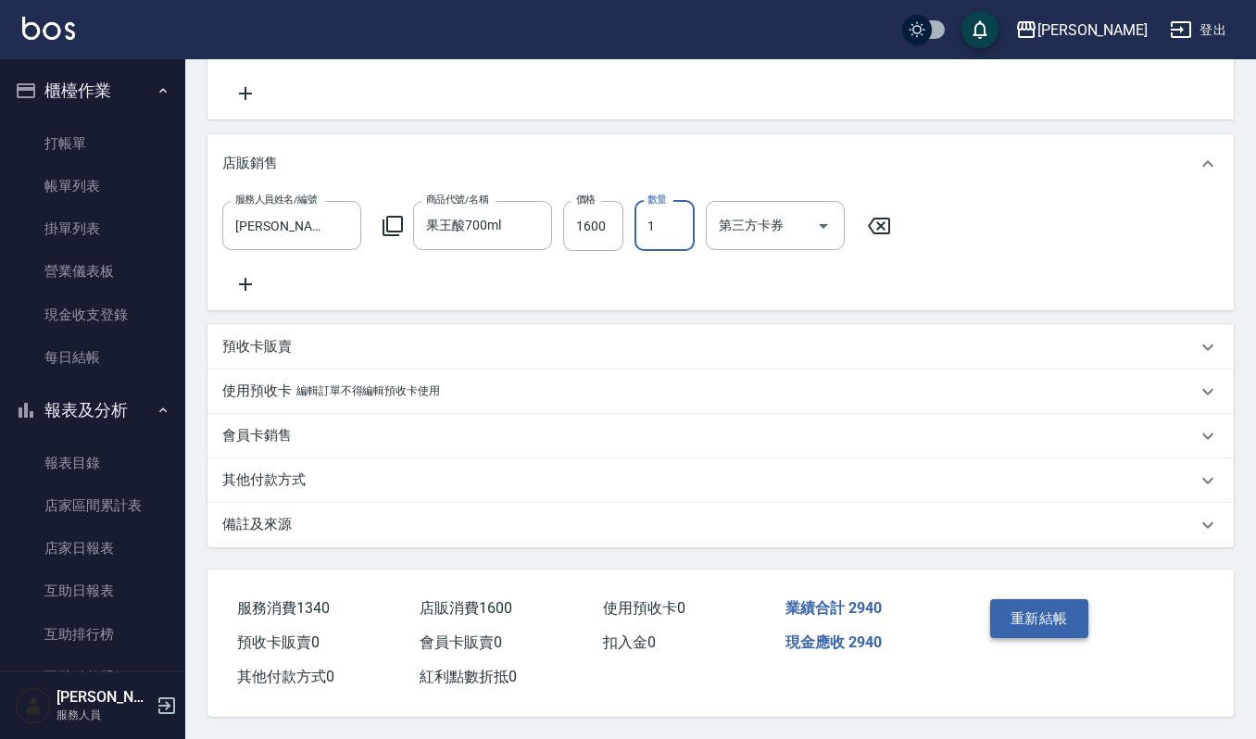
click at [1060, 608] on button "重新結帳" at bounding box center [1039, 618] width 98 height 39
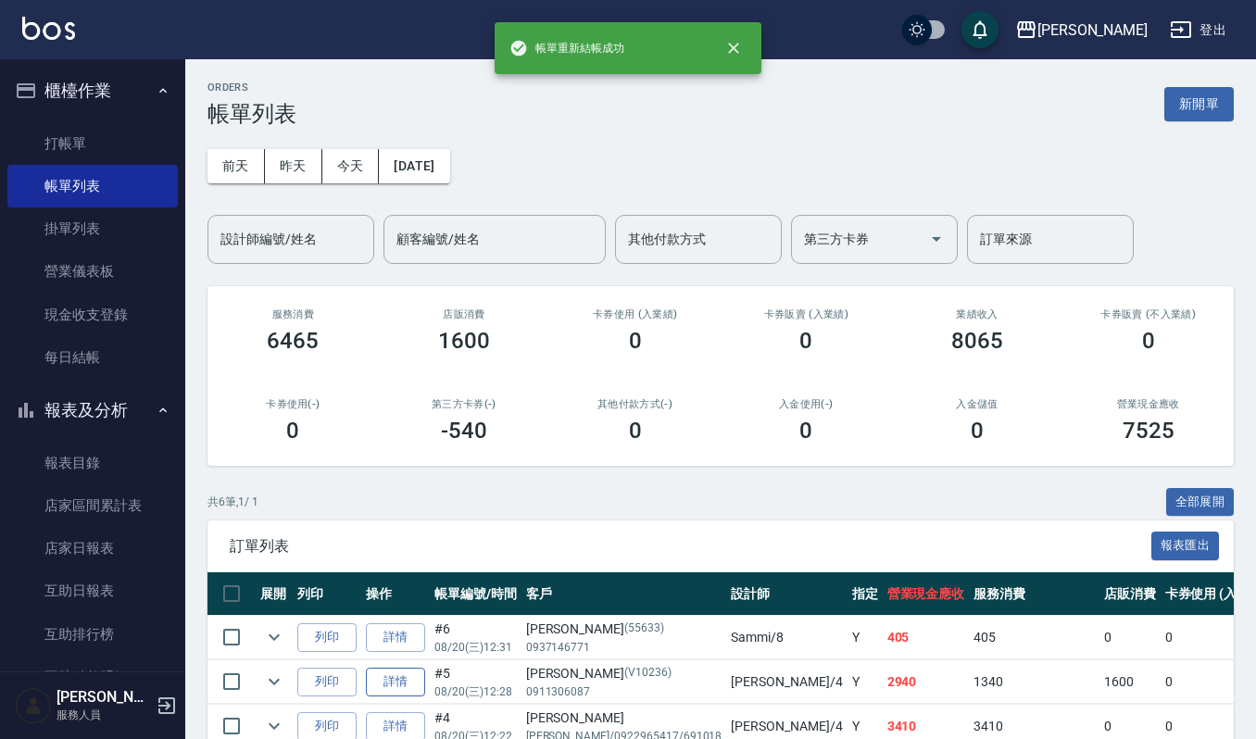
click at [409, 693] on link "詳情" at bounding box center [395, 682] width 59 height 29
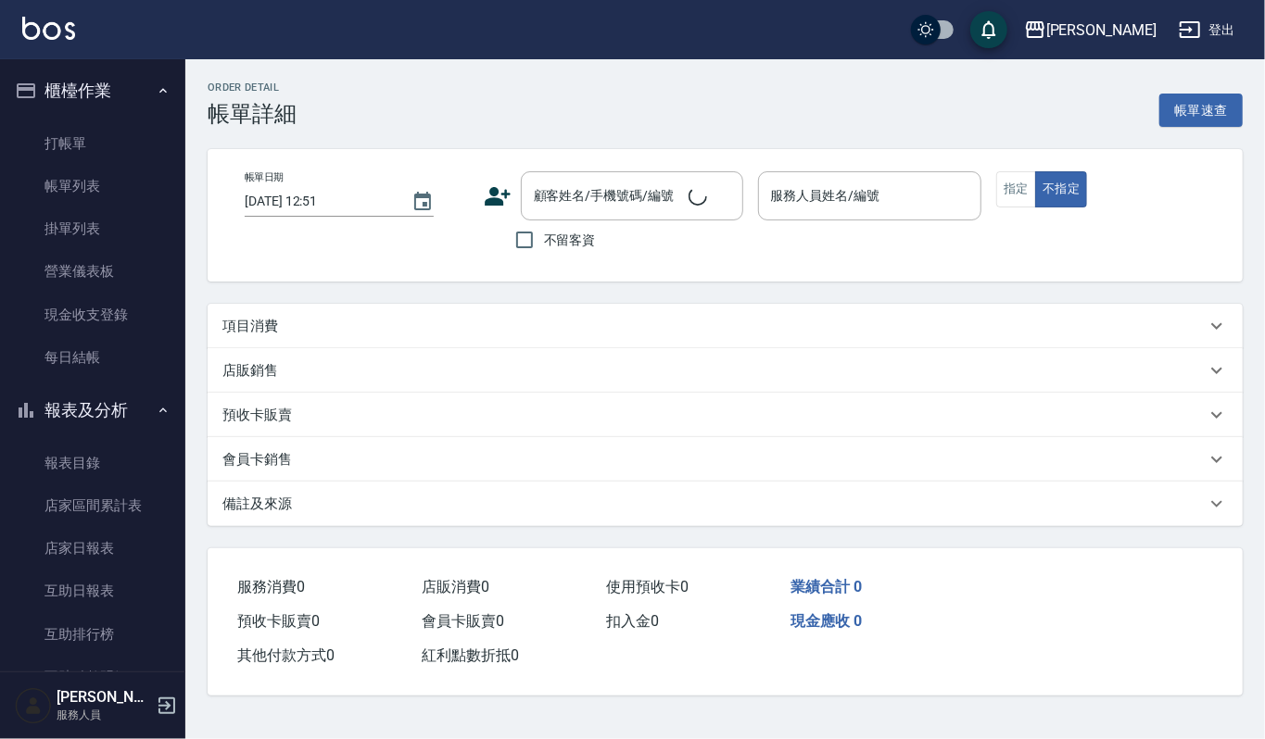
type input "[DATE] 12:28"
type input "[PERSON_NAME]-4"
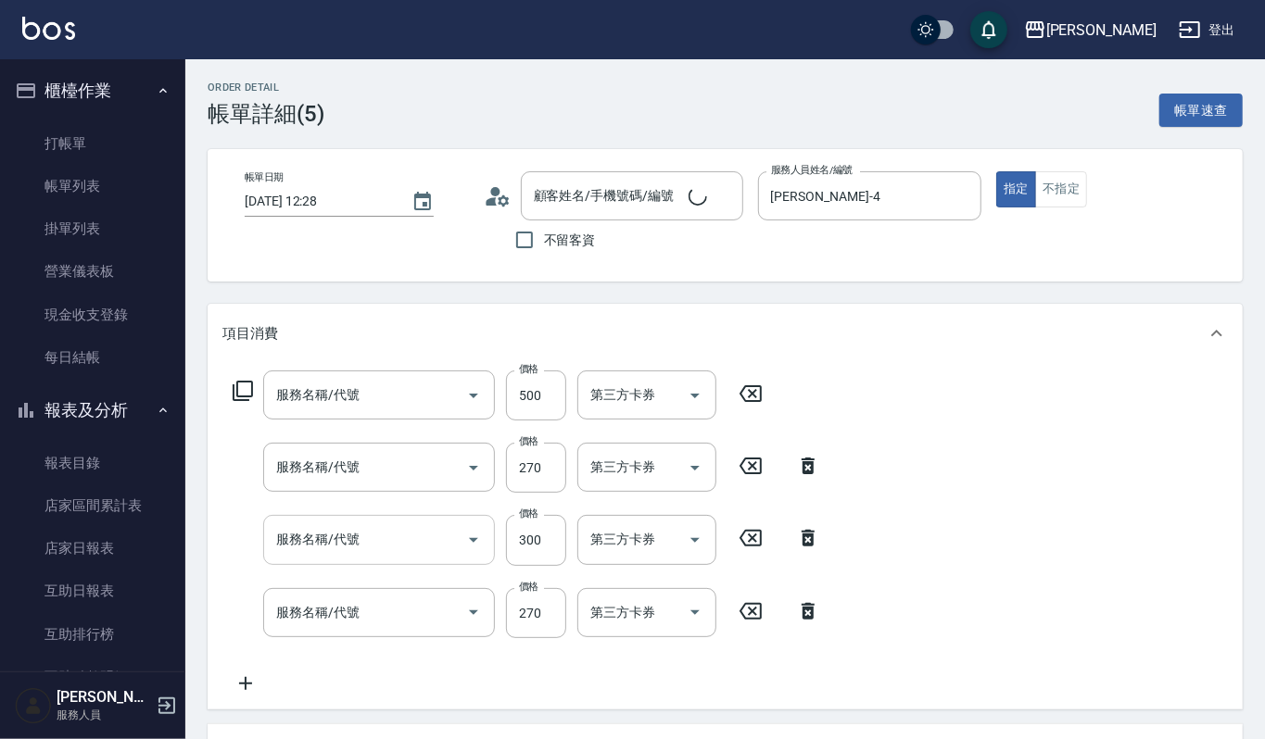
type input "[PERSON_NAME]/0911306087/V10236"
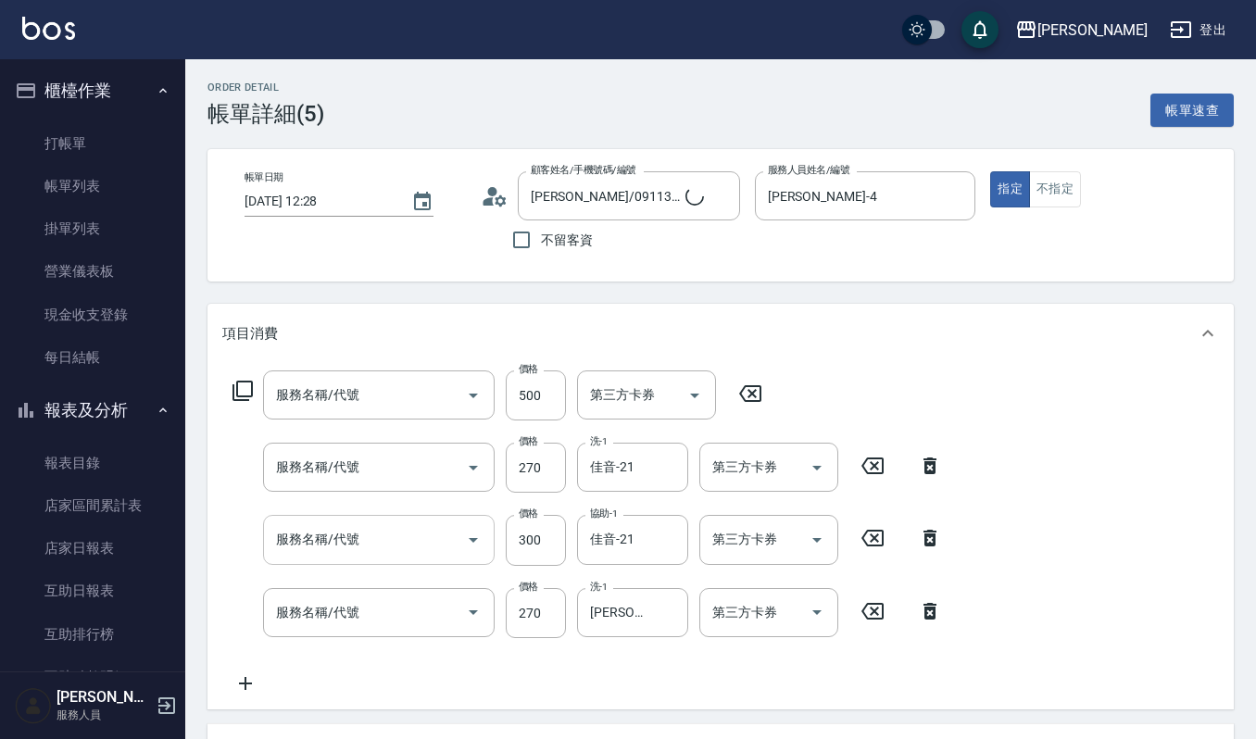
type input "補燙(209)"
type input "一般洗髮(101)"
type input "~自備~護髮(510)"
type input "一般洗髮(101)"
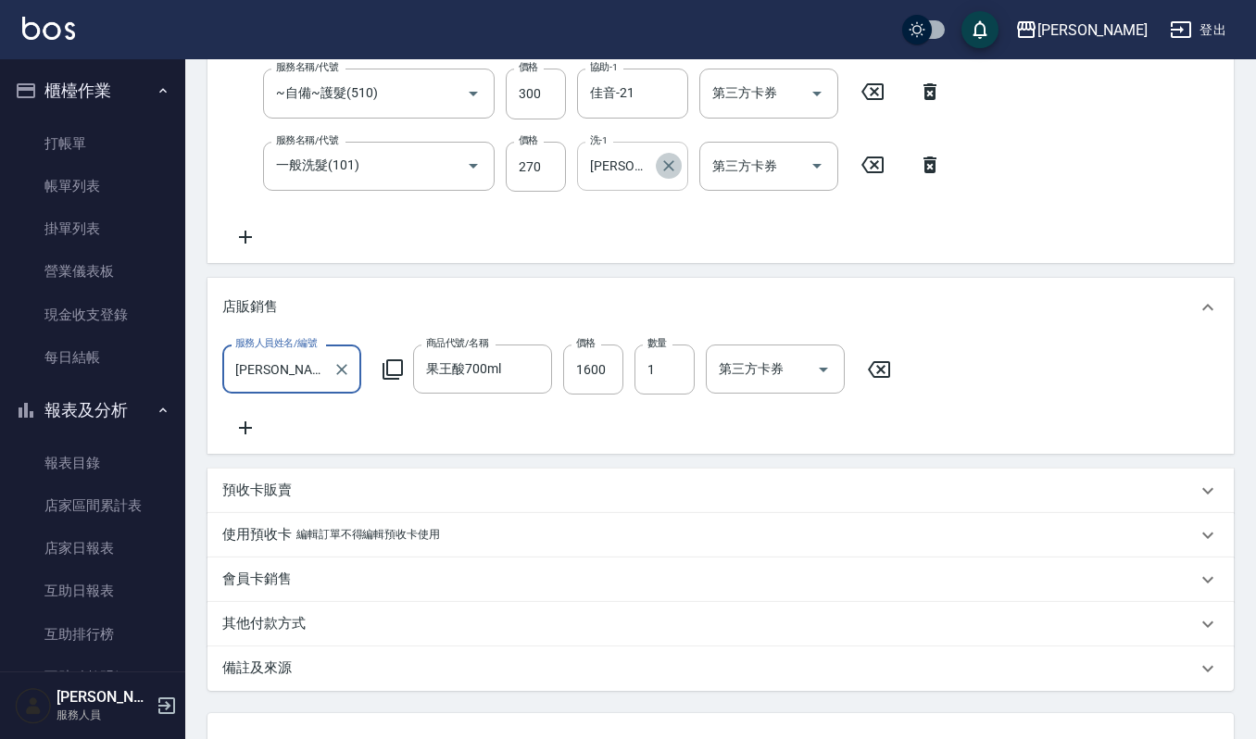
click at [667, 164] on icon "Clear" at bounding box center [668, 165] width 11 height 11
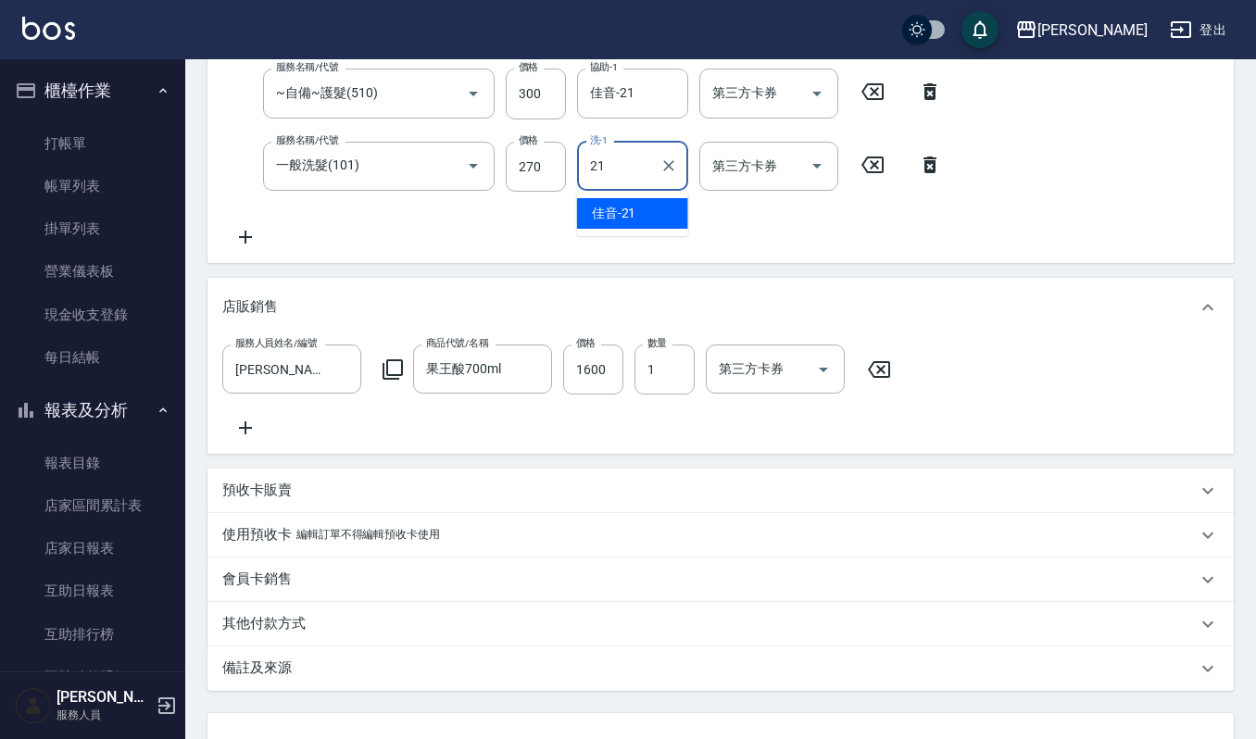
type input "佳音-21"
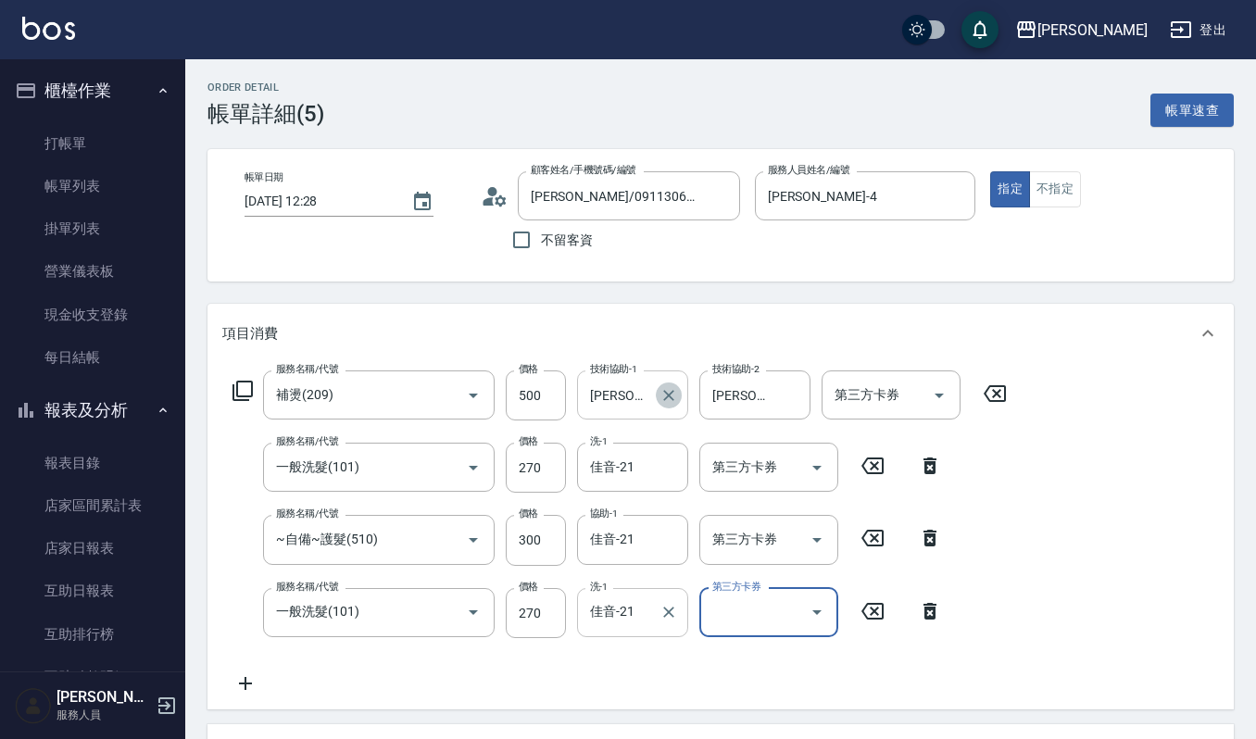
click at [672, 396] on icon "Clear" at bounding box center [669, 395] width 19 height 19
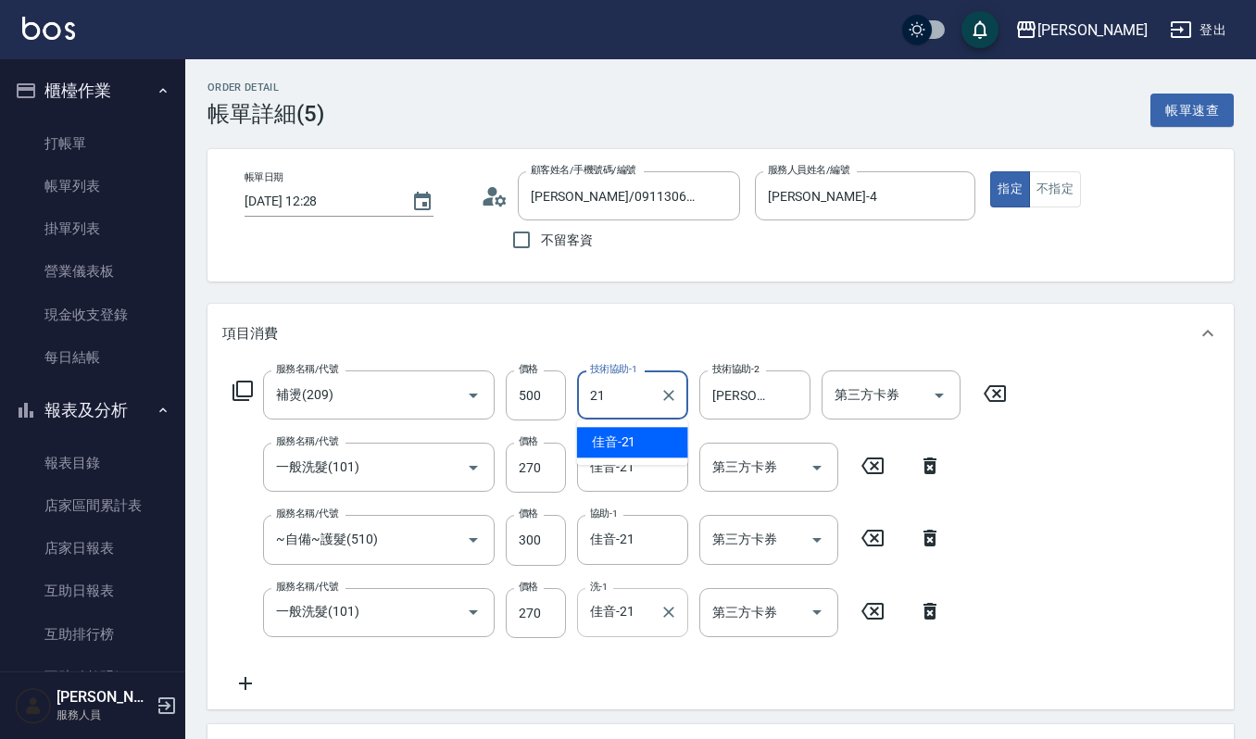
type input "佳音-21"
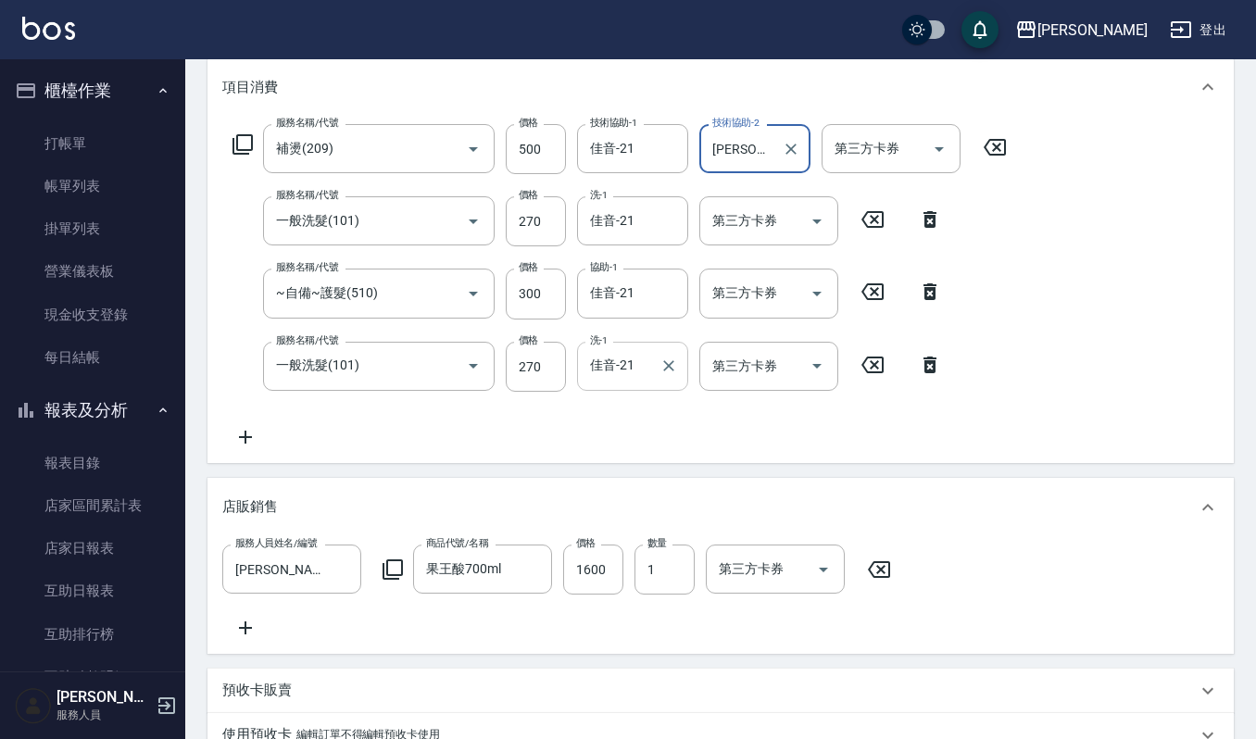
scroll to position [612, 0]
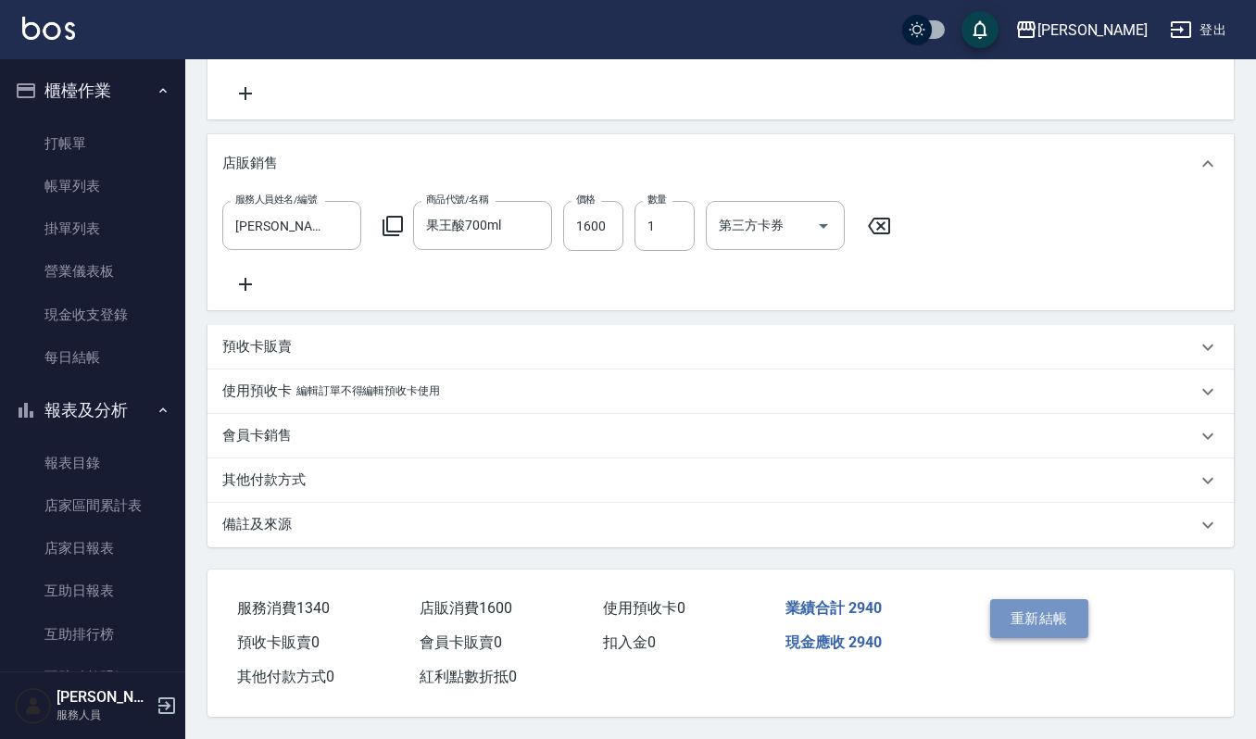
click at [1038, 613] on button "重新結帳" at bounding box center [1039, 618] width 98 height 39
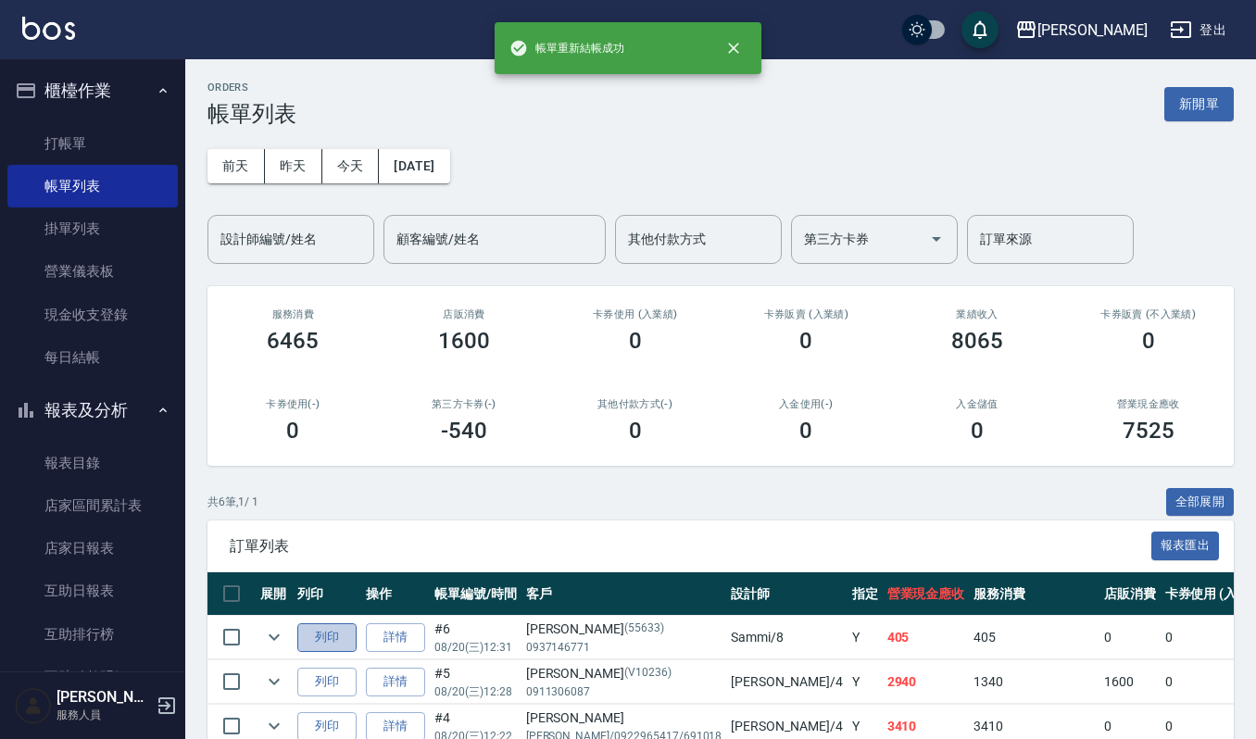
click at [319, 642] on button "列印" at bounding box center [326, 637] width 59 height 29
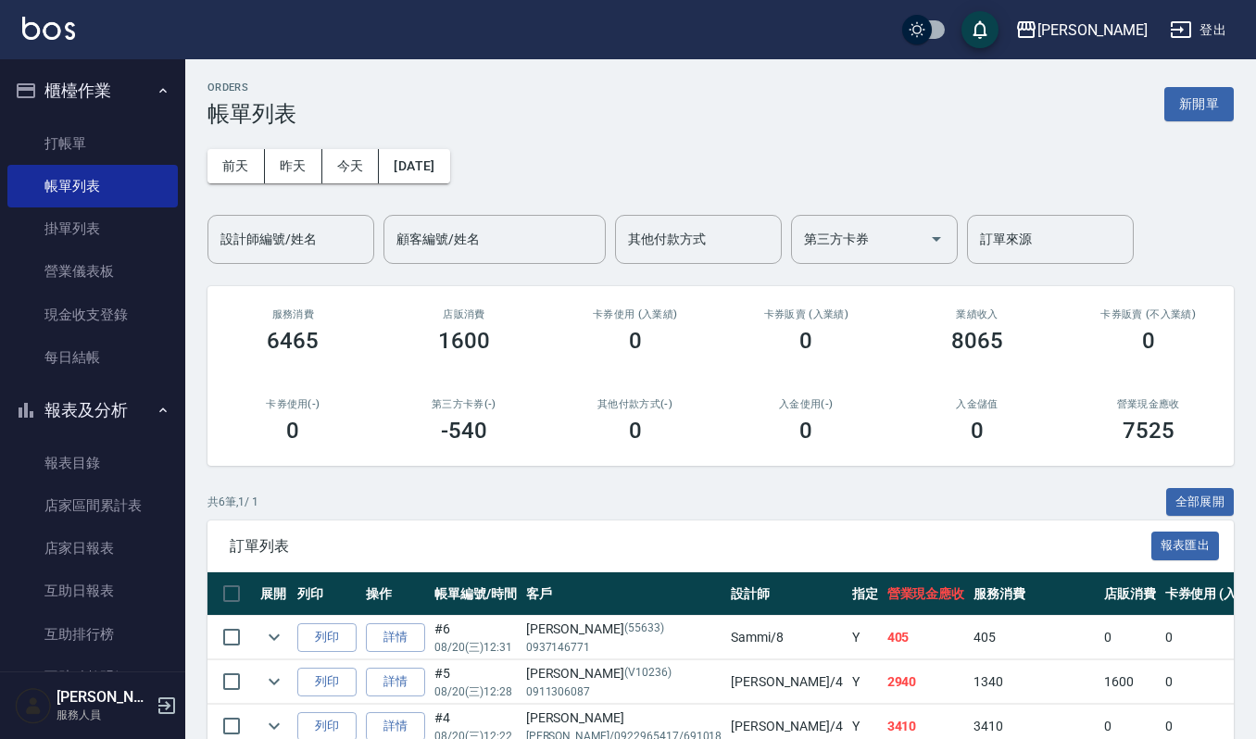
click at [346, 698] on td "列印" at bounding box center [327, 683] width 69 height 44
click at [346, 687] on button "列印" at bounding box center [326, 682] width 59 height 29
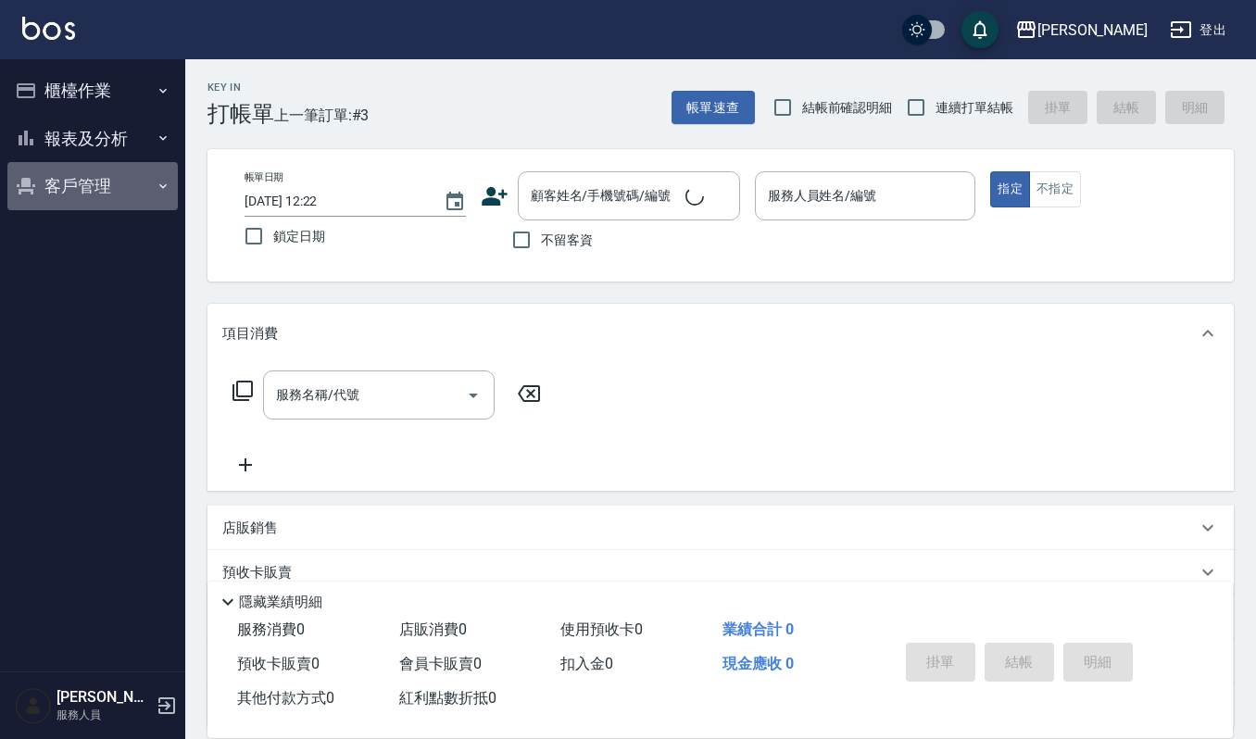
click at [57, 182] on button "客戶管理" at bounding box center [92, 186] width 170 height 48
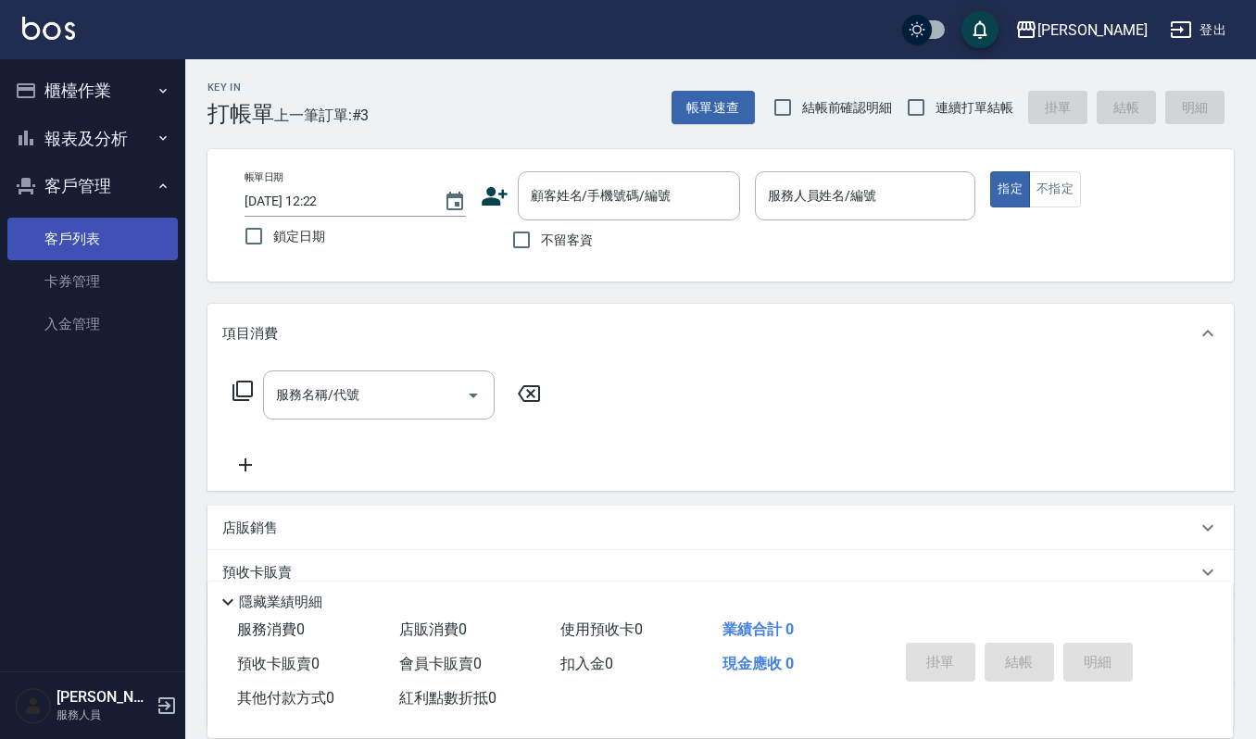
click at [69, 235] on link "客戶列表" at bounding box center [92, 239] width 170 height 43
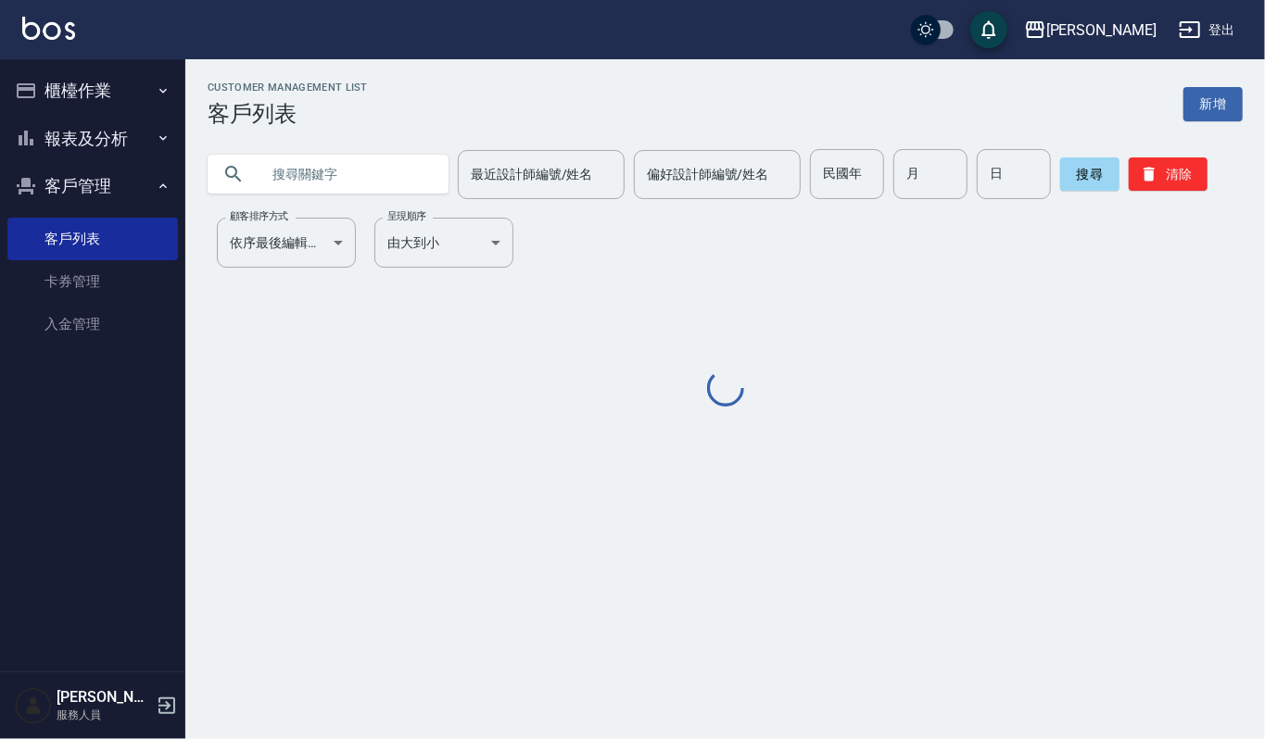
click at [372, 168] on input "text" at bounding box center [346, 174] width 174 height 50
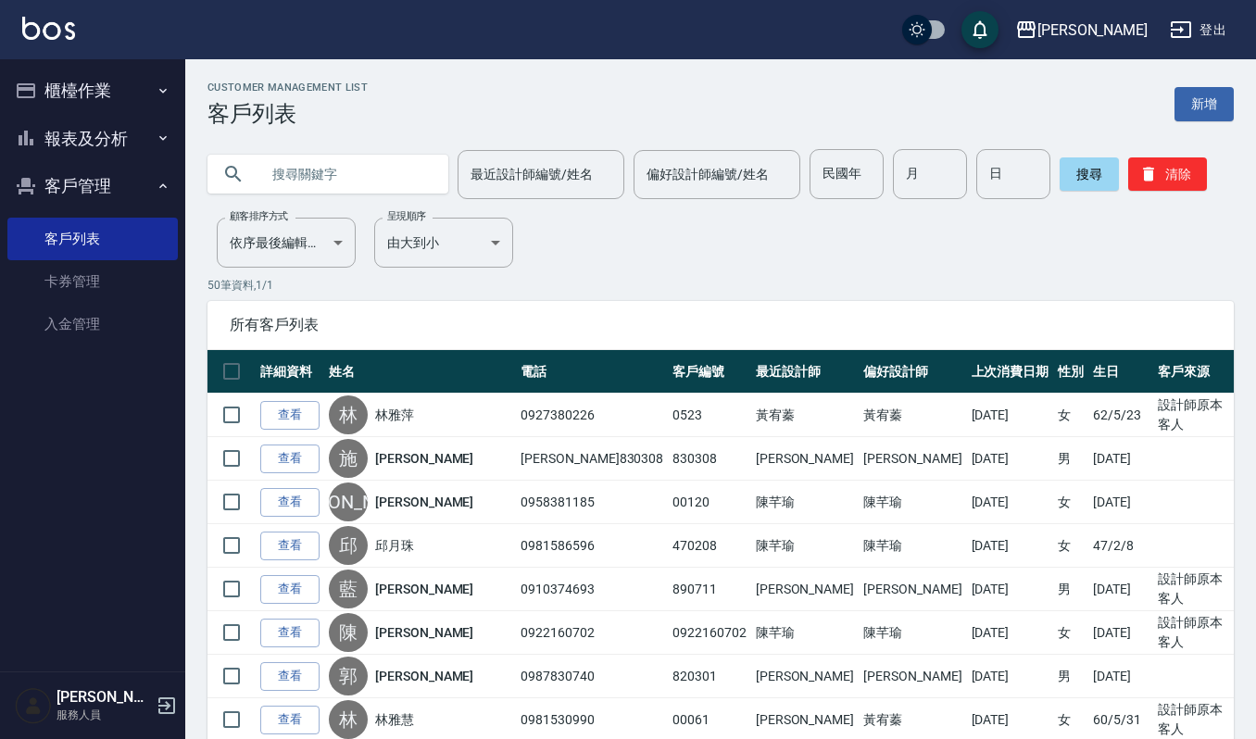
paste input "0922965417"
type input "0922965417"
click at [1080, 170] on button "搜尋" at bounding box center [1089, 173] width 59 height 33
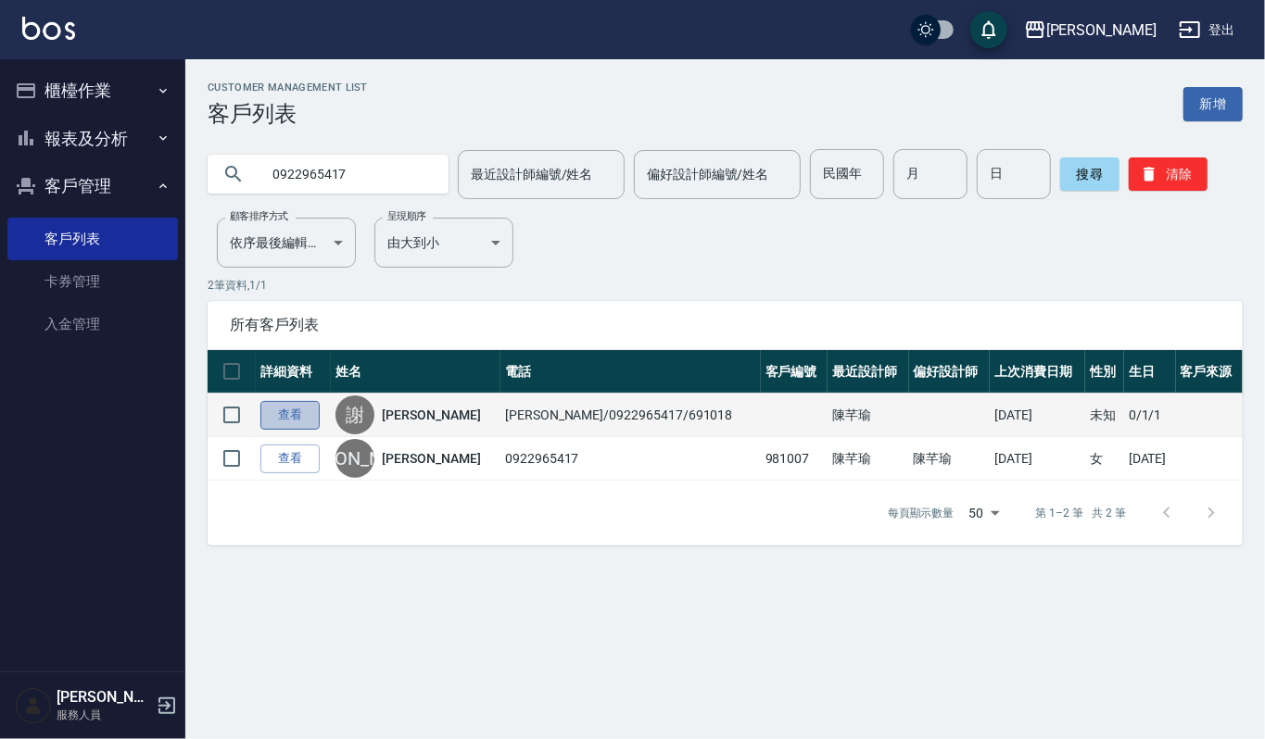
click at [274, 419] on link "查看" at bounding box center [289, 415] width 59 height 29
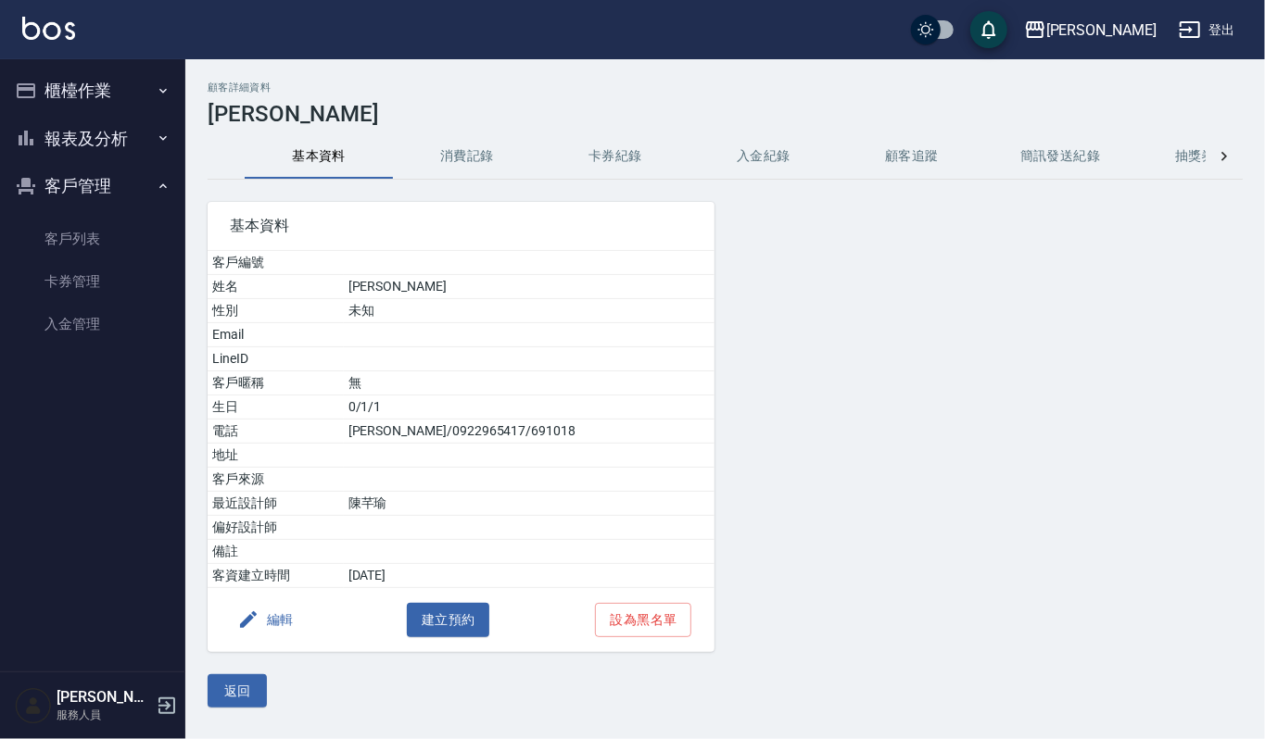
click at [475, 150] on button "消費記錄" at bounding box center [467, 156] width 148 height 44
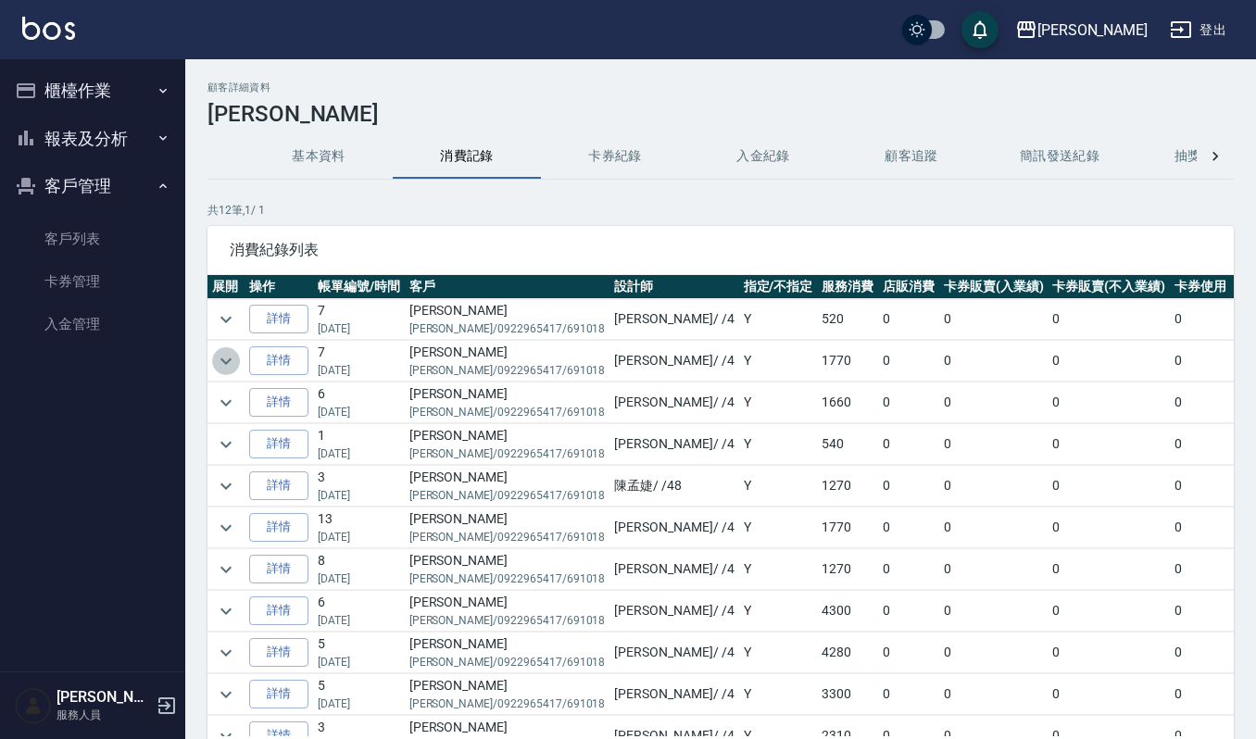
click at [220, 361] on icon "expand row" at bounding box center [226, 361] width 22 height 22
